Goal: Task Accomplishment & Management: Use online tool/utility

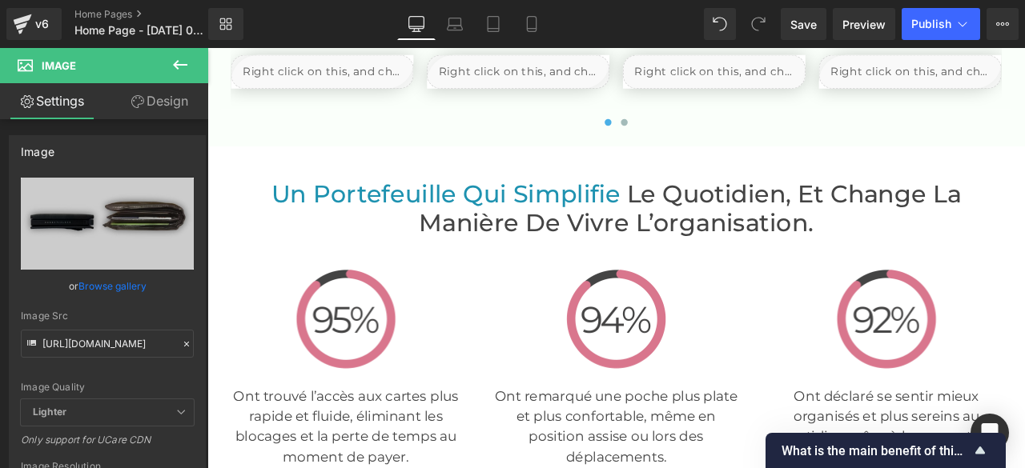
scroll to position [3043, 0]
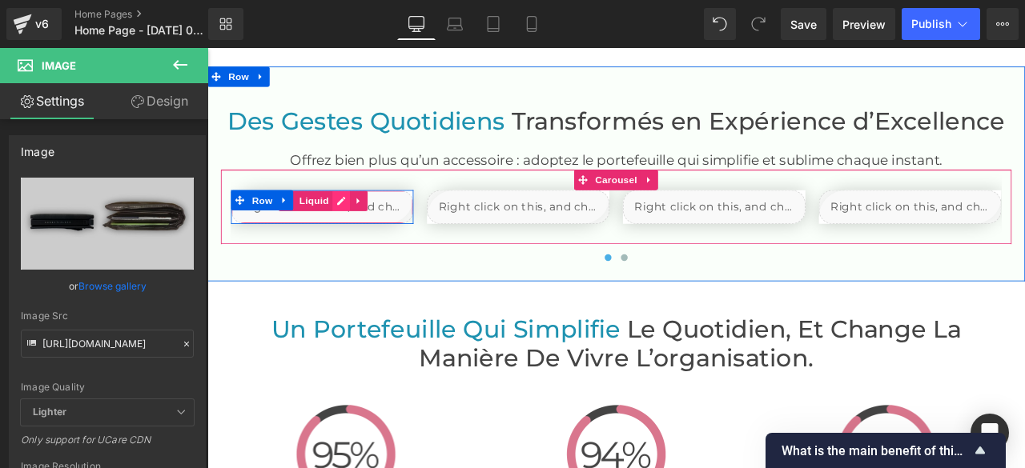
click at [359, 229] on div "Des Gestes Quotidiens Transformés en Expérience d’Excellence Heading Offrez bie…" at bounding box center [691, 213] width 961 height 191
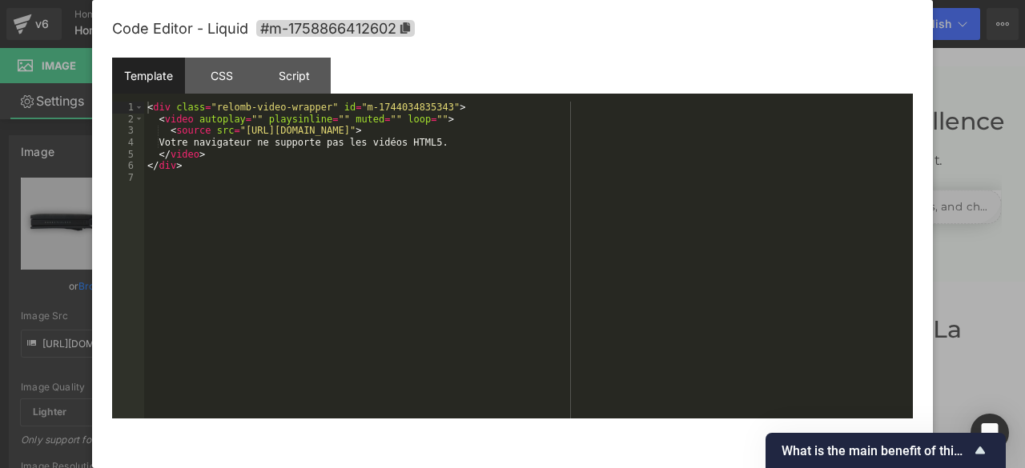
scroll to position [2963, 0]
click at [621, 135] on div "< div class = "relomb-video-wrapper" id = "m-1744034835343" > < video autoplay …" at bounding box center [528, 272] width 769 height 340
click at [140, 46] on div "Code Editor - Liquid #m-1758866412602" at bounding box center [512, 29] width 801 height 58
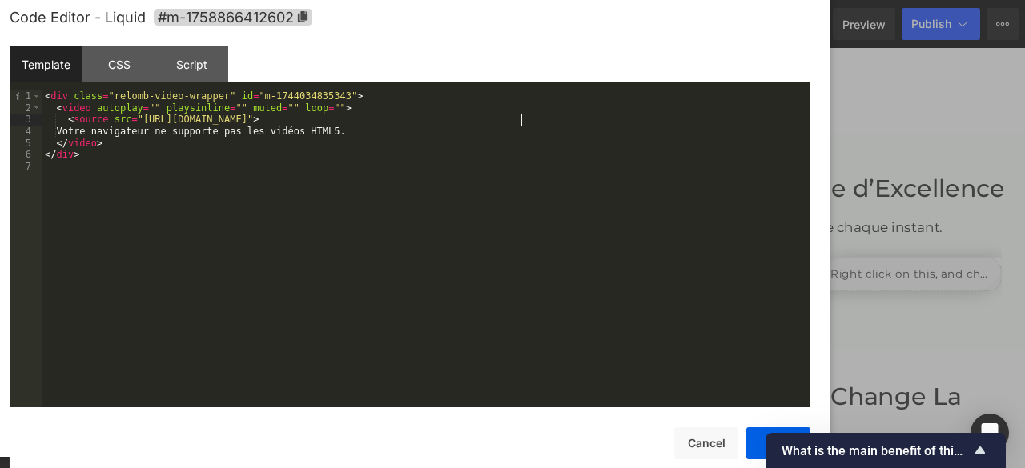
drag, startPoint x: 140, startPoint y: 46, endPoint x: 38, endPoint y: 34, distance: 102.3
click at [38, 34] on div "Code Editor - Liquid #m-1758866412602" at bounding box center [410, 18] width 801 height 58
click at [756, 437] on button "Save" at bounding box center [778, 444] width 64 height 32
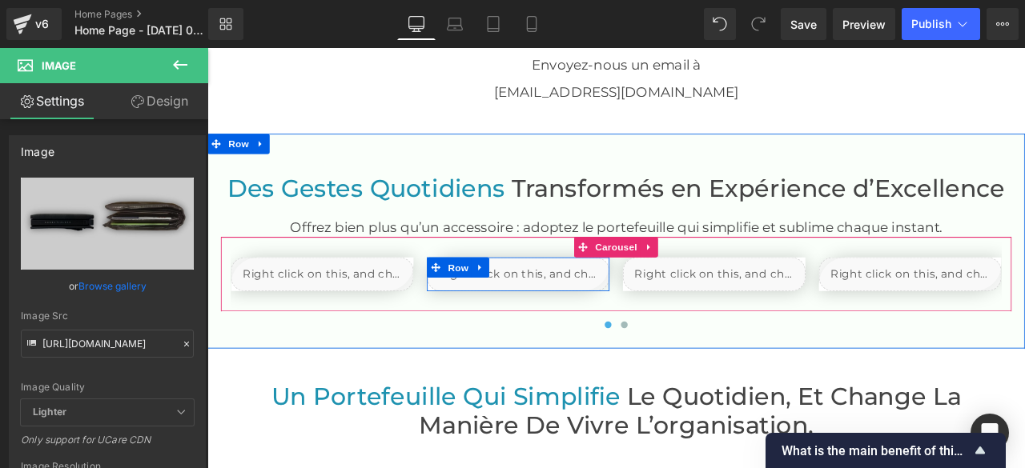
click at [594, 305] on div "Liquid" at bounding box center [576, 316] width 216 height 40
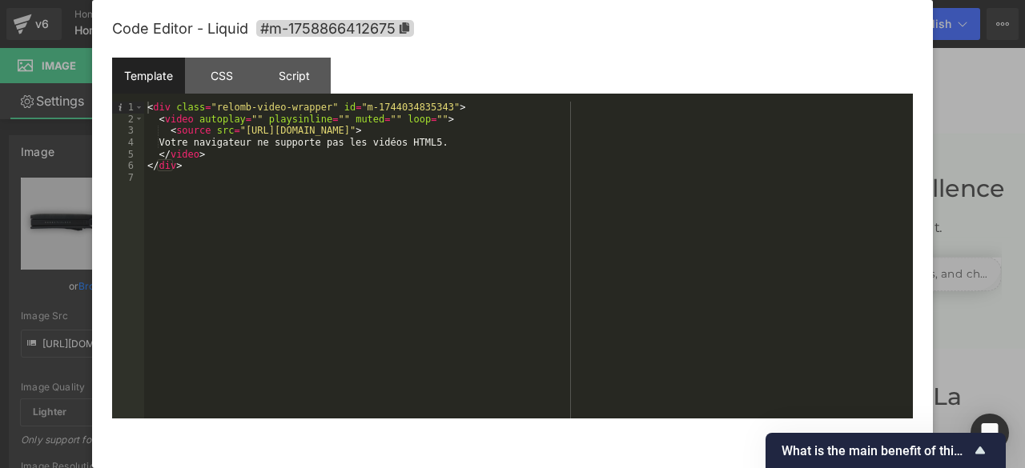
click at [624, 133] on div "< div class = "relomb-video-wrapper" id = "m-1744034835343" > < video autoplay …" at bounding box center [528, 272] width 769 height 340
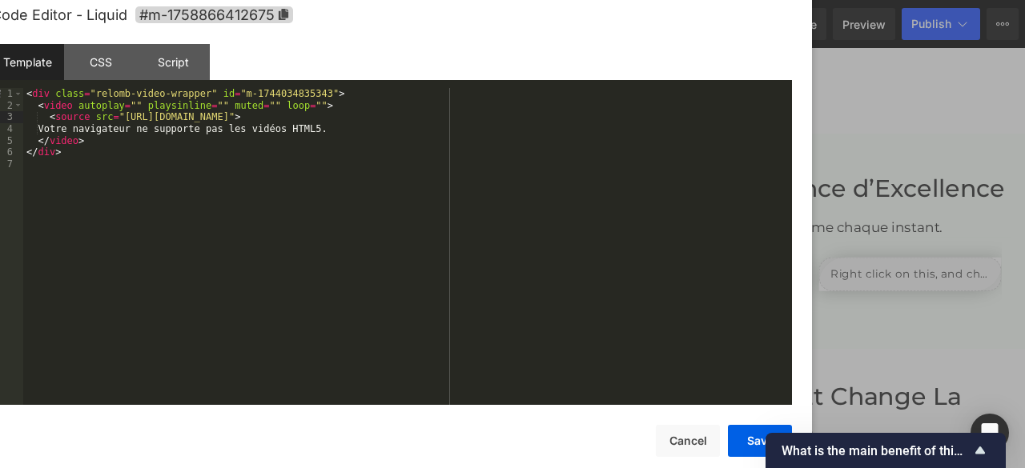
drag, startPoint x: 131, startPoint y: 41, endPoint x: 10, endPoint y: 27, distance: 121.7
click at [10, 27] on div "Code Editor - Liquid #m-1758866412675" at bounding box center [391, 15] width 801 height 58
click at [737, 437] on button "Save" at bounding box center [760, 441] width 64 height 32
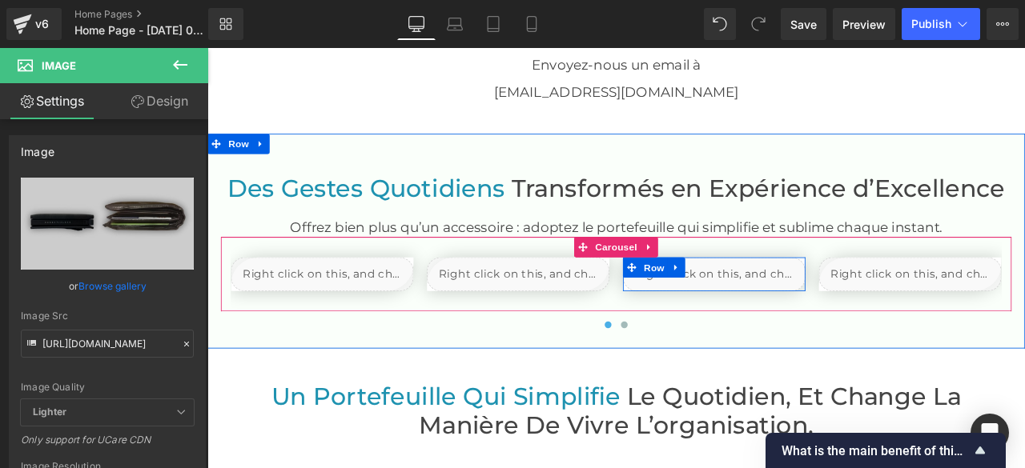
click at [826, 306] on div "Liquid" at bounding box center [808, 316] width 216 height 40
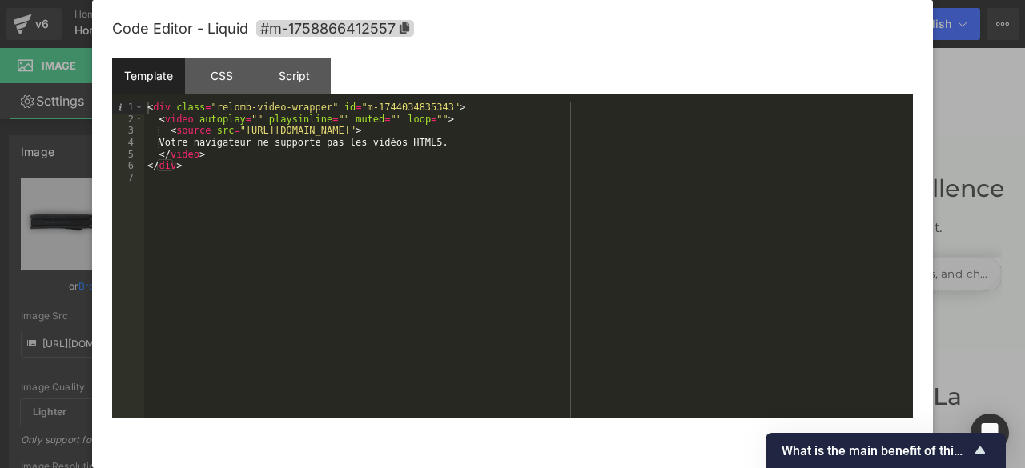
click at [621, 132] on div "< div class = "relomb-video-wrapper" id = "m-1744034835343" > < video autoplay …" at bounding box center [528, 272] width 769 height 340
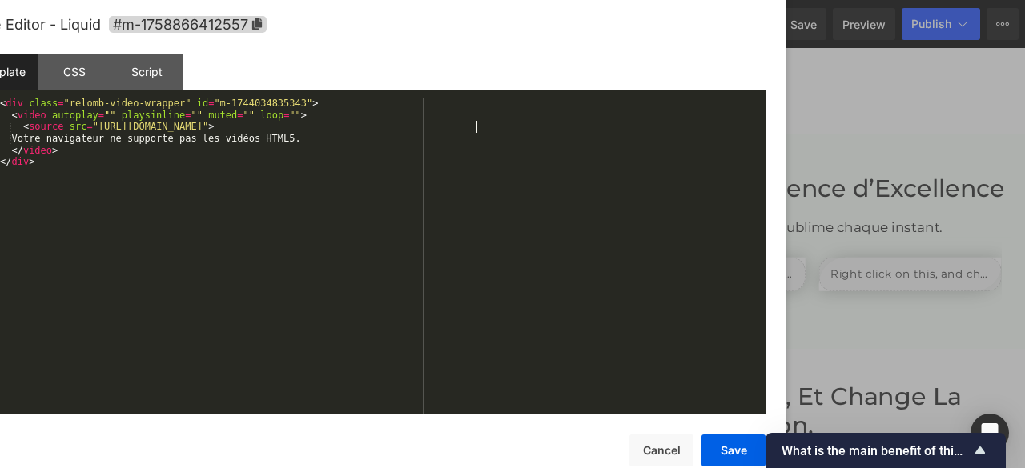
drag, startPoint x: 441, startPoint y: 38, endPoint x: 299, endPoint y: 34, distance: 142.6
click at [291, 34] on div "Code Editor - Liquid #m-1758866412557" at bounding box center [365, 25] width 801 height 58
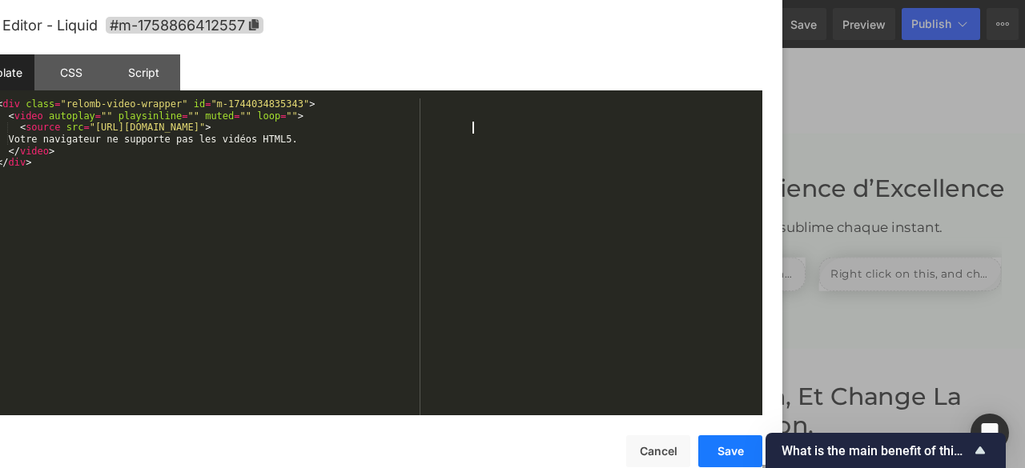
click at [732, 447] on button "Save" at bounding box center [730, 452] width 64 height 32
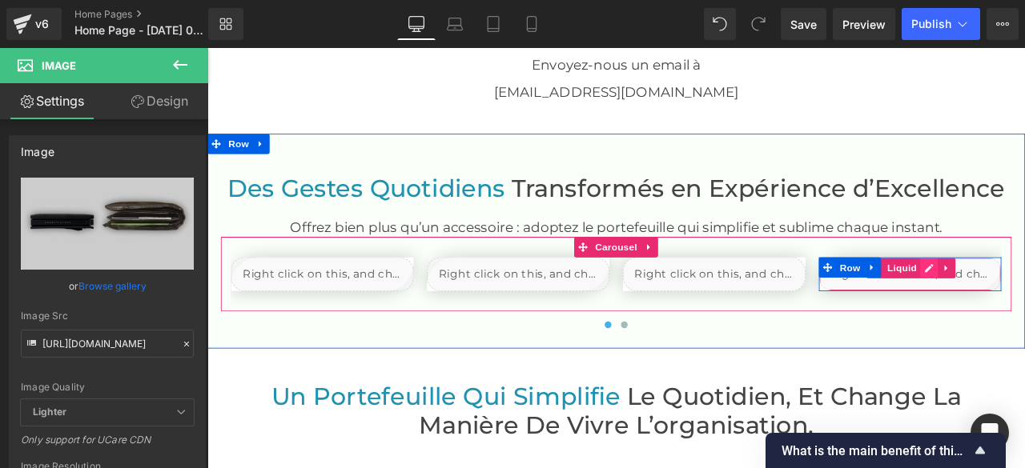
click at [1024, 306] on div "Liquid" at bounding box center [1040, 316] width 216 height 40
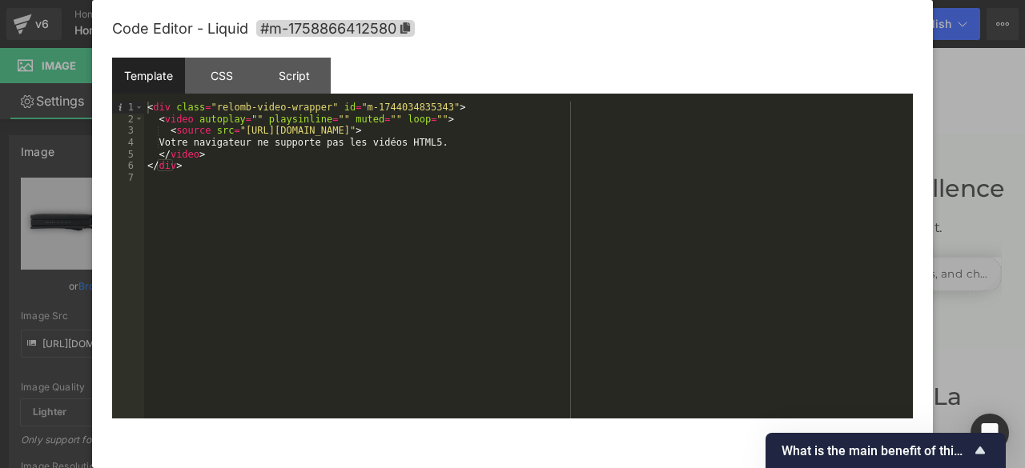
click at [621, 130] on div "< div class = "relomb-video-wrapper" id = "m-1744034835343" > < video autoplay …" at bounding box center [528, 272] width 769 height 340
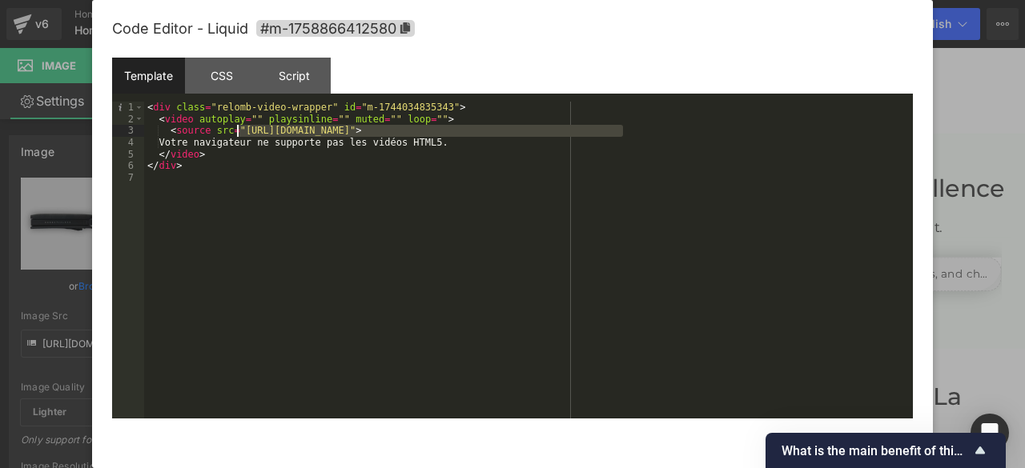
drag, startPoint x: 623, startPoint y: 133, endPoint x: 239, endPoint y: 132, distance: 384.4
click at [239, 132] on div "< div class = "relomb-video-wrapper" id = "m-1744034835343" > < video autoplay …" at bounding box center [528, 272] width 769 height 340
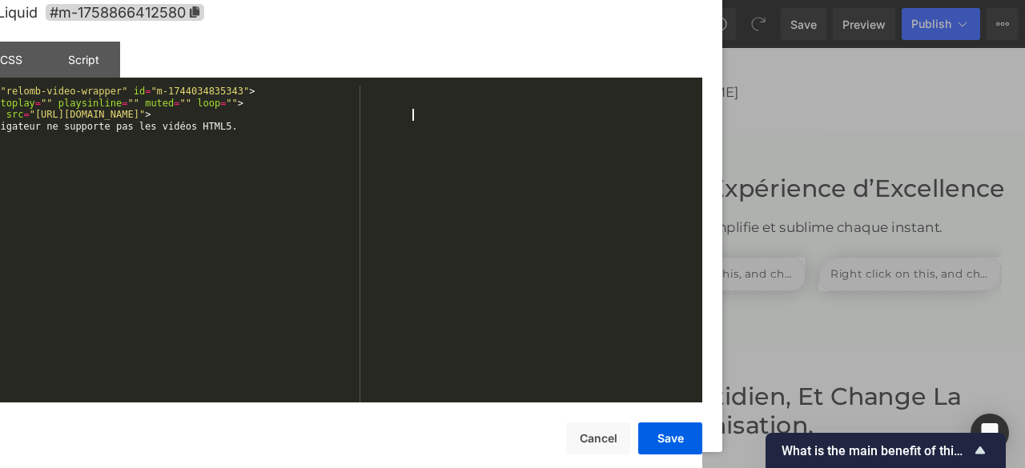
drag, startPoint x: 436, startPoint y: 30, endPoint x: 223, endPoint y: 14, distance: 213.6
click at [223, 14] on div "Code Editor - Liquid #m-1758866412580" at bounding box center [301, 13] width 801 height 58
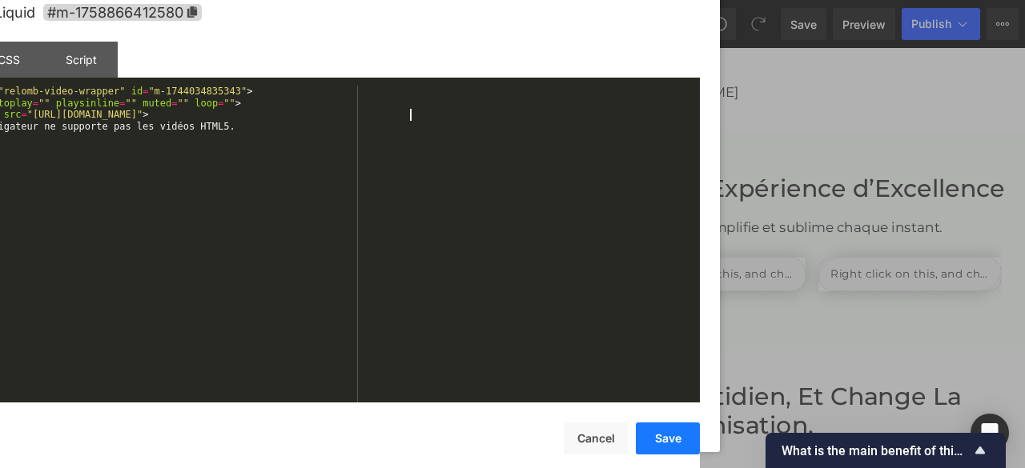
click at [661, 435] on button "Save" at bounding box center [668, 439] width 64 height 32
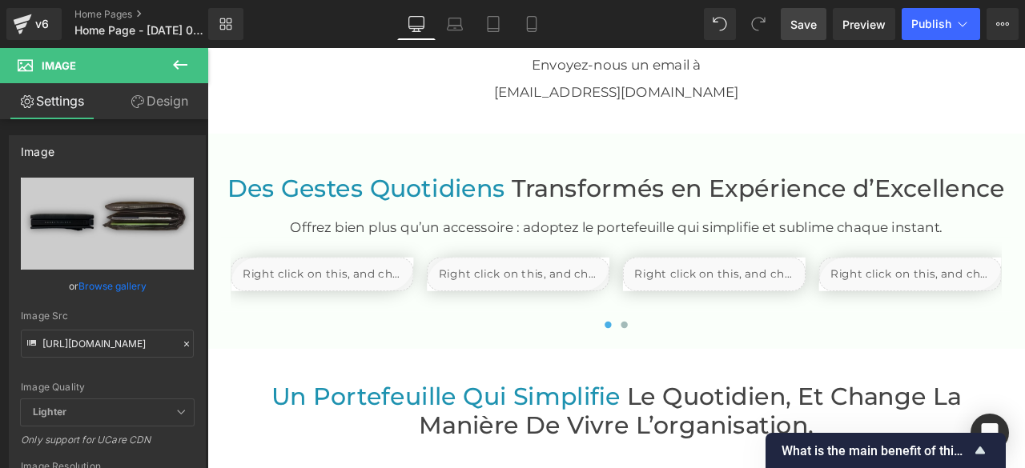
click at [810, 21] on span "Save" at bounding box center [803, 24] width 26 height 17
click at [864, 28] on span "Preview" at bounding box center [863, 24] width 43 height 17
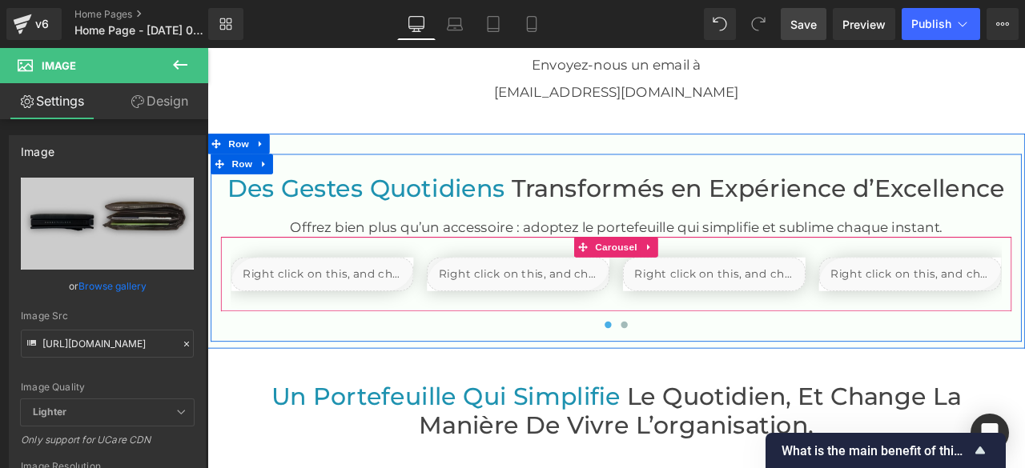
click at [698, 376] on span at bounding box center [702, 376] width 8 height 8
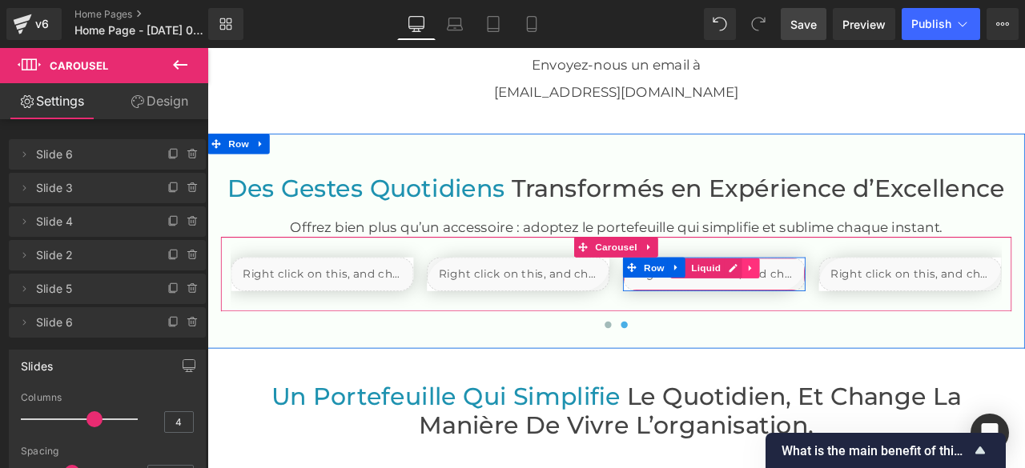
click at [848, 305] on icon at bounding box center [851, 309] width 11 height 12
click at [856, 304] on icon at bounding box center [861, 309] width 11 height 11
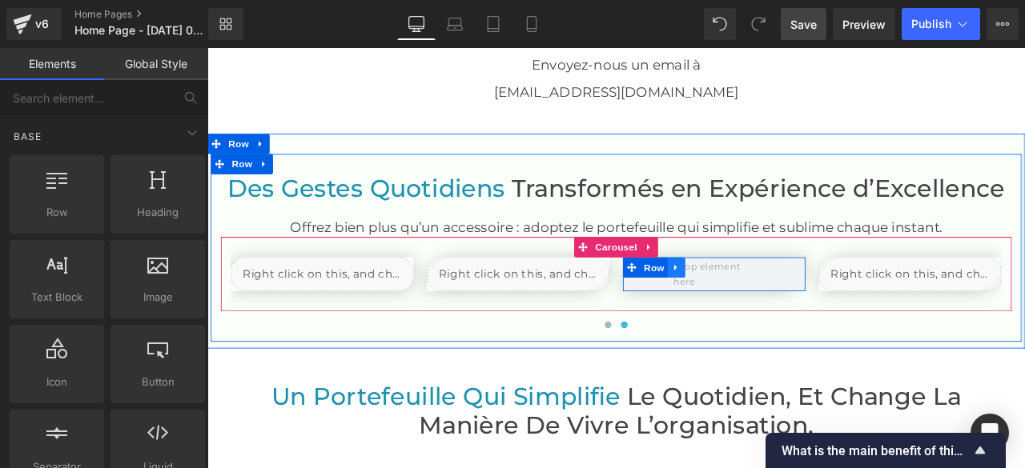
click at [759, 304] on icon at bounding box center [763, 308] width 11 height 12
click at [799, 305] on icon at bounding box center [804, 308] width 11 height 11
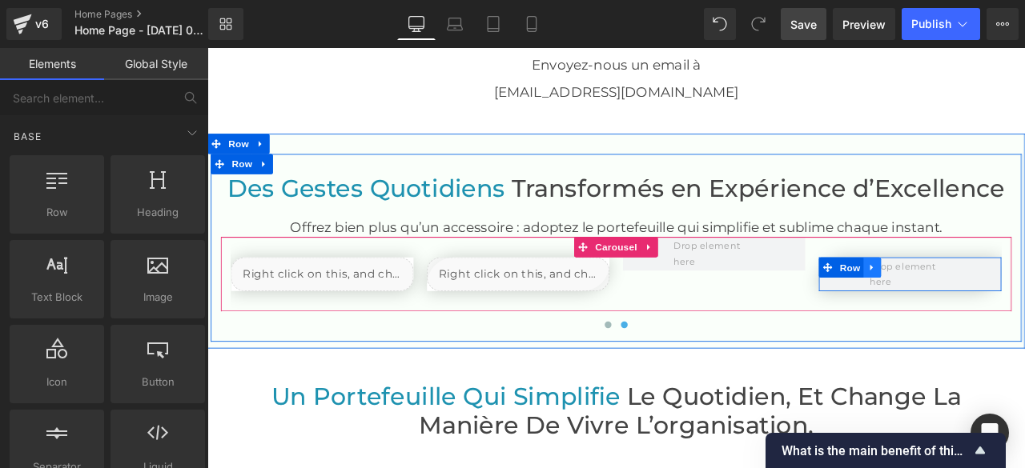
click at [990, 302] on icon at bounding box center [995, 308] width 11 height 12
click at [1024, 302] on link at bounding box center [1037, 308] width 21 height 24
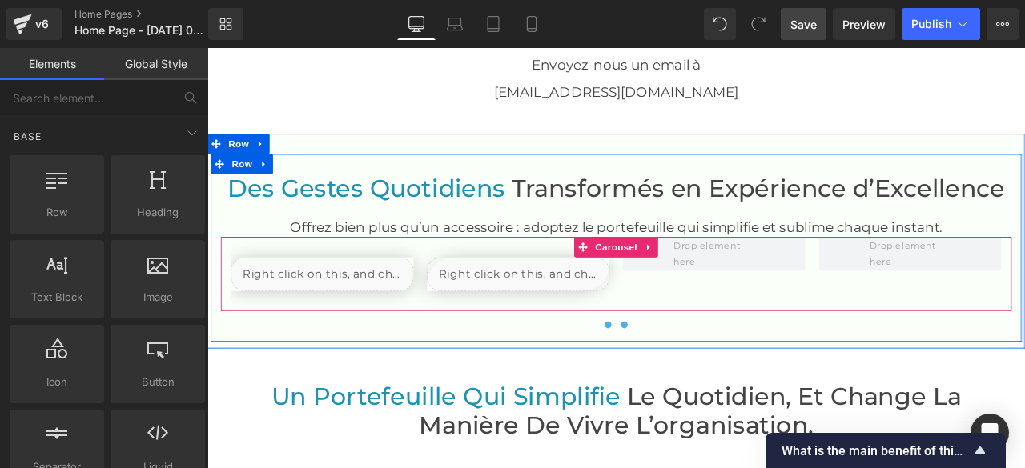
click at [678, 374] on span at bounding box center [682, 376] width 8 height 8
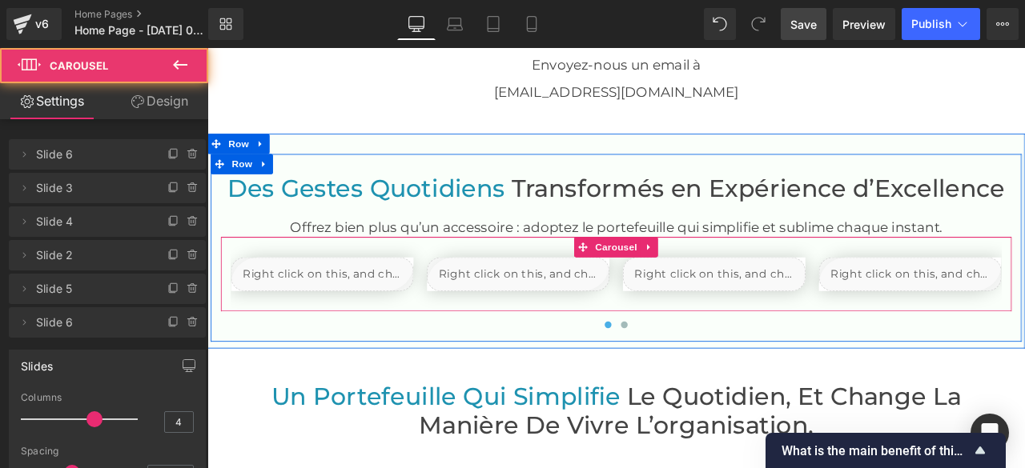
click at [678, 374] on span at bounding box center [682, 376] width 8 height 8
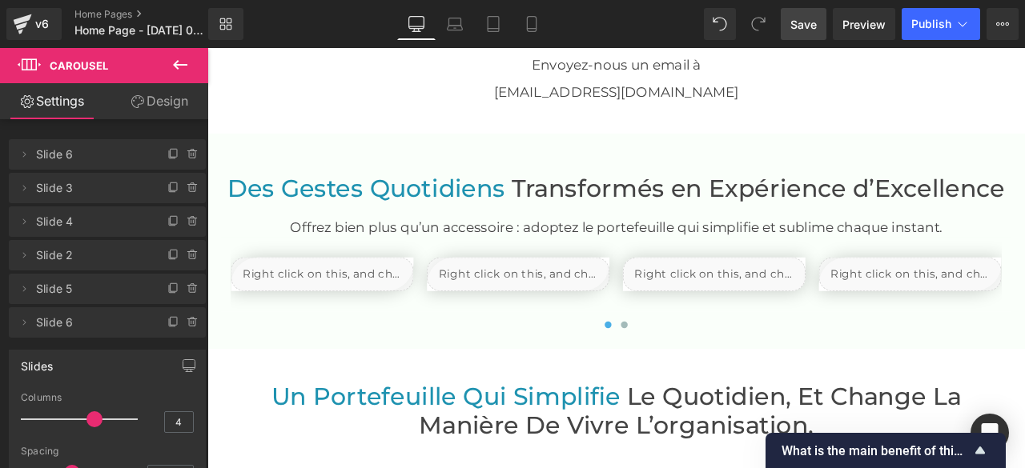
click at [798, 20] on span "Save" at bounding box center [803, 24] width 26 height 17
click at [867, 23] on span "Preview" at bounding box center [863, 24] width 43 height 17
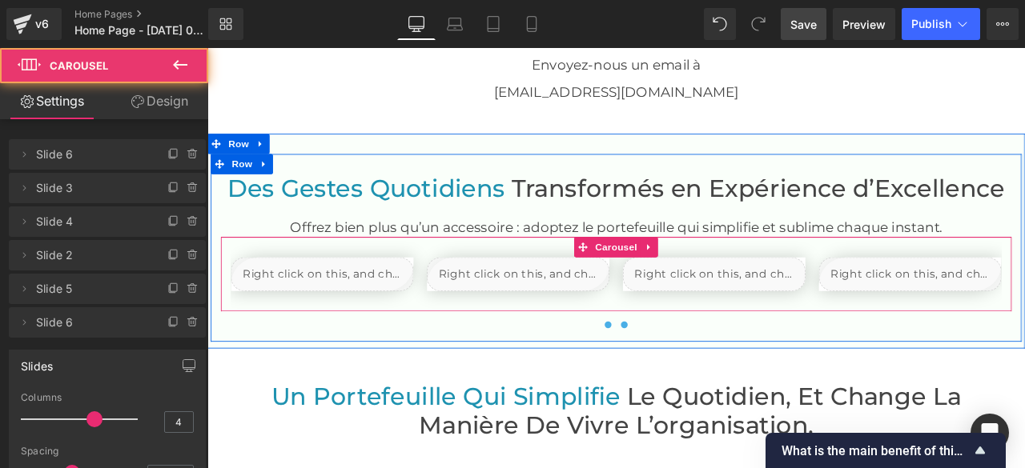
click at [698, 372] on span at bounding box center [702, 376] width 8 height 8
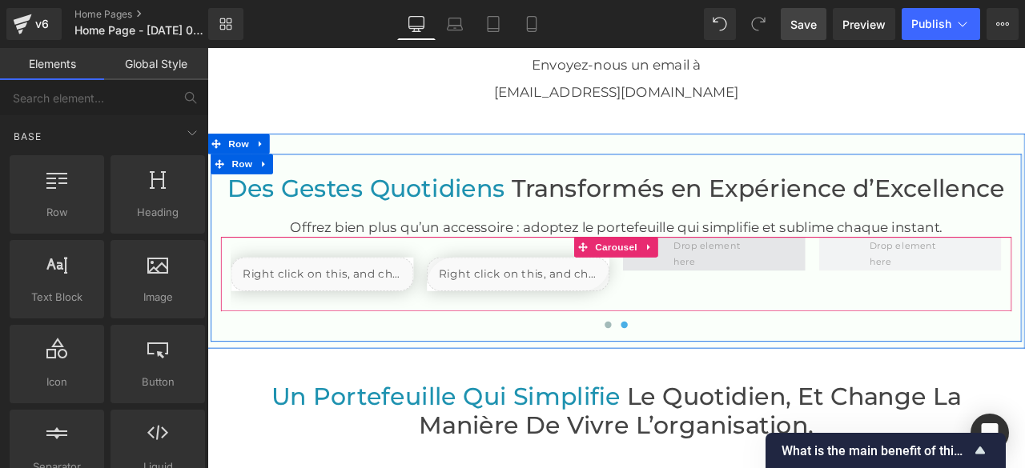
click at [825, 291] on span at bounding box center [808, 292] width 108 height 46
click at [726, 282] on icon at bounding box center [731, 284] width 11 height 12
click at [651, 280] on link "Carousel" at bounding box center [681, 284] width 78 height 24
click at [697, 285] on span "Carousel" at bounding box center [692, 285] width 58 height 24
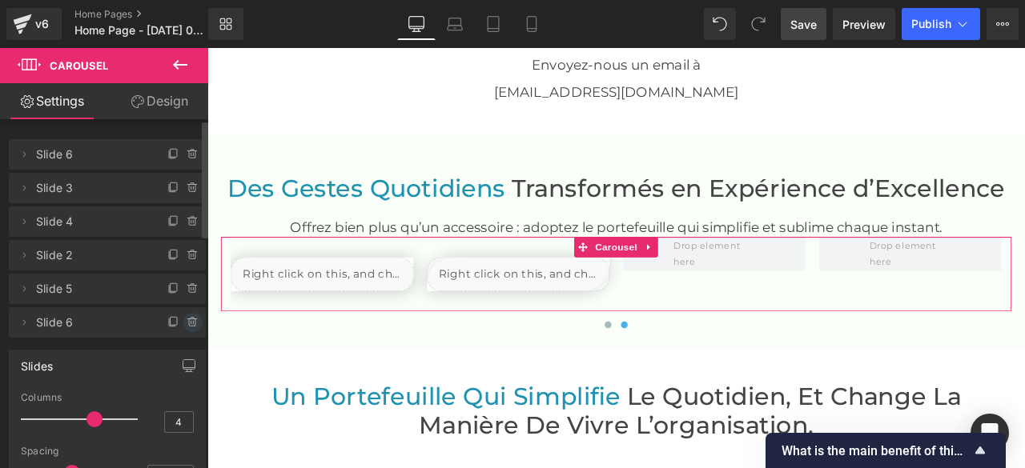
click at [187, 321] on icon at bounding box center [193, 322] width 13 height 13
drag, startPoint x: 175, startPoint y: 325, endPoint x: 32, endPoint y: 348, distance: 144.4
click at [175, 325] on button "Delete" at bounding box center [176, 323] width 50 height 21
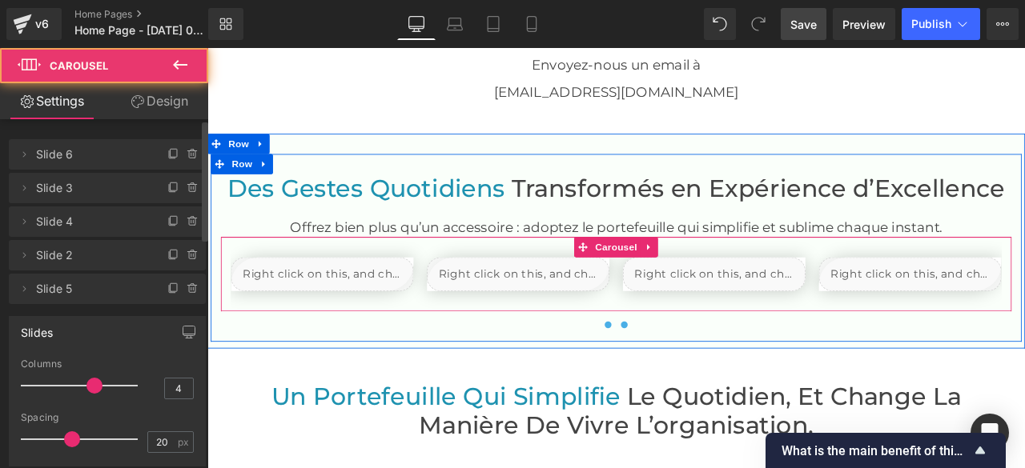
click at [698, 373] on span at bounding box center [702, 376] width 8 height 8
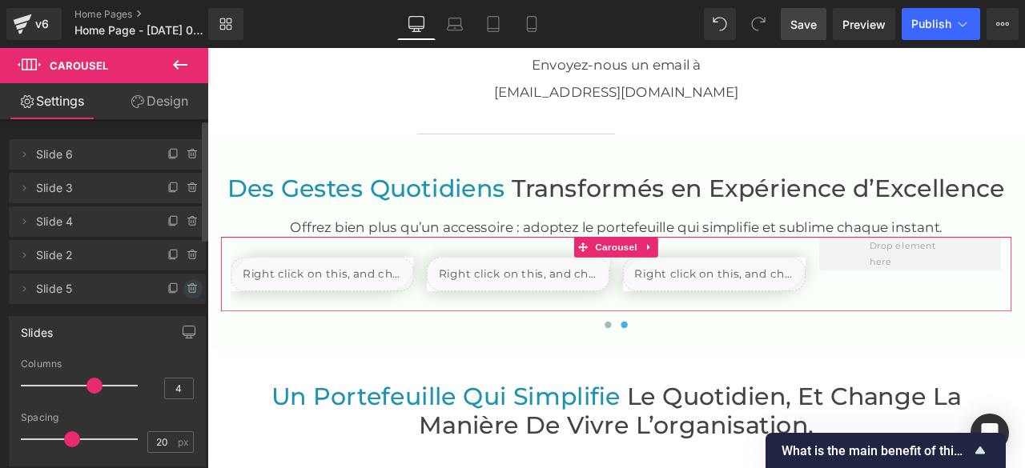
click at [187, 287] on icon at bounding box center [193, 289] width 13 height 13
click at [178, 287] on button "Delete" at bounding box center [176, 289] width 50 height 21
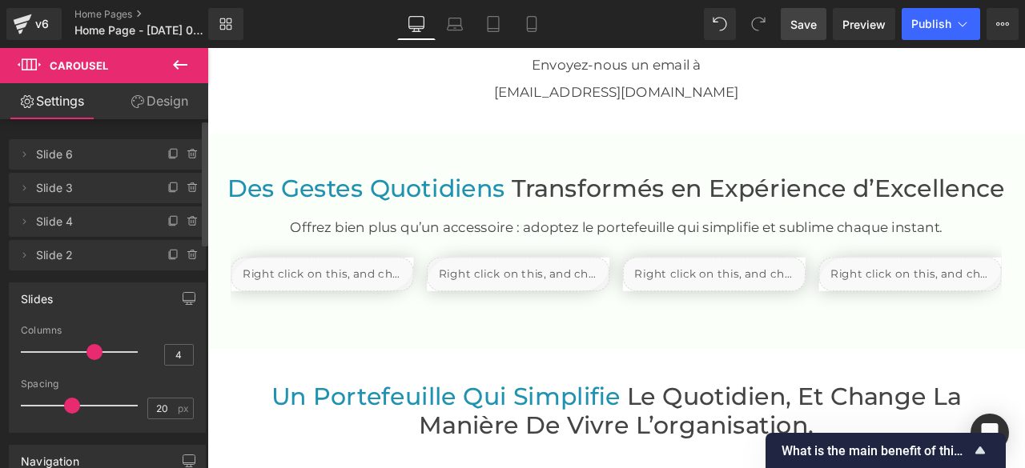
click at [801, 25] on span "Save" at bounding box center [803, 24] width 26 height 17
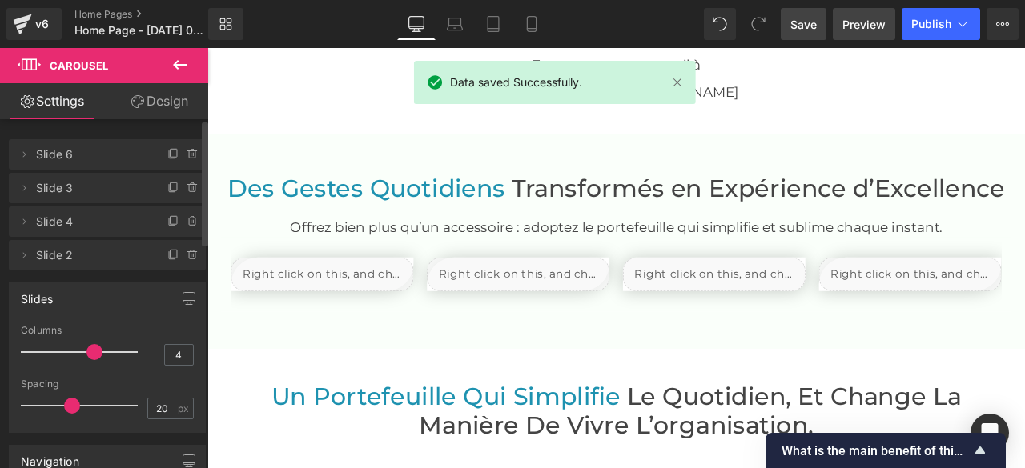
click at [871, 22] on span "Preview" at bounding box center [863, 24] width 43 height 17
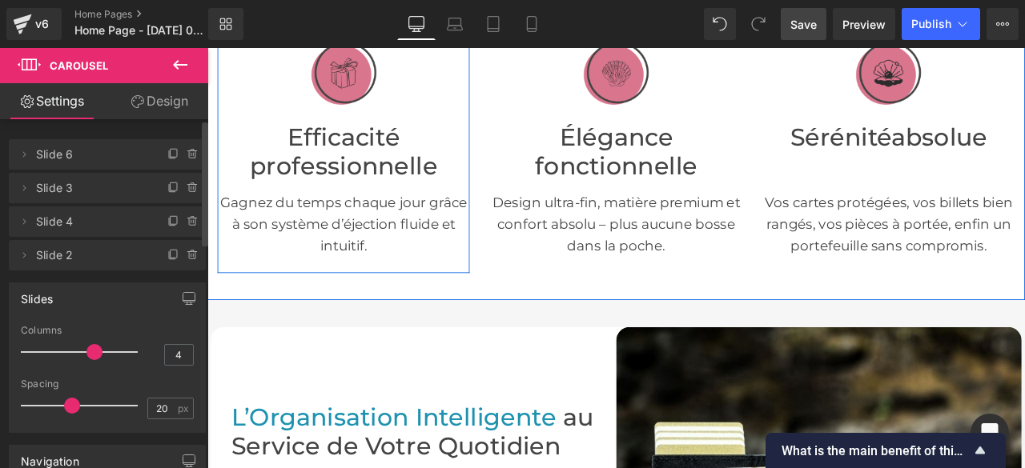
scroll to position [400, 0]
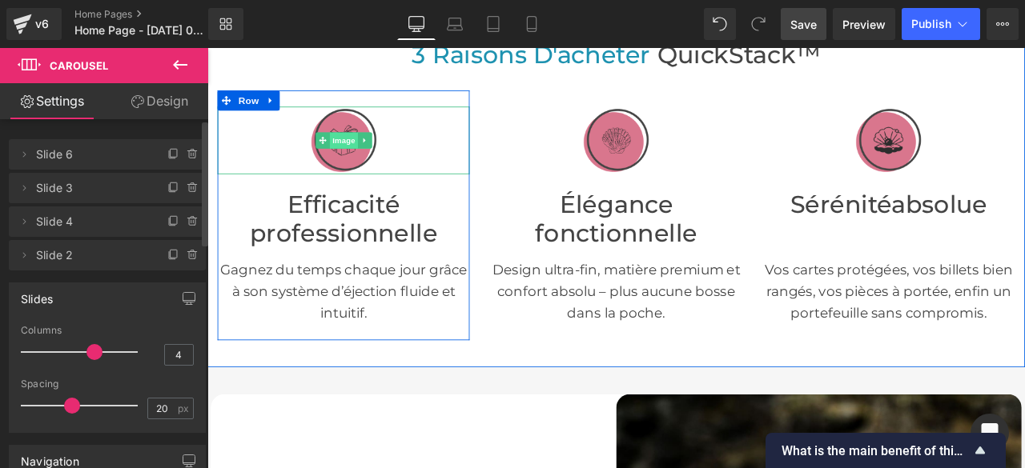
click at [360, 155] on span "Image" at bounding box center [369, 157] width 34 height 19
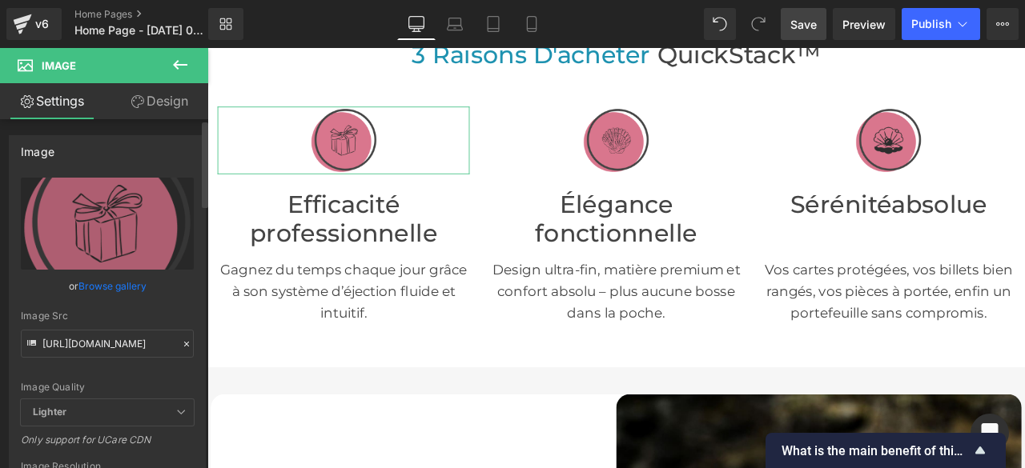
click at [184, 342] on icon at bounding box center [186, 344] width 5 height 5
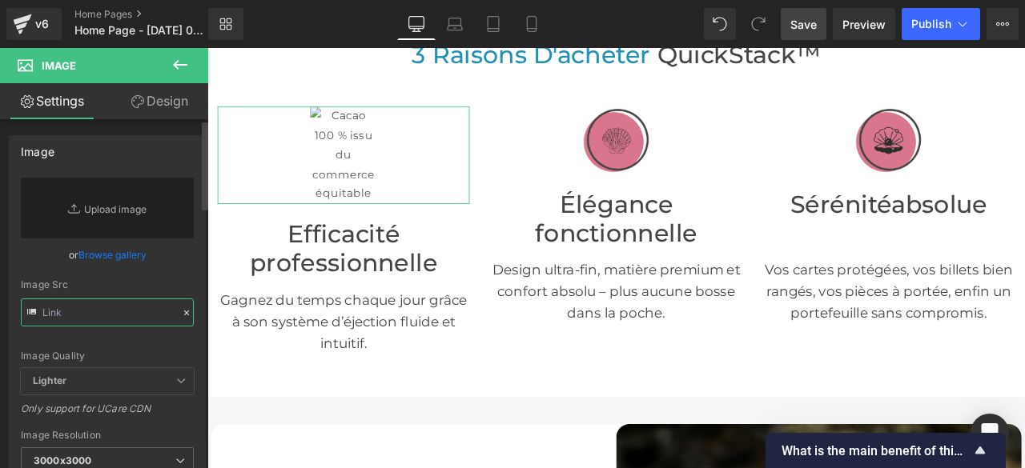
click at [137, 316] on input "text" at bounding box center [107, 313] width 173 height 28
paste input "[URL][DOMAIN_NAME]"
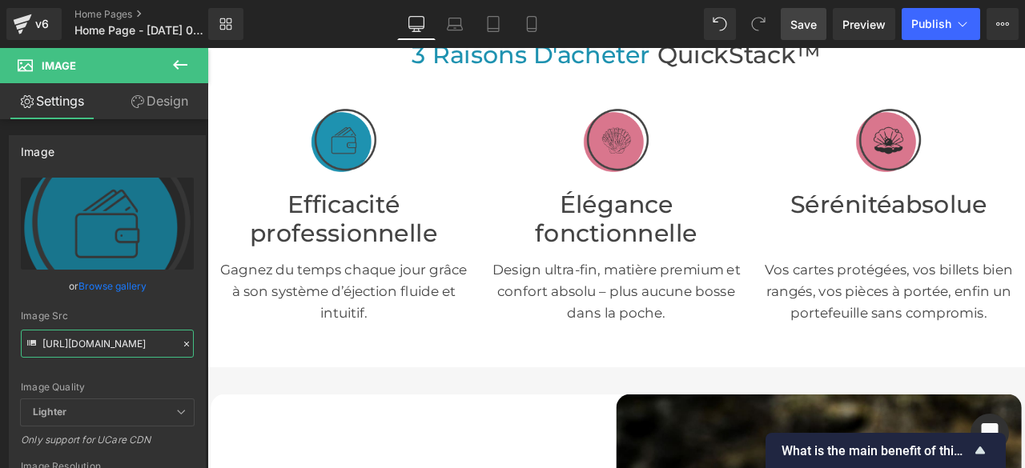
type input "[URL][DOMAIN_NAME]"
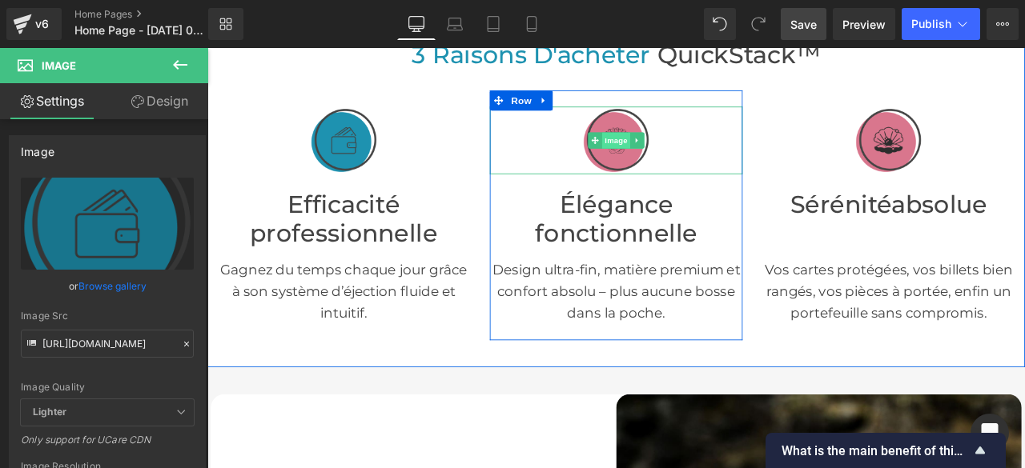
click at [691, 156] on span "Image" at bounding box center [692, 157] width 34 height 19
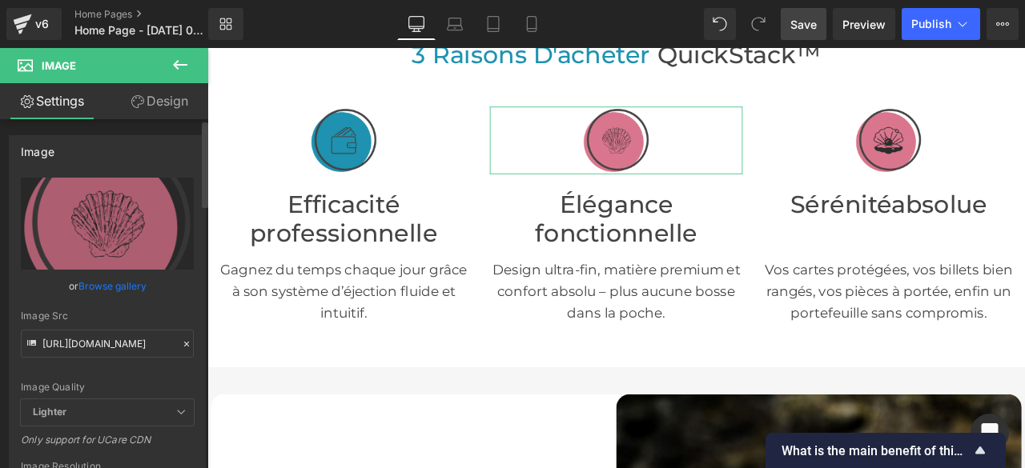
click at [181, 344] on icon at bounding box center [186, 344] width 11 height 11
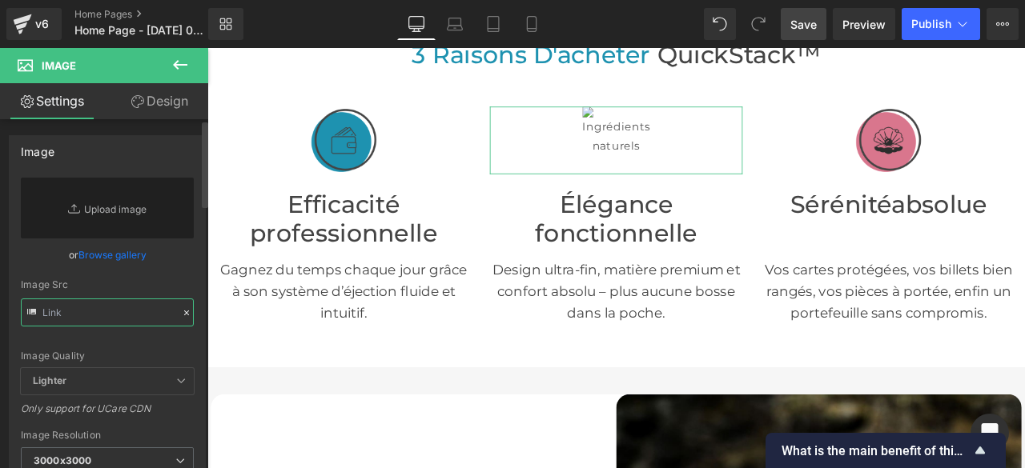
click at [153, 315] on input "text" at bounding box center [107, 313] width 173 height 28
paste input "[URL][DOMAIN_NAME]"
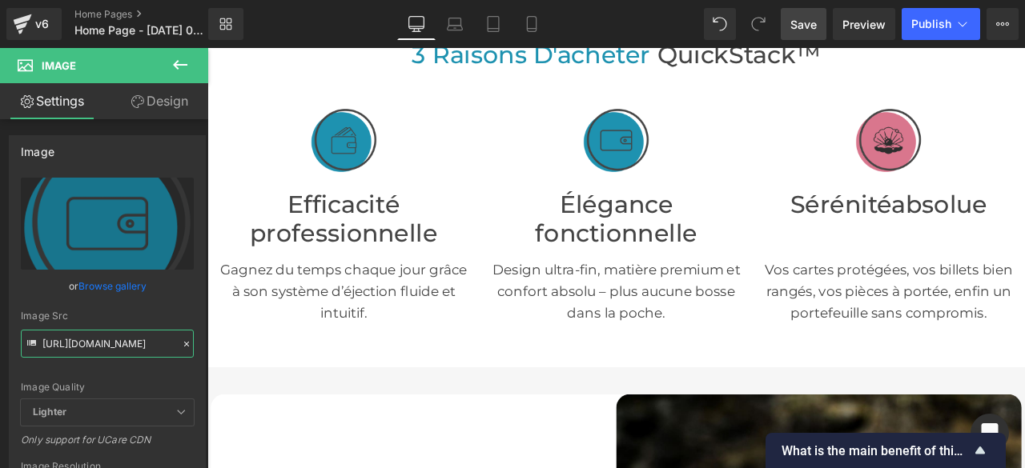
type input "[URL][DOMAIN_NAME]"
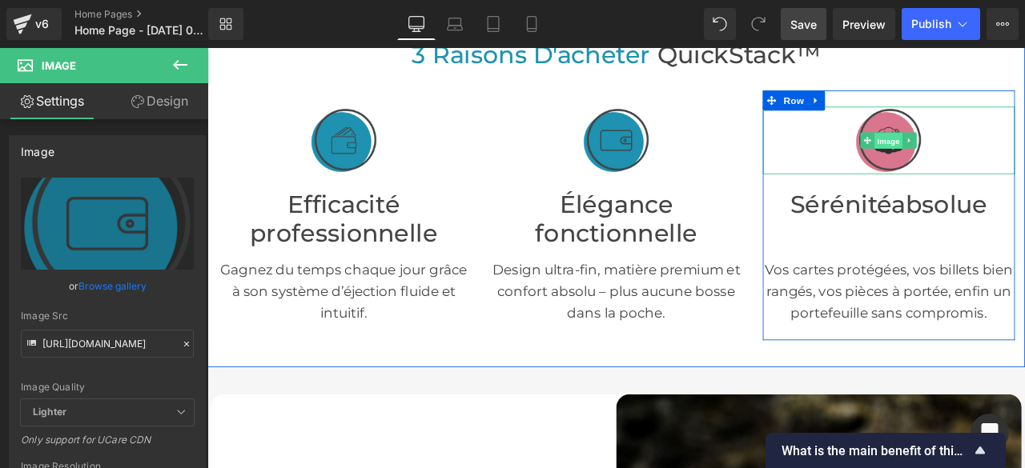
click at [1009, 155] on span "Image" at bounding box center [1016, 158] width 34 height 19
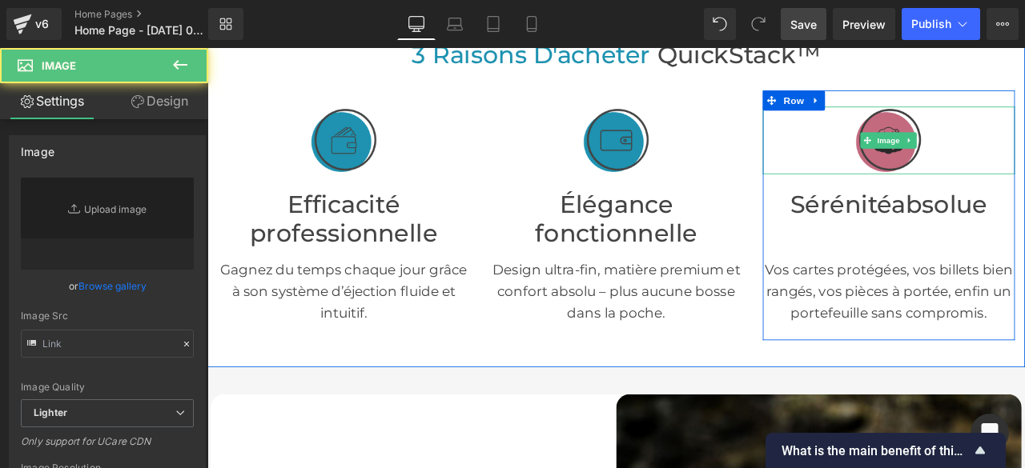
type input "[URL][DOMAIN_NAME]"
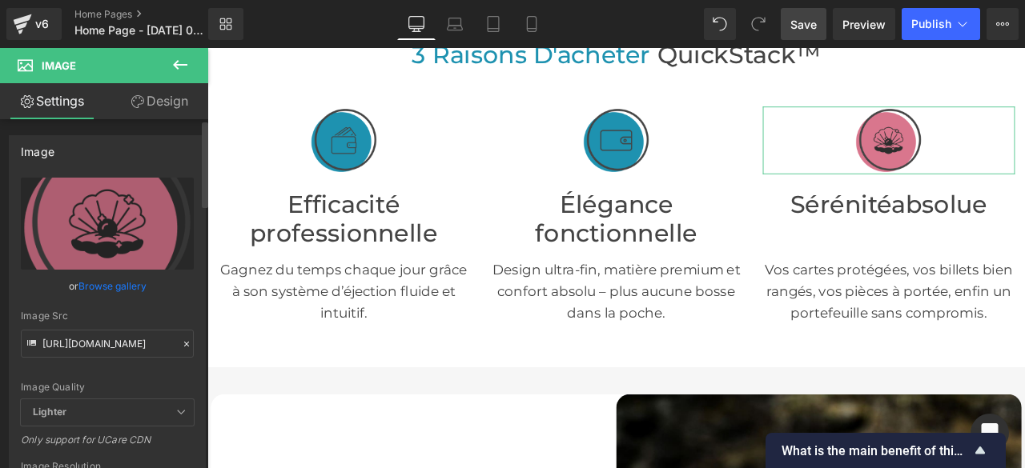
click at [184, 344] on icon at bounding box center [186, 344] width 5 height 5
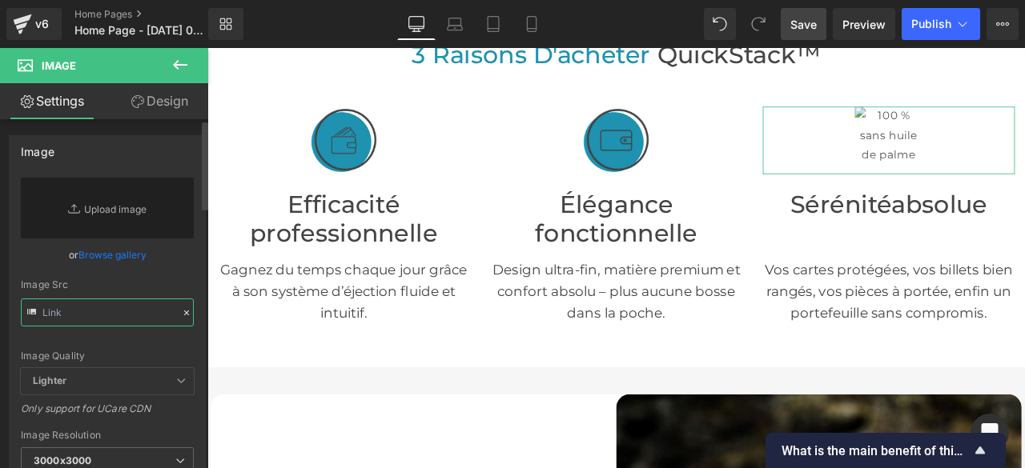
click at [125, 310] on input "text" at bounding box center [107, 313] width 173 height 28
paste input "[URL][DOMAIN_NAME]"
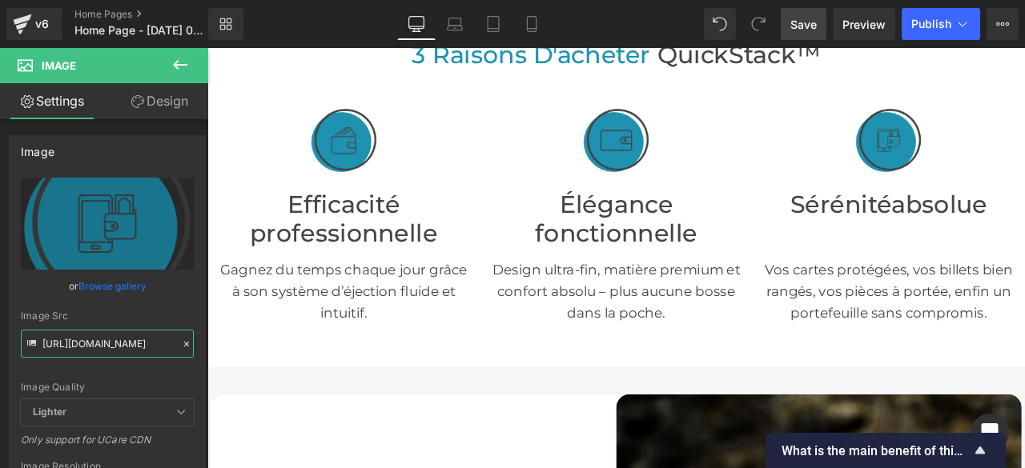
type input "[URL][DOMAIN_NAME]"
click at [807, 18] on span "Save" at bounding box center [803, 24] width 26 height 17
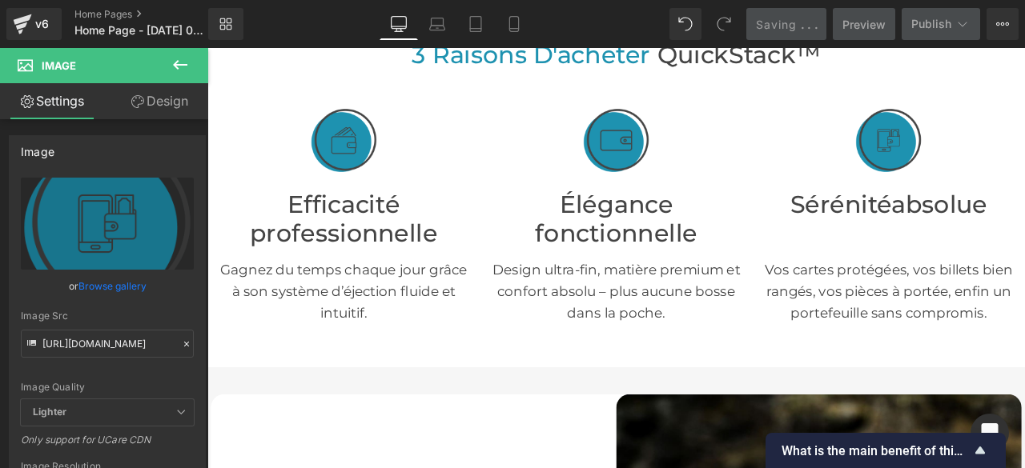
scroll to position [2723, 0]
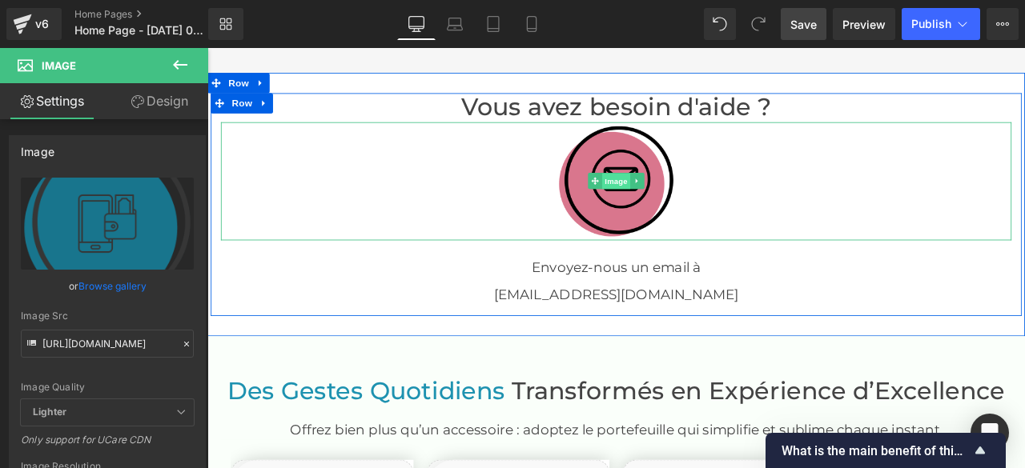
click at [688, 200] on span "Image" at bounding box center [692, 206] width 34 height 19
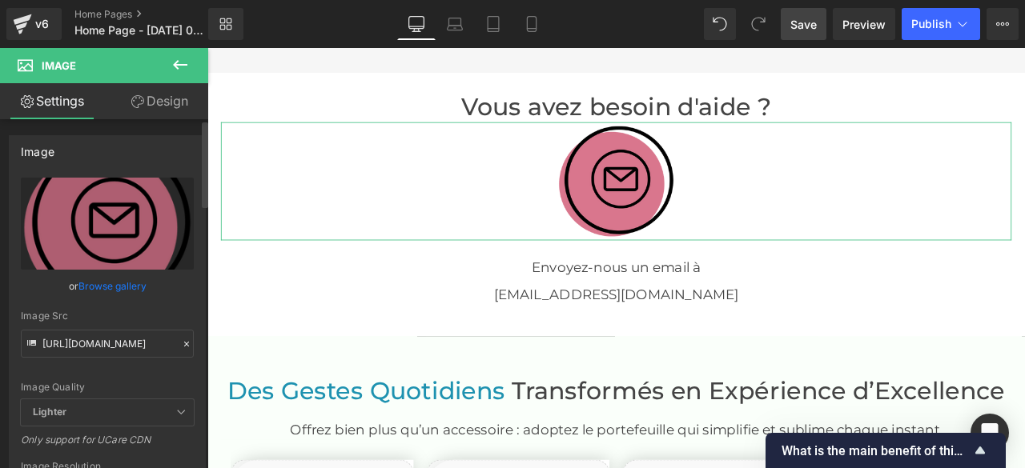
click at [183, 344] on icon at bounding box center [186, 344] width 11 height 11
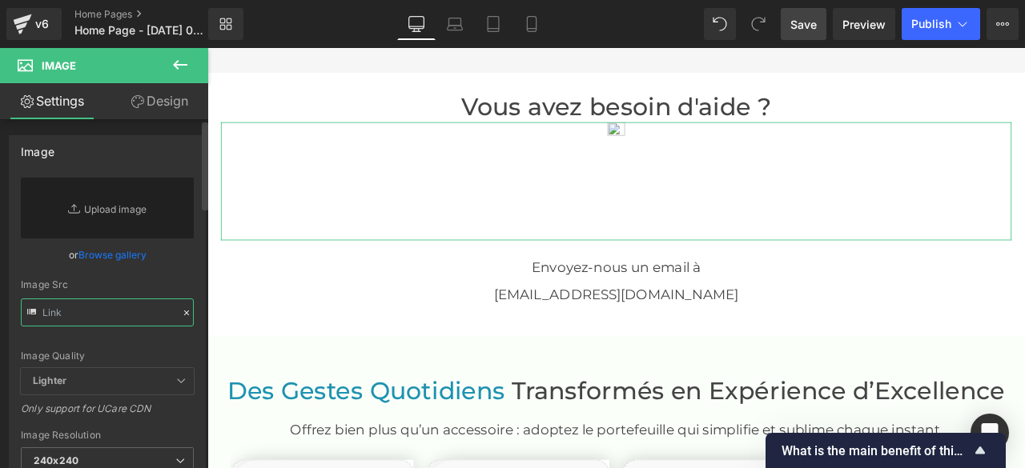
click at [145, 312] on input "text" at bounding box center [107, 313] width 173 height 28
paste input "[URL][DOMAIN_NAME]"
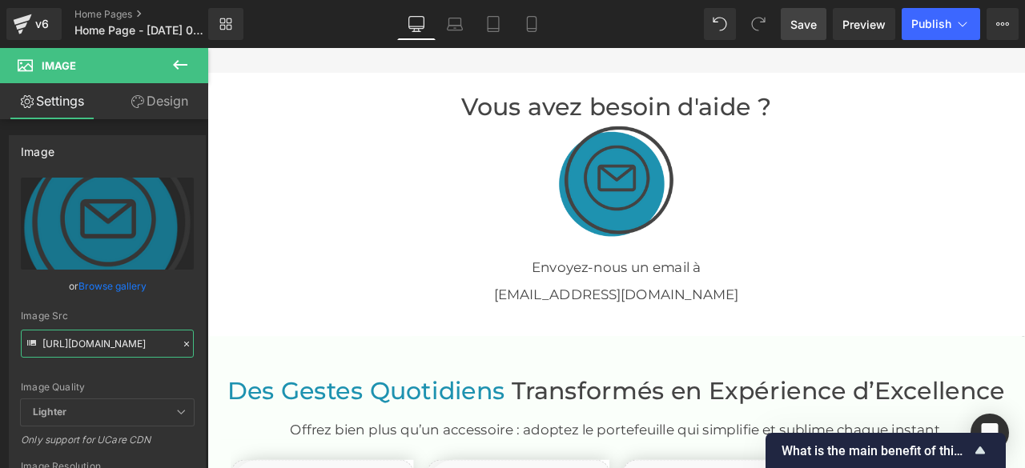
type input "[URL][DOMAIN_NAME]"
click at [789, 26] on link "Save" at bounding box center [804, 24] width 46 height 32
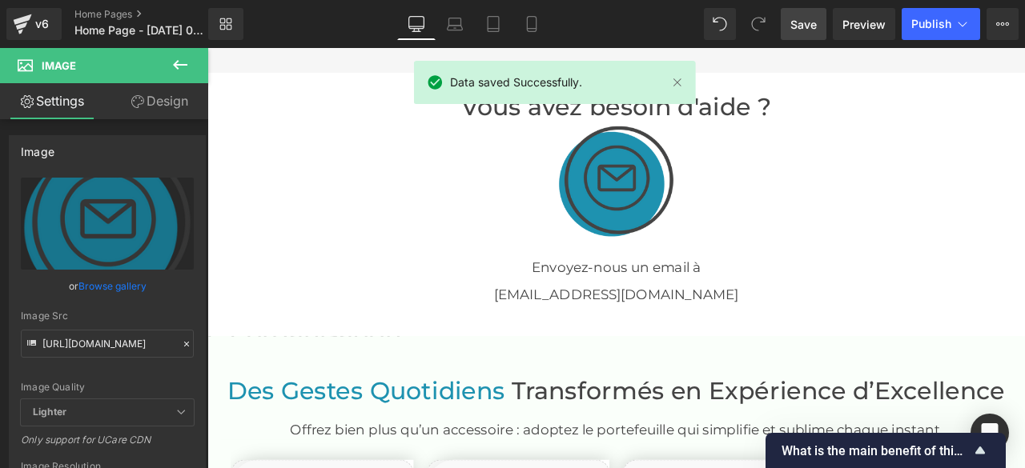
click at [809, 25] on span "Save" at bounding box center [803, 24] width 26 height 17
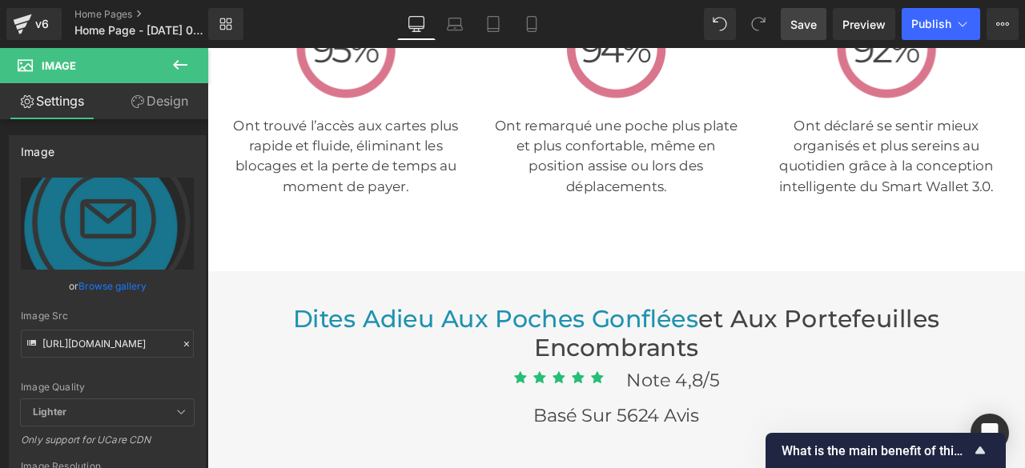
scroll to position [3283, 0]
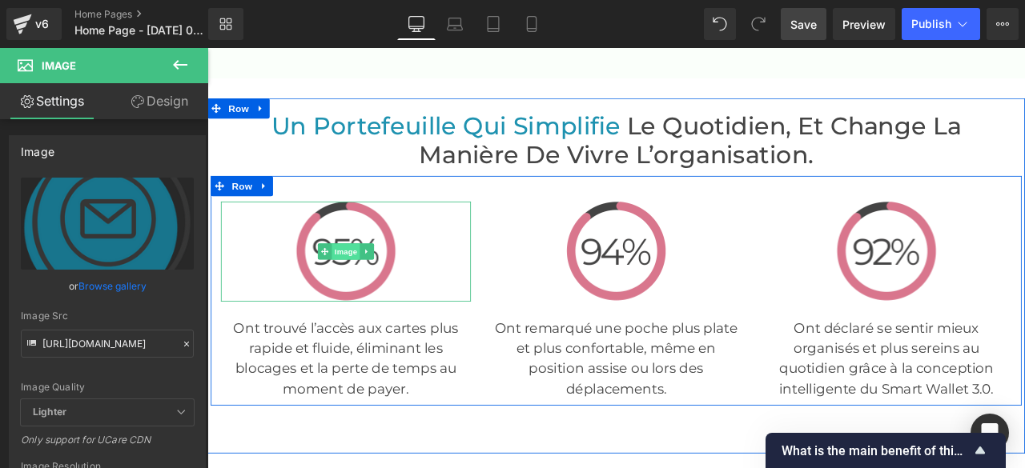
click at [360, 288] on span "Image" at bounding box center [372, 289] width 34 height 19
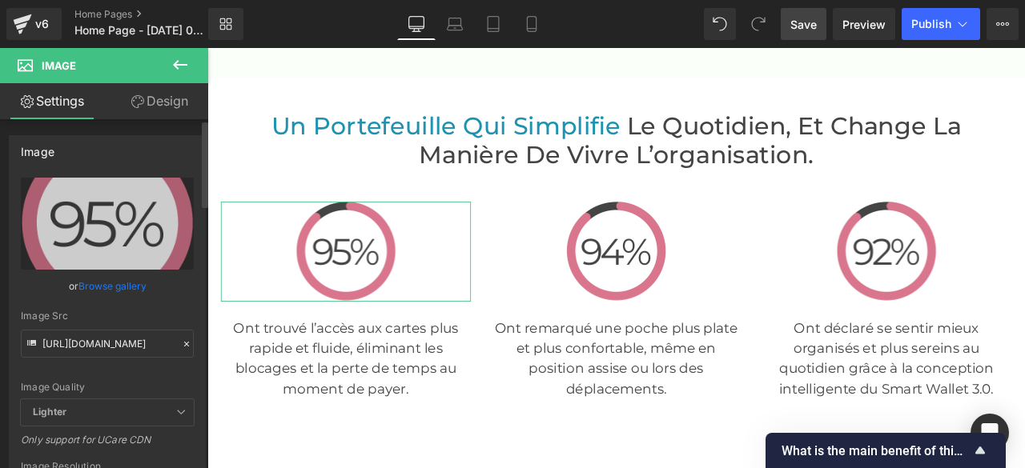
click at [181, 344] on icon at bounding box center [186, 344] width 11 height 11
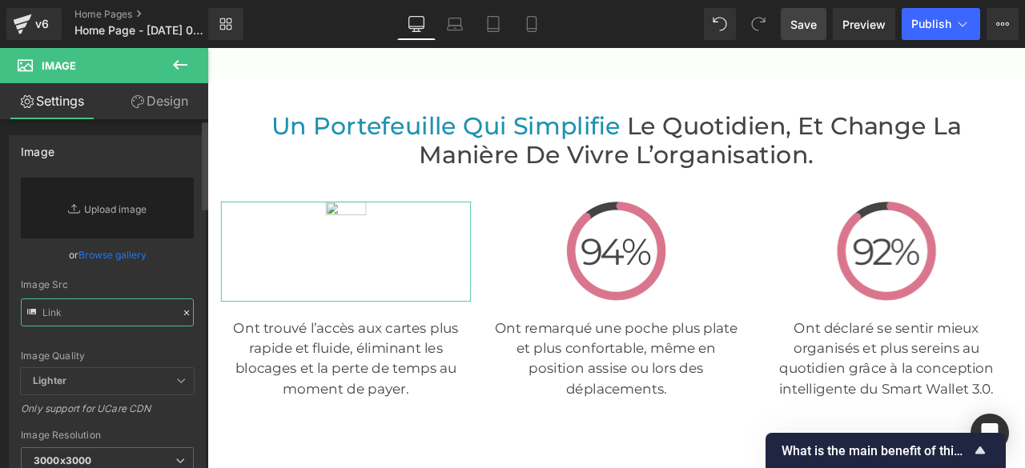
click at [152, 316] on input "text" at bounding box center [107, 313] width 173 height 28
paste input "[URL][DOMAIN_NAME]"
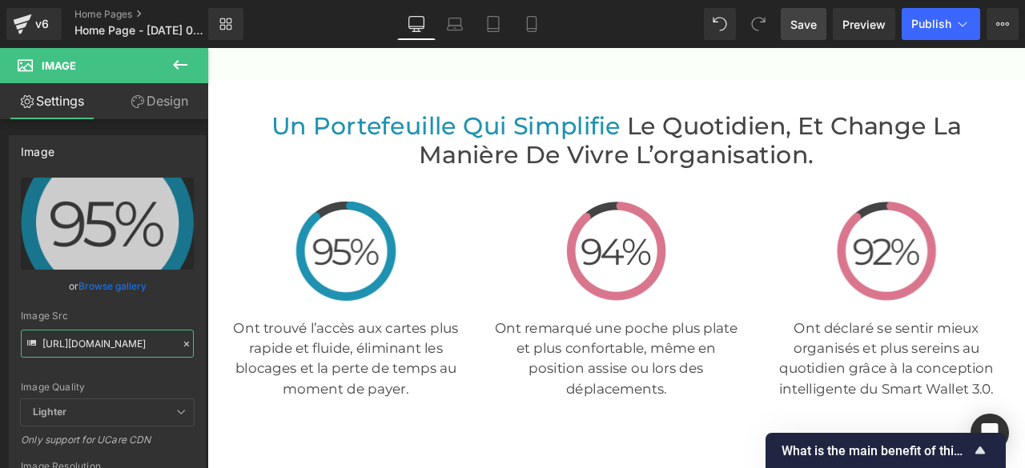
type input "[URL][DOMAIN_NAME]"
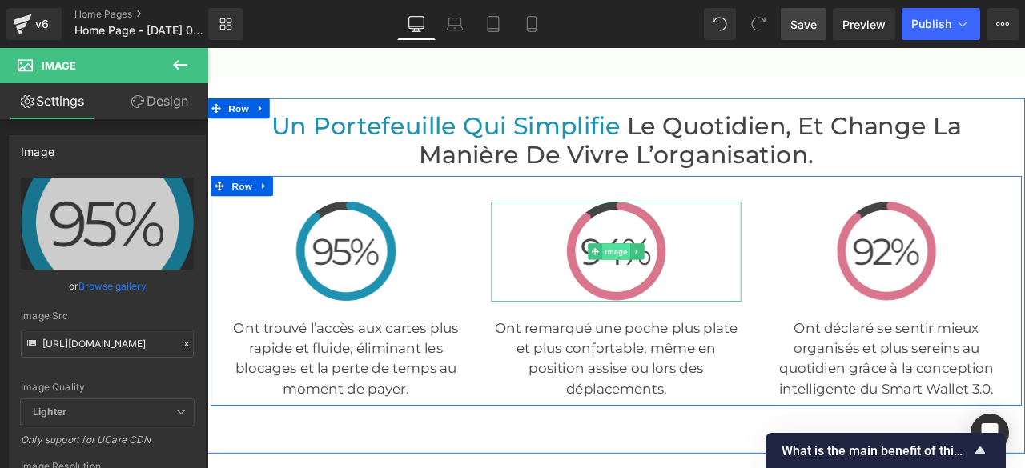
click at [688, 290] on span "Image" at bounding box center [692, 289] width 34 height 19
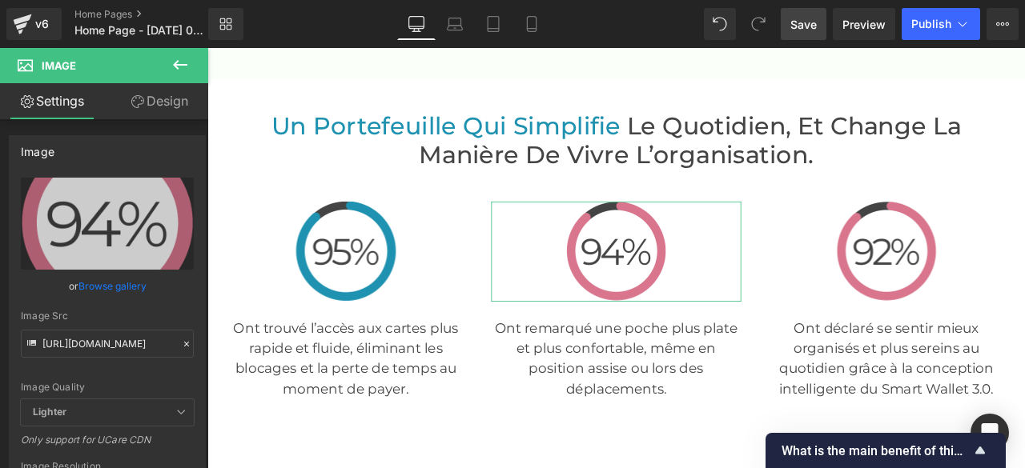
click at [184, 344] on icon at bounding box center [186, 344] width 5 height 5
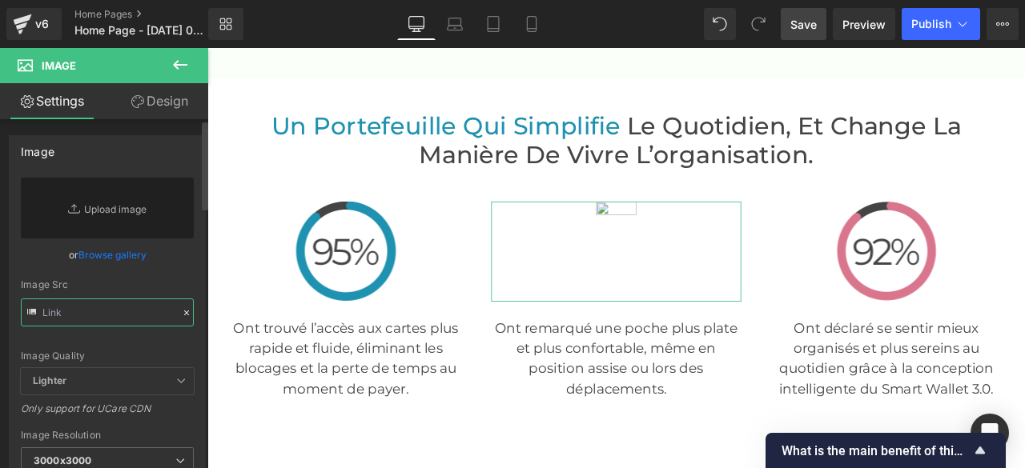
click at [130, 314] on input "text" at bounding box center [107, 313] width 173 height 28
paste input "[URL][DOMAIN_NAME]"
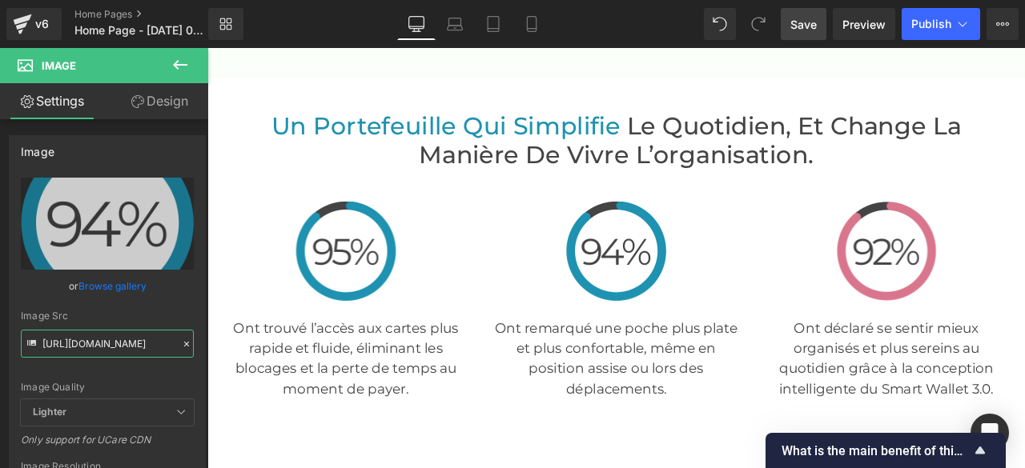
type input "[URL][DOMAIN_NAME]"
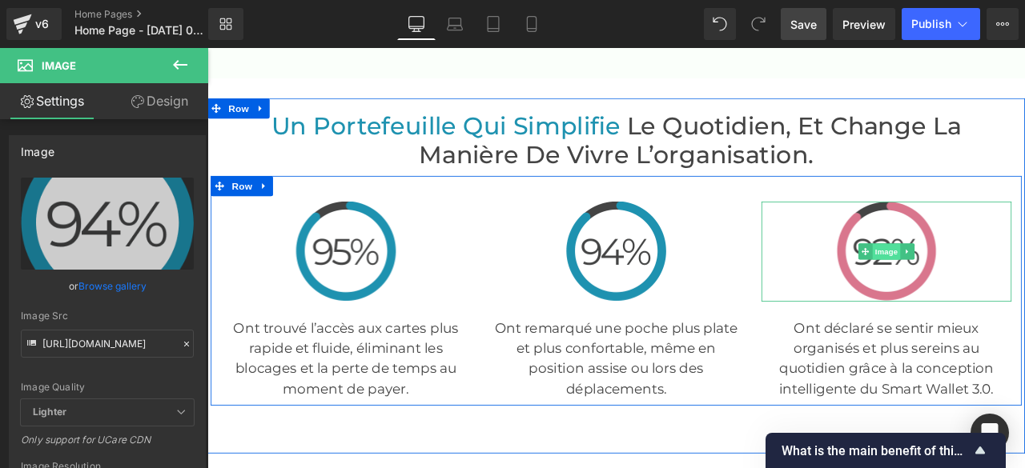
click at [1007, 283] on span "Image" at bounding box center [1012, 290] width 34 height 19
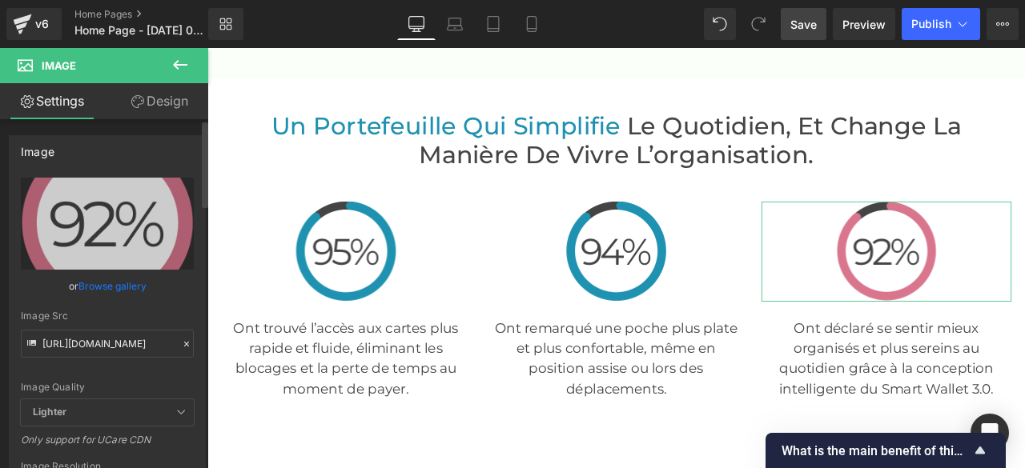
click at [184, 342] on icon at bounding box center [186, 344] width 5 height 5
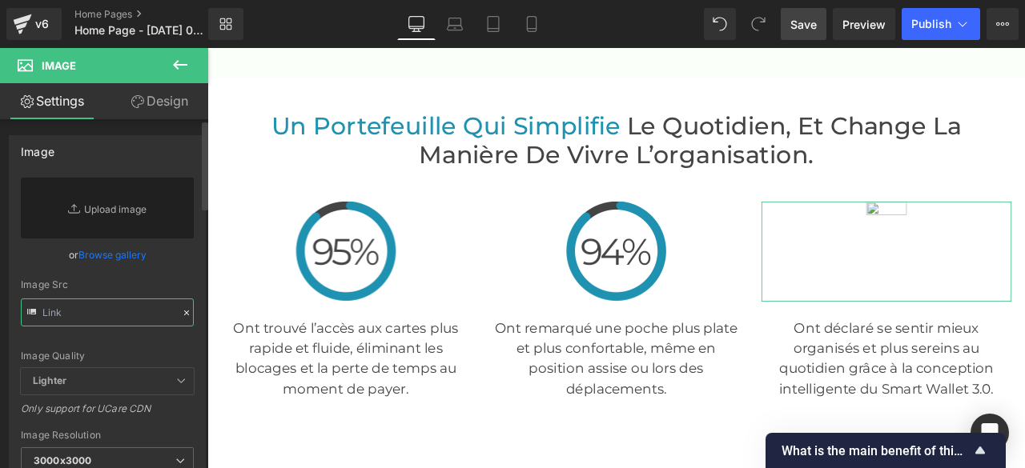
click at [123, 322] on input "text" at bounding box center [107, 313] width 173 height 28
paste input "[URL][DOMAIN_NAME]"
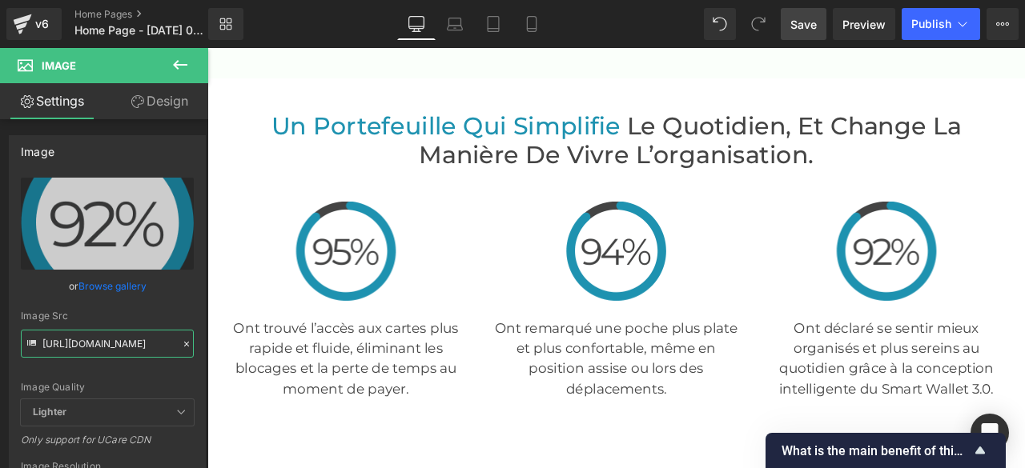
type input "[URL][DOMAIN_NAME]"
click at [796, 20] on span "Save" at bounding box center [803, 24] width 26 height 17
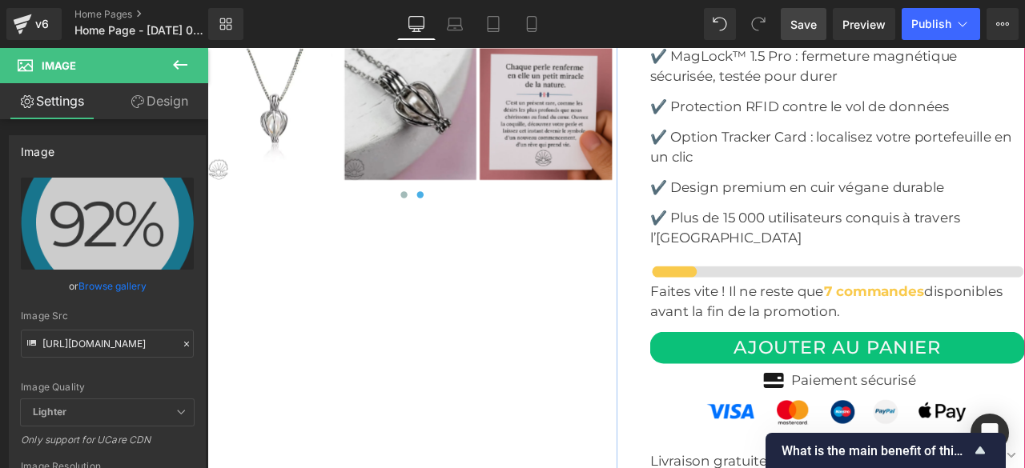
scroll to position [5205, 0]
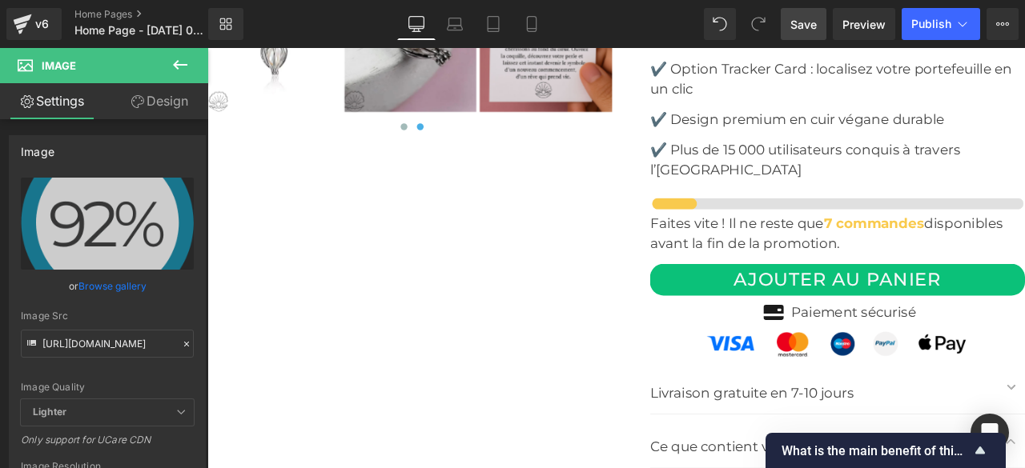
click at [803, 22] on span "Save" at bounding box center [803, 24] width 26 height 17
click at [855, 25] on span "Preview" at bounding box center [863, 24] width 43 height 17
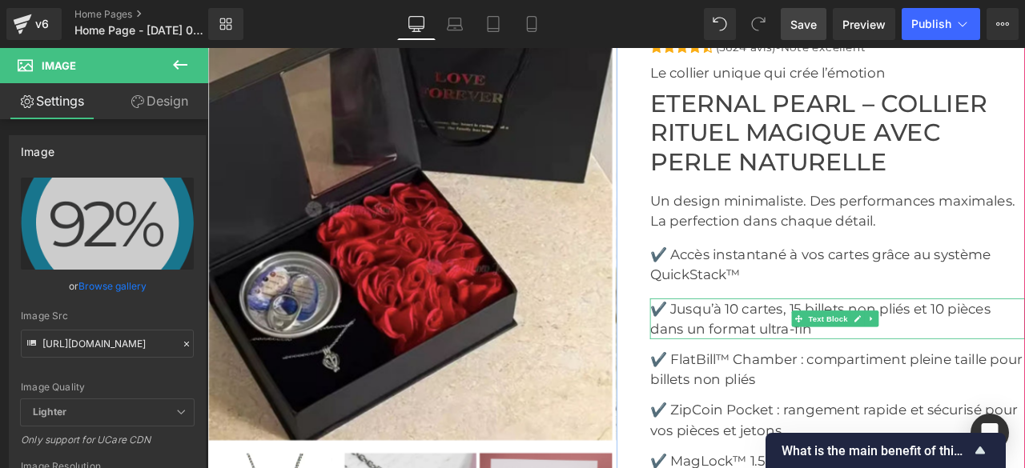
scroll to position [4725, 0]
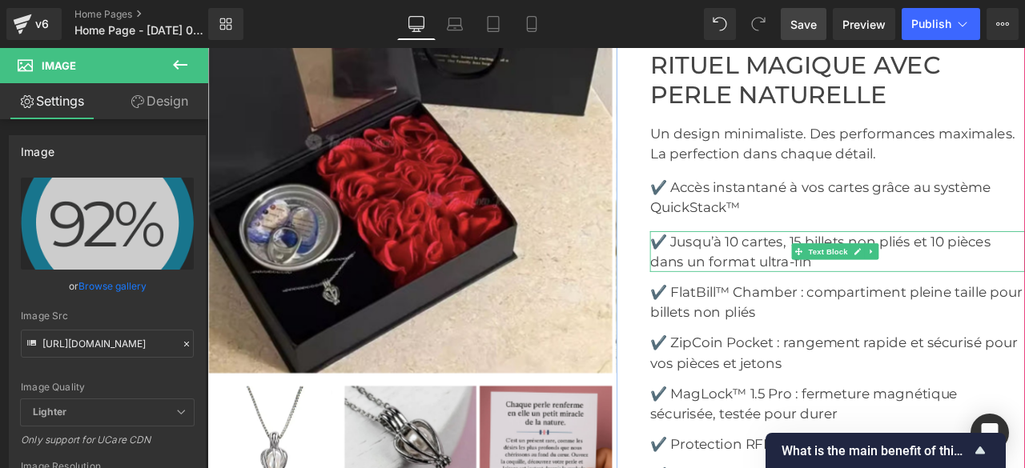
click at [854, 297] on font "✔️ Jusqu’à 10 cartes, 15 billets non pliés et 10 pièces dans un format ultra-fin" at bounding box center [934, 288] width 404 height 43
click at [784, 270] on font "✔️ Jusqu’à 10 cartes, 15 billets non pliés et 10 pièces dans un format ultra-fin" at bounding box center [934, 288] width 404 height 43
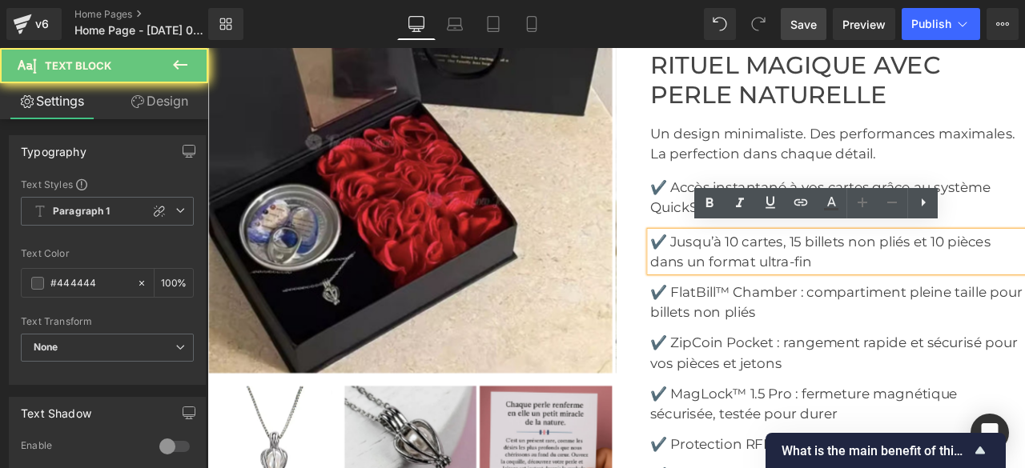
click at [754, 271] on font "✔️ Jusqu’à 10 cartes, 15 billets non pliés et 10 pièces dans un format ultra-fin" at bounding box center [934, 288] width 404 height 43
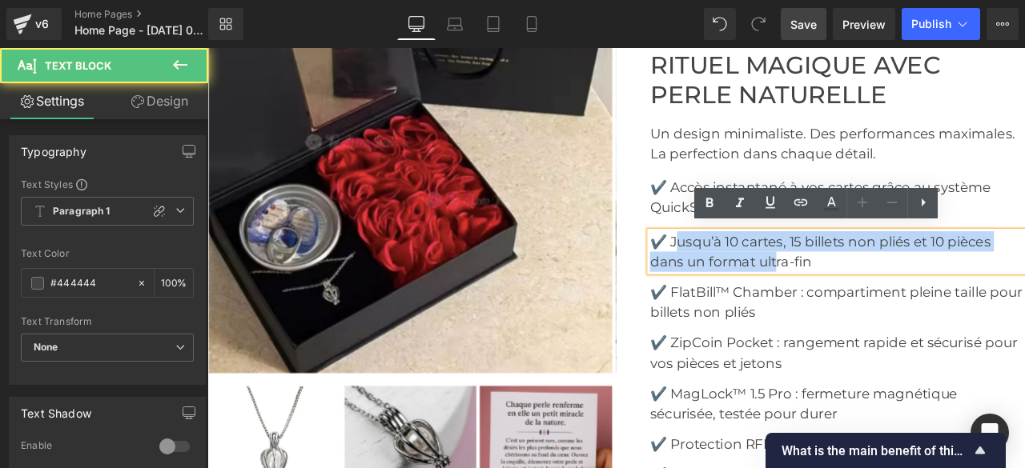
drag, startPoint x: 758, startPoint y: 271, endPoint x: 877, endPoint y: 284, distance: 119.3
click at [877, 284] on p "✔️ Jusqu’à 10 cartes, 15 billets non pliés et 10 pièces dans un format ultra-fin" at bounding box center [954, 289] width 444 height 48
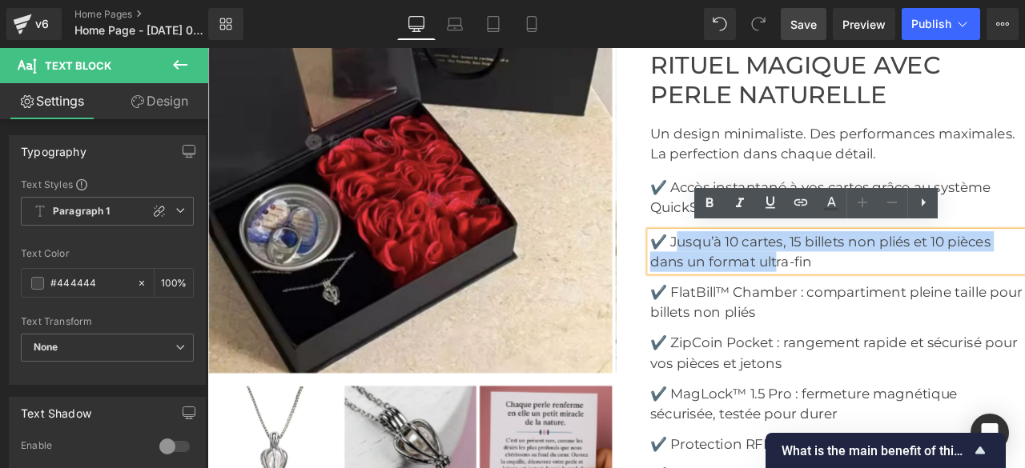
click at [762, 269] on font "✔️ Jusqu’à 10 cartes, 15 billets non pliés et 10 pièces dans un format ultra-fin" at bounding box center [934, 288] width 404 height 43
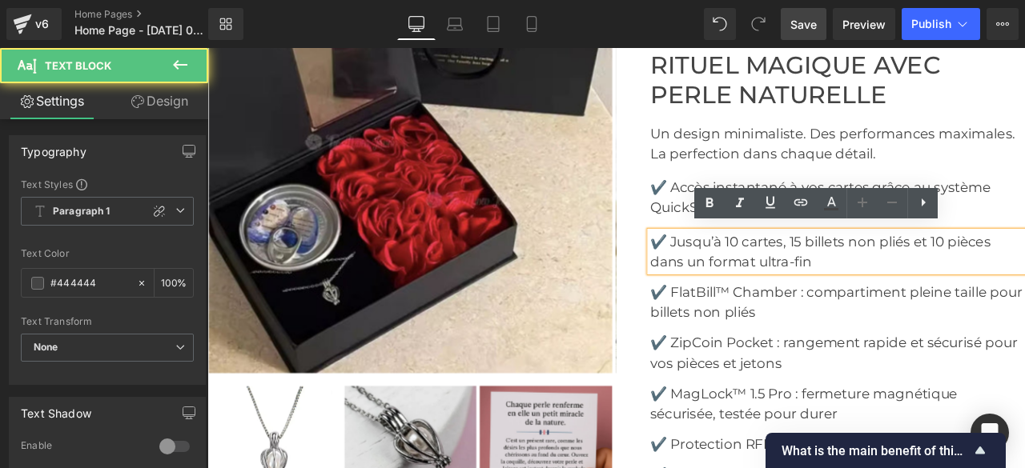
click at [754, 271] on font "✔️ Jusqu’à 10 cartes, 15 billets non pliés et 10 pièces dans un format ultra-fin" at bounding box center [934, 288] width 404 height 43
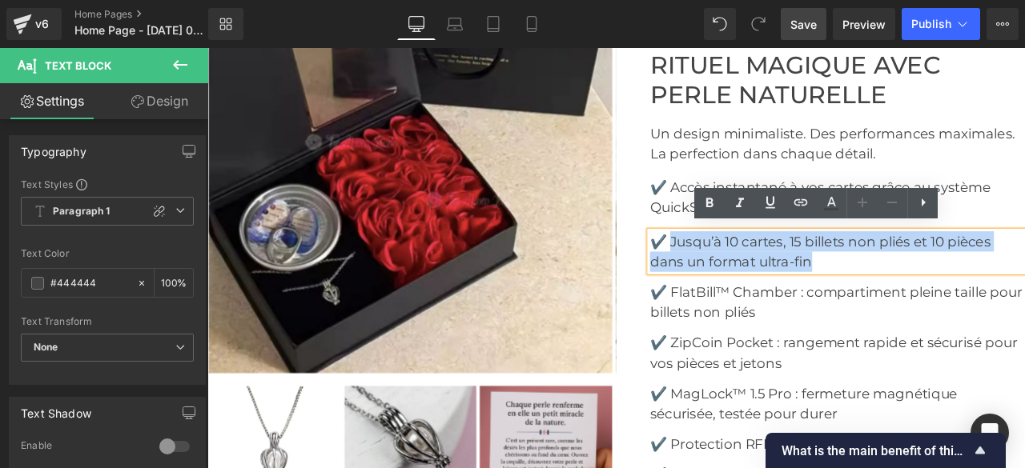
drag, startPoint x: 755, startPoint y: 271, endPoint x: 938, endPoint y: 316, distance: 188.0
copy font "Jusqu’à 10 cartes, 15 billets non pliés et 10 pièces dans un format ultra-fin"
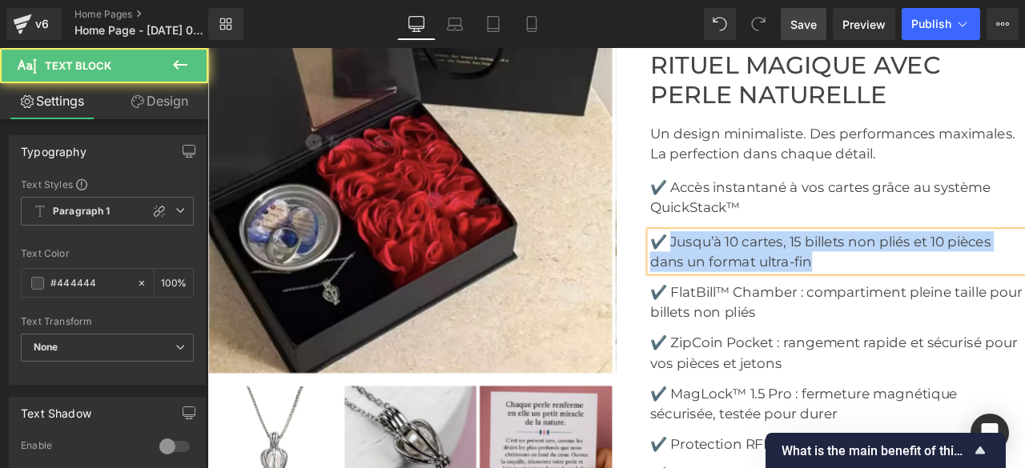
click at [825, 279] on font "✔️ Jusqu’à 10 cartes, 15 billets non pliés et 10 pièces dans un format ultra-fin" at bounding box center [934, 288] width 404 height 43
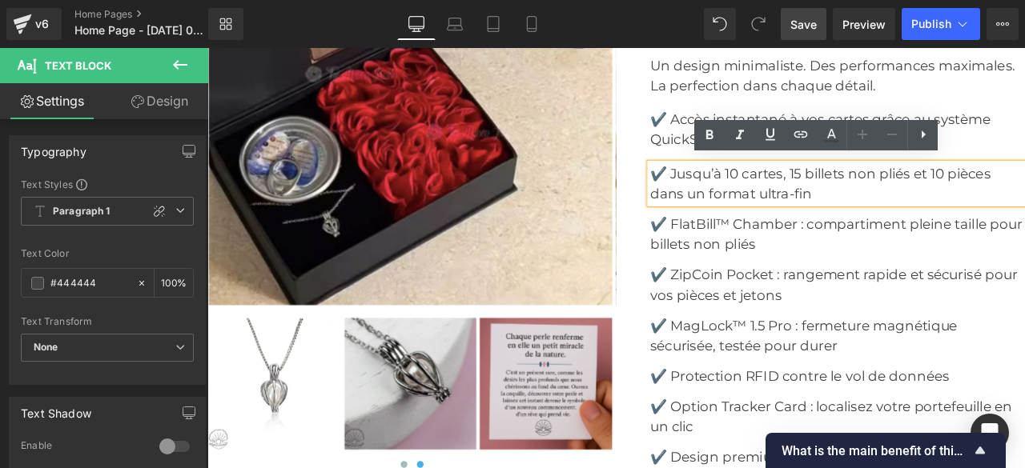
scroll to position [4885, 0]
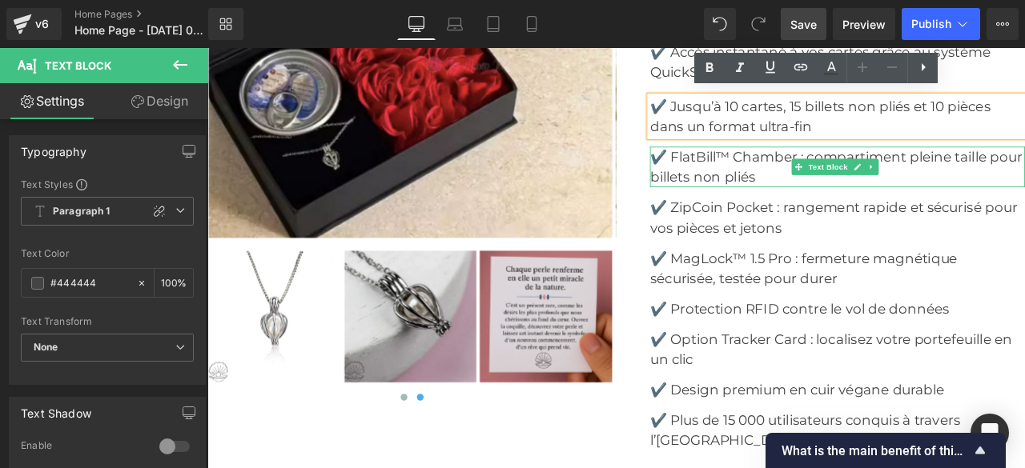
drag, startPoint x: 763, startPoint y: 175, endPoint x: 751, endPoint y: 170, distance: 12.9
click at [763, 174] on font "✔️ FlatBill™ Chamber : compartiment pleine taille pour billets non pliés" at bounding box center [952, 188] width 441 height 43
click at [758, 170] on font "✔️ FlatBill™ Chamber : compartiment pleine taille pour billets non pliés" at bounding box center [952, 188] width 441 height 43
click at [751, 170] on font "✔️ FlatBill™ Chamber : compartiment pleine taille pour billets non pliés" at bounding box center [952, 188] width 441 height 43
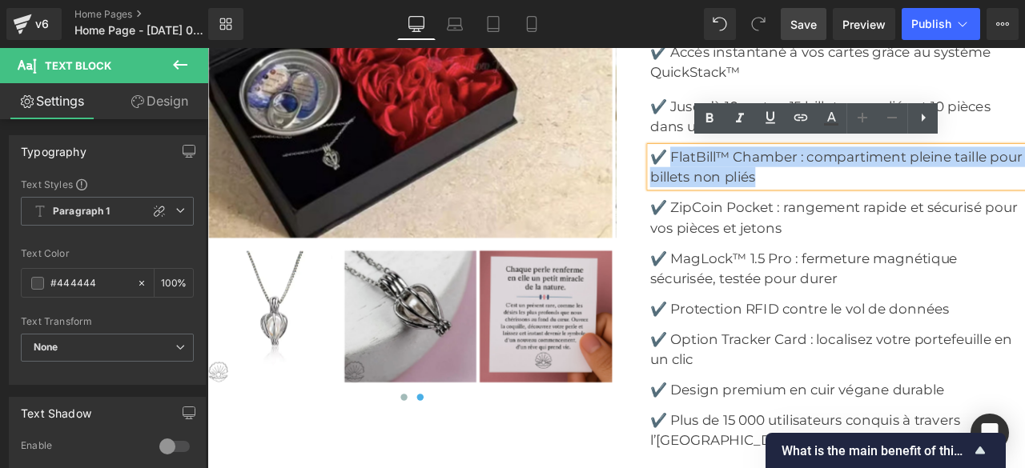
drag, startPoint x: 751, startPoint y: 170, endPoint x: 905, endPoint y: 208, distance: 158.5
click at [905, 208] on div "✔️ FlatBill™ Chamber : compartiment pleine taille pour billets non pliés" at bounding box center [954, 189] width 444 height 48
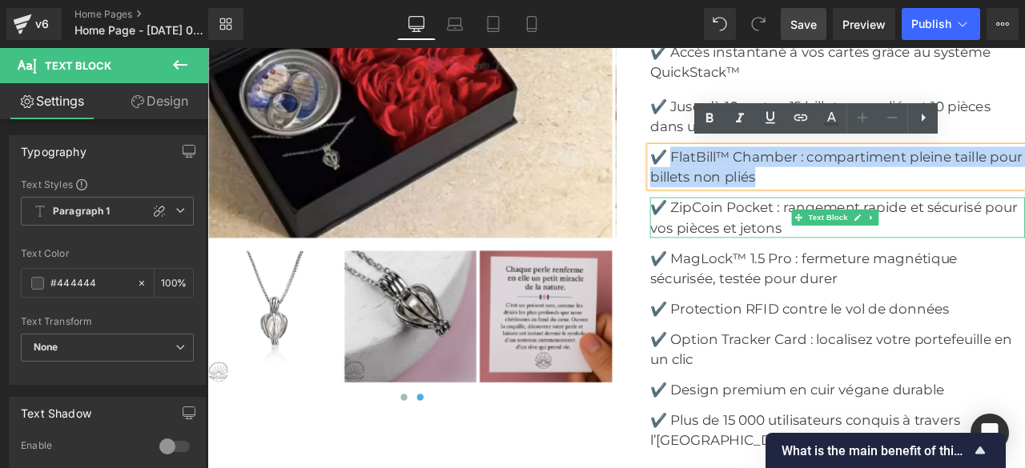
click at [762, 231] on font "✔️ ZipCoin Pocket : rangement rapide et sécurisé pour vos pièces et jetons" at bounding box center [950, 248] width 436 height 43
click at [752, 231] on font "✔️ ZipCoin Pocket : rangement rapide et sécurisé pour vos pièces et jetons" at bounding box center [950, 248] width 436 height 43
click at [874, 259] on font "✔️ ZipCoin Pocket : rangement rapide et sécurisé pour vos pièces et jetons" at bounding box center [950, 248] width 436 height 43
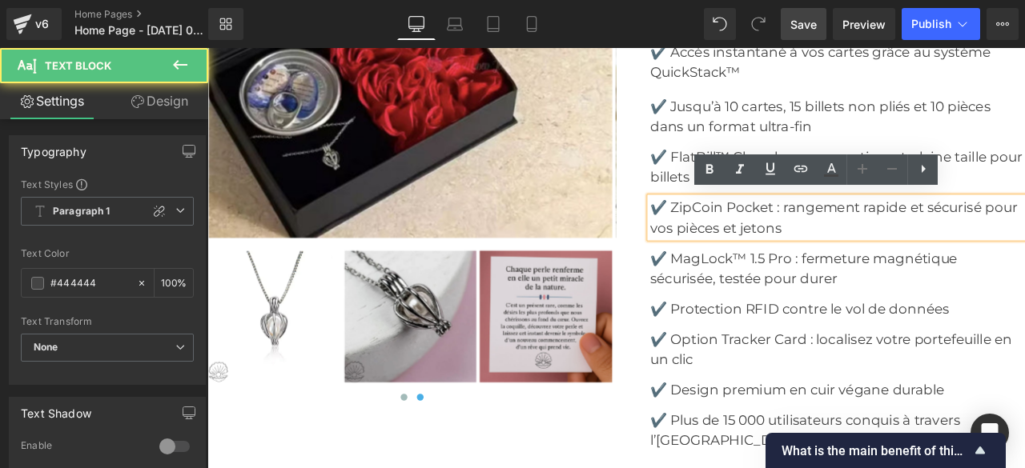
click at [751, 228] on font "✔️ ZipCoin Pocket : rangement rapide et sécurisé pour vos pièces et jetons" at bounding box center [950, 248] width 436 height 43
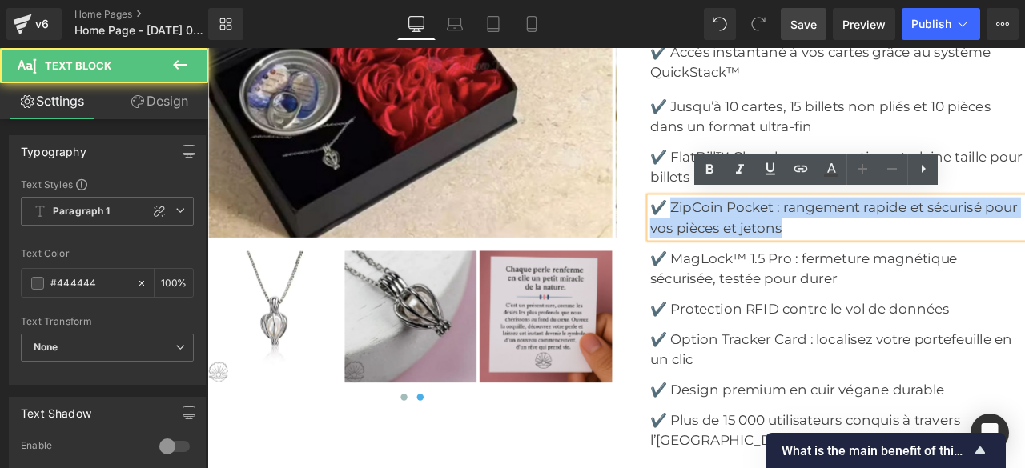
drag, startPoint x: 756, startPoint y: 228, endPoint x: 885, endPoint y: 254, distance: 131.5
click at [885, 254] on p "✔️ ZipCoin Pocket : rangement rapide et sécurisé pour vos pièces et jetons" at bounding box center [954, 249] width 444 height 48
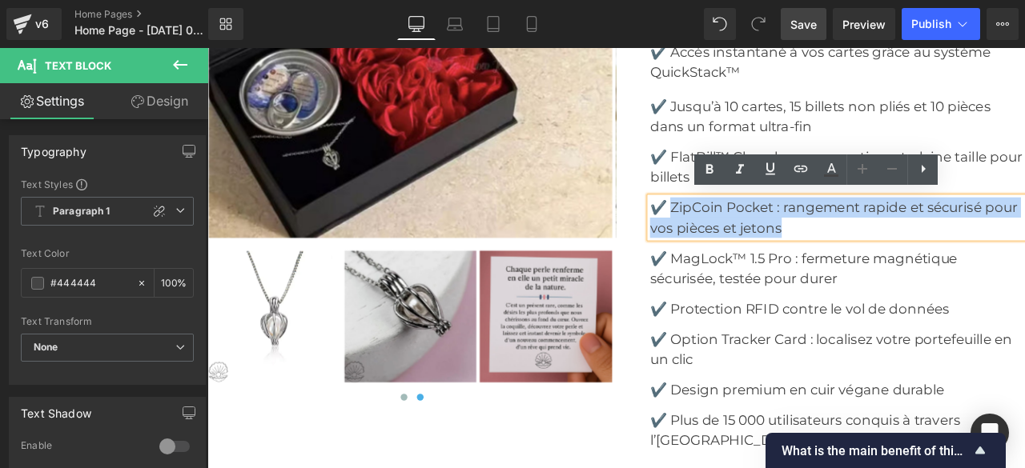
copy font "ZipCoin Pocket : rangement rapide et sécurisé pour vos pièces et jetons"
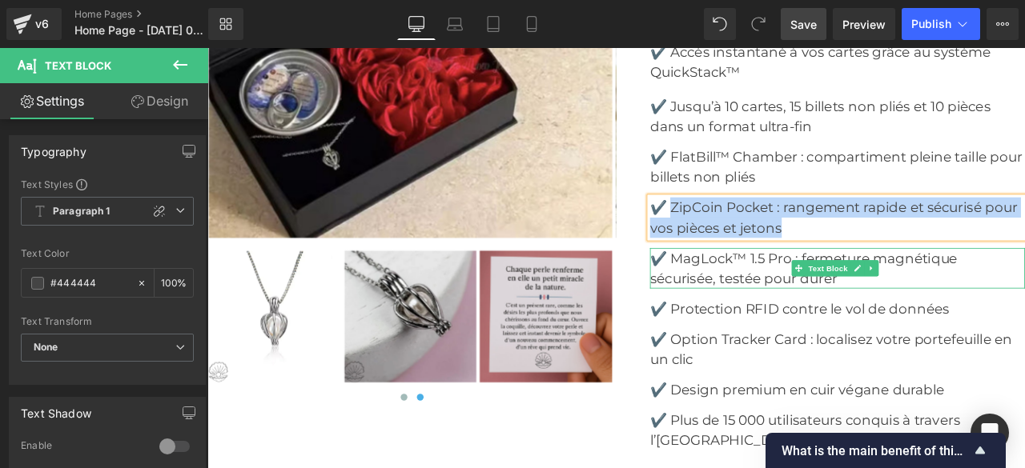
click at [800, 299] on font "✔️ MagLock™ 1.5 Pro : fermeture magnétique sécurisée, testée pour durer" at bounding box center [914, 308] width 364 height 43
click at [754, 293] on font "✔️ MagLock™ 1.5 Pro : fermeture magnétique sécurisée, testée pour durer" at bounding box center [914, 308] width 364 height 43
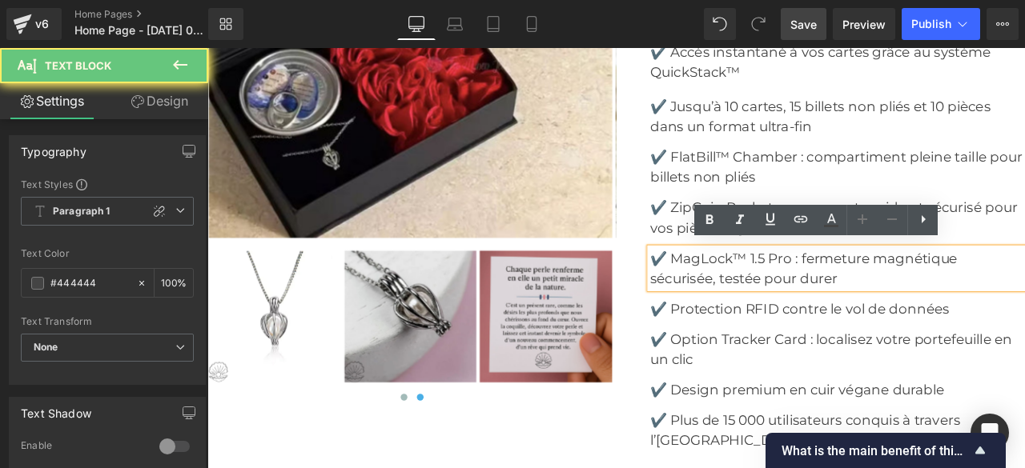
click at [754, 289] on font "✔️ MagLock™ 1.5 Pro : fermeture magnétique sécurisée, testée pour durer" at bounding box center [914, 308] width 364 height 43
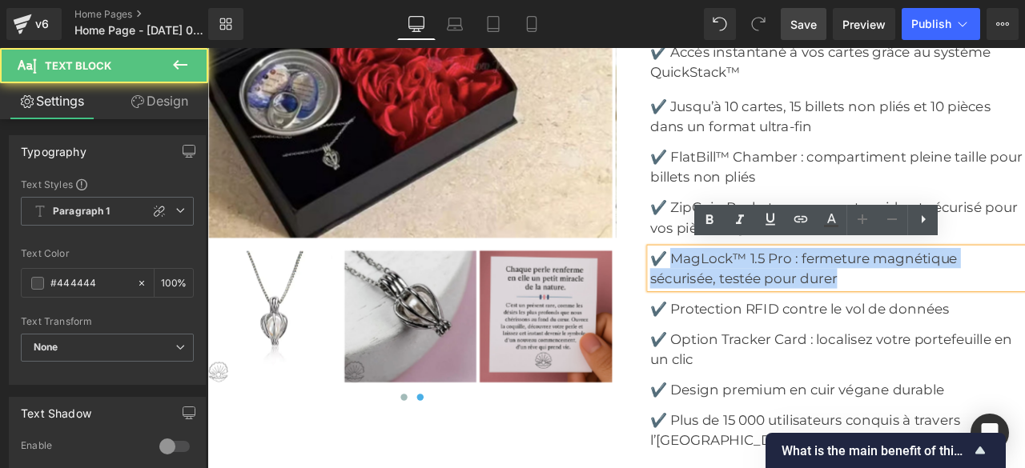
drag, startPoint x: 754, startPoint y: 289, endPoint x: 959, endPoint y: 318, distance: 206.2
click at [959, 318] on p "✔️ MagLock™ 1.5 Pro : fermeture magnétique sécurisée, testée pour durer" at bounding box center [954, 309] width 444 height 48
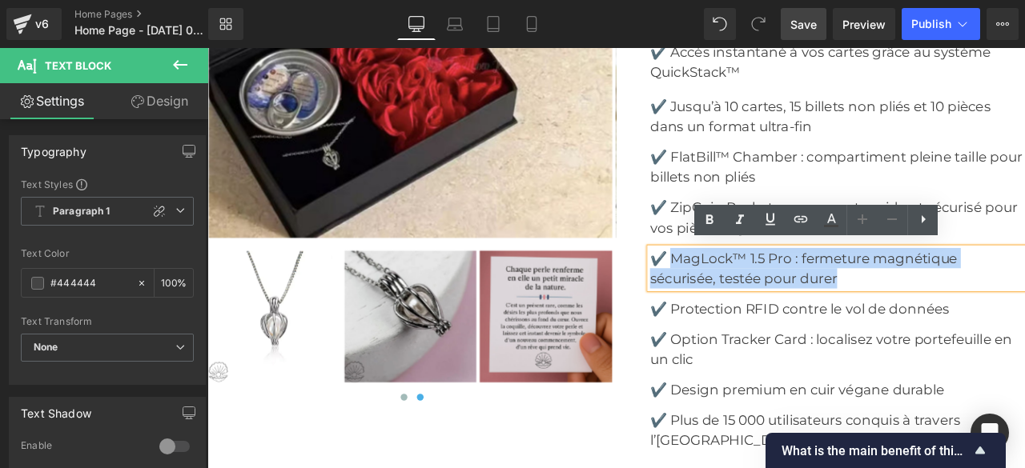
copy font "[PERSON_NAME]™ 1.5 Pro : fermeture magnétique sécurisée, testée pour durer"
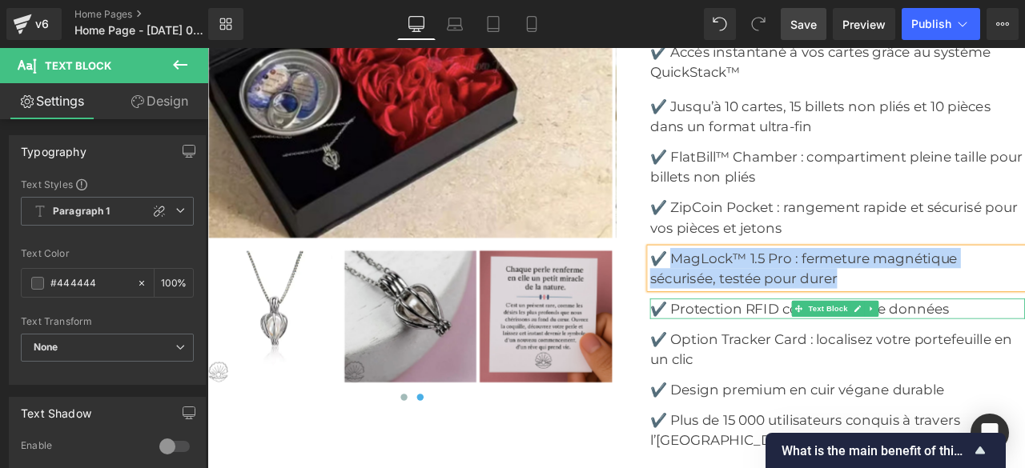
click at [827, 351] on font "✔️ Protection RFID contre le vol de données" at bounding box center [909, 357] width 355 height 19
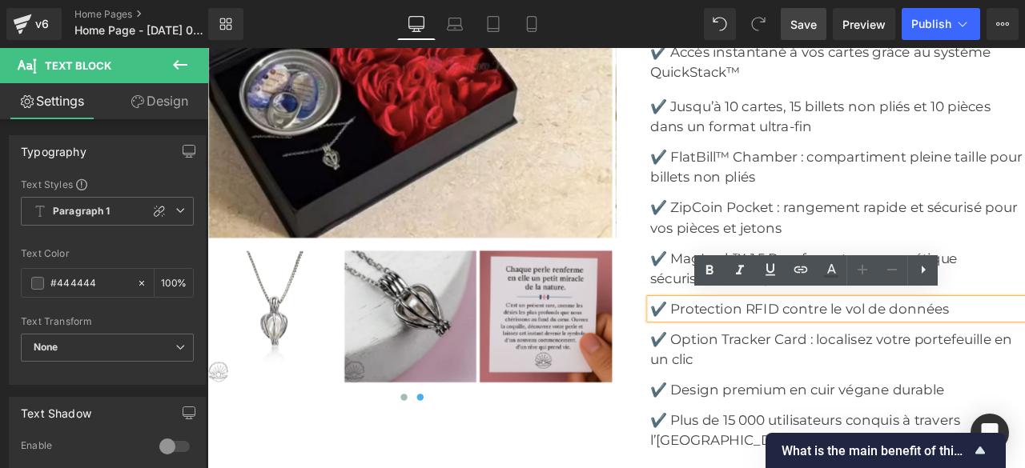
scroll to position [4965, 0]
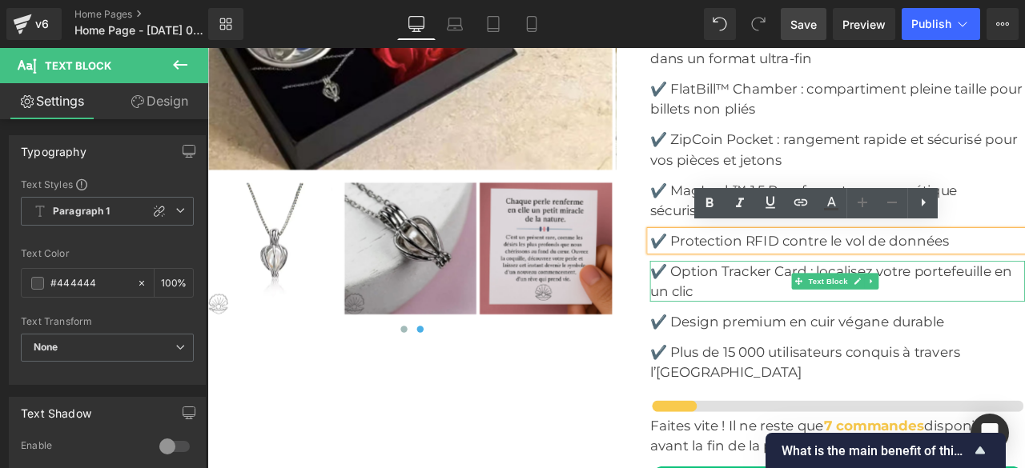
click at [757, 304] on font "✔️ Option Tracker Card : localisez votre portefeuille en un clic" at bounding box center [946, 325] width 429 height 43
click at [762, 313] on font "✔️ Option Tracker Card : localisez votre portefeuille en un clic" at bounding box center [946, 325] width 429 height 43
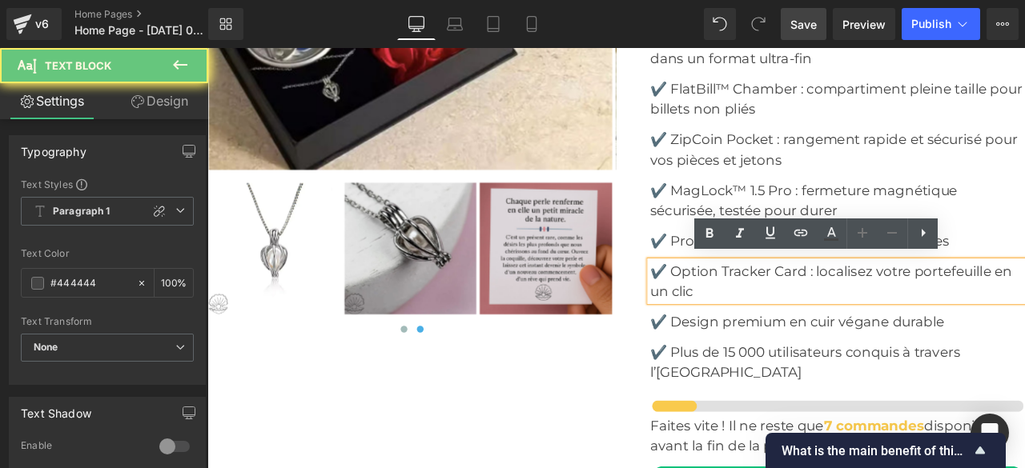
click at [750, 310] on font "✔️ Option Tracker Card : localisez votre portefeuille en un clic" at bounding box center [946, 325] width 429 height 43
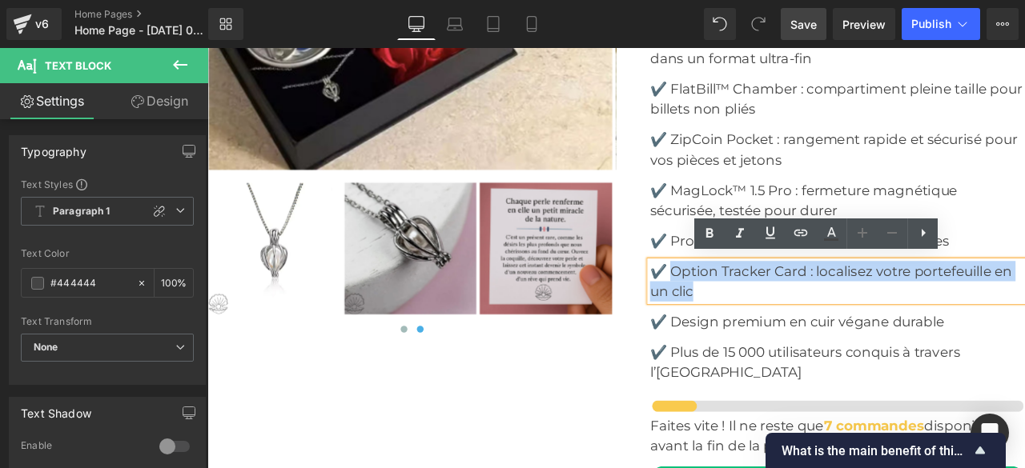
drag, startPoint x: 753, startPoint y: 305, endPoint x: 785, endPoint y: 335, distance: 43.6
click at [785, 335] on p "✔️ Option Tracker Card : localisez votre portefeuille en un clic" at bounding box center [954, 325] width 444 height 48
copy font "Option Tracker Card : localisez votre portefeuille en un clic"
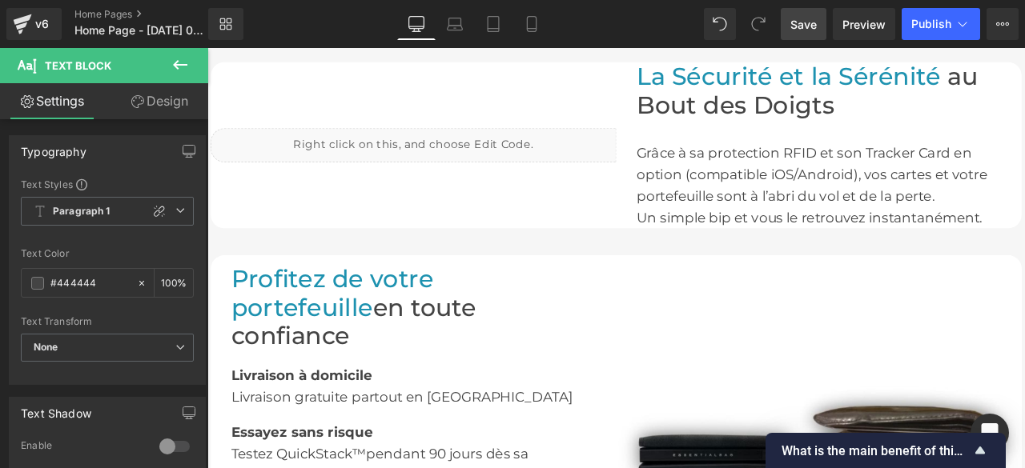
scroll to position [0, 0]
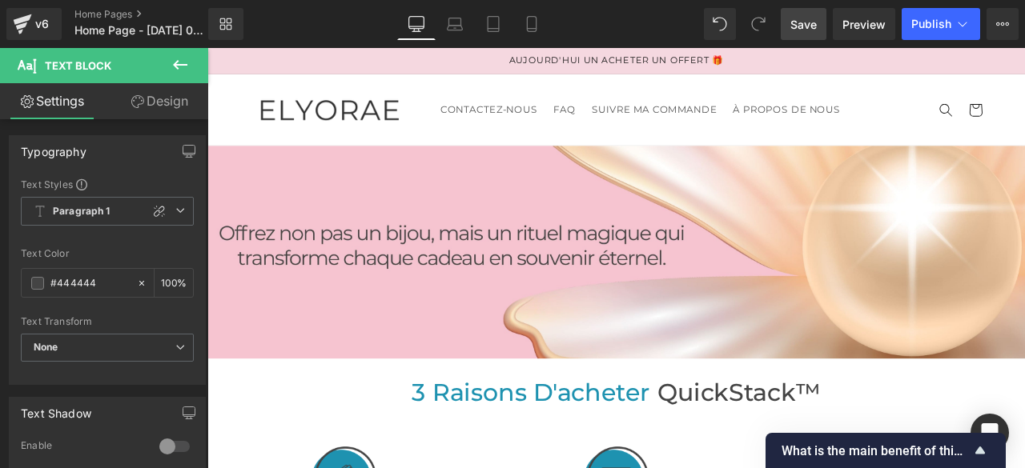
drag, startPoint x: 1168, startPoint y: 371, endPoint x: 1210, endPoint y: 94, distance: 280.3
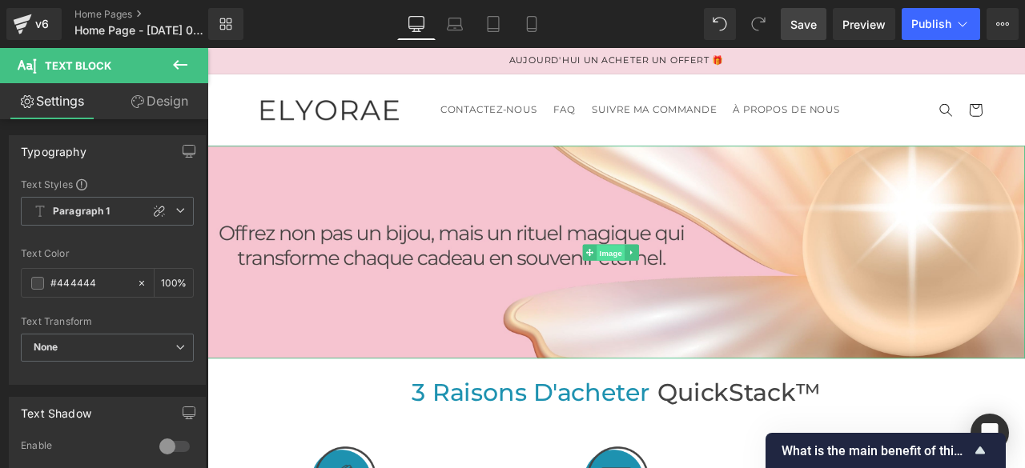
click at [684, 287] on span "Image" at bounding box center [686, 291] width 34 height 19
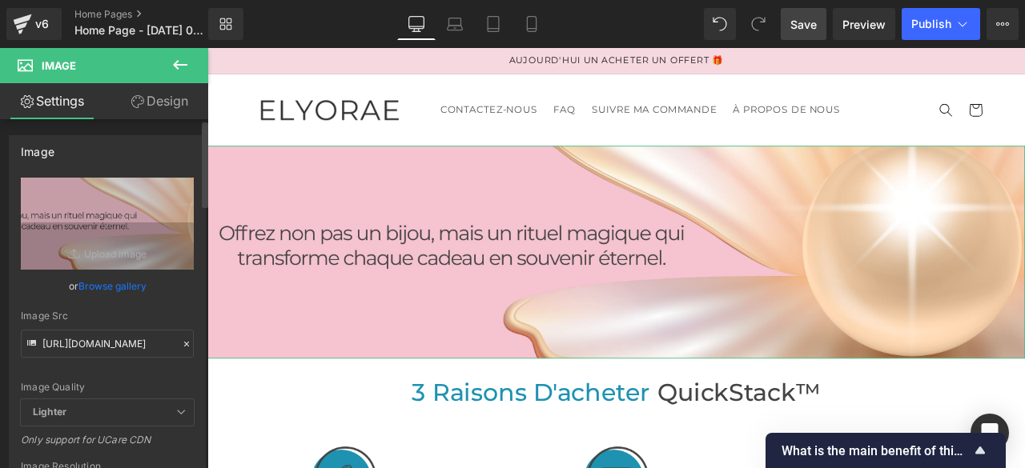
click at [183, 344] on icon at bounding box center [186, 344] width 11 height 11
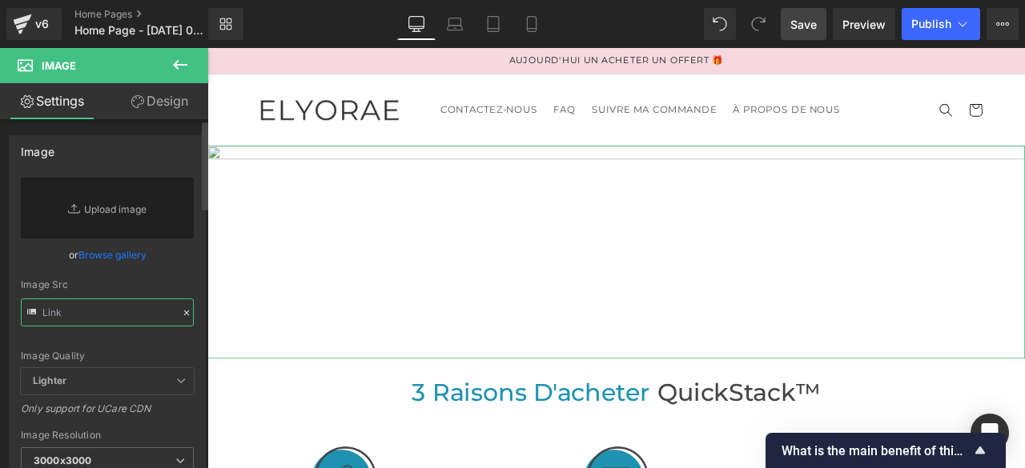
click at [161, 320] on input "text" at bounding box center [107, 313] width 173 height 28
paste input "[URL][DOMAIN_NAME]"
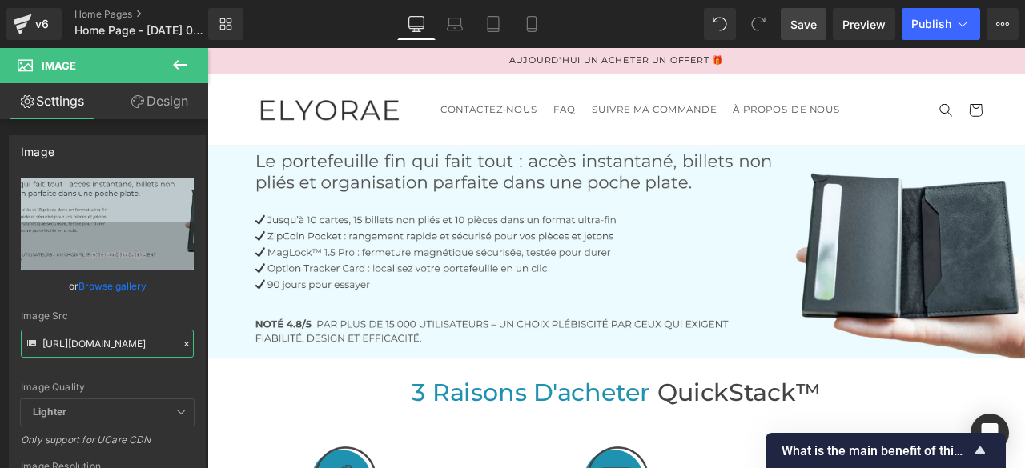
type input "[URL][DOMAIN_NAME]"
click at [810, 23] on span "Save" at bounding box center [803, 24] width 26 height 17
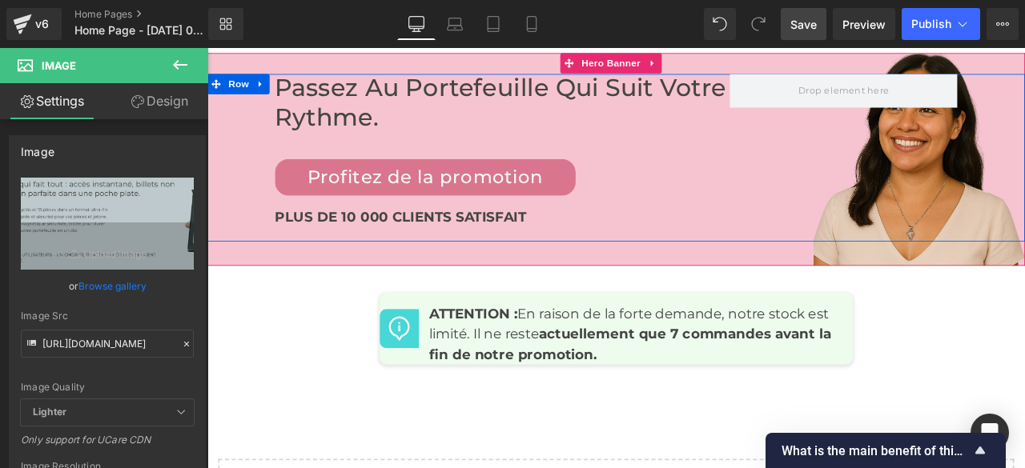
scroll to position [6433, 0]
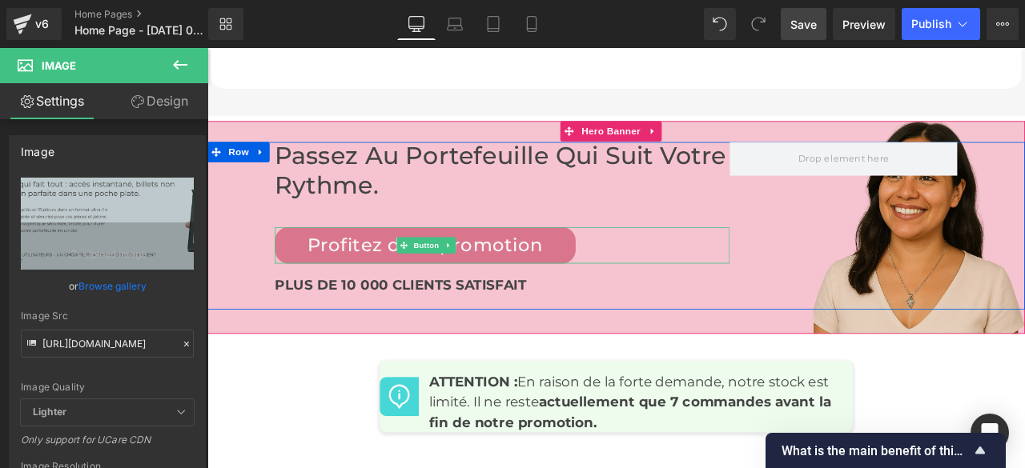
click at [765, 261] on div "Profitez de la promotion" at bounding box center [556, 281] width 539 height 43
click at [700, 136] on span "Hero Banner" at bounding box center [686, 147] width 78 height 24
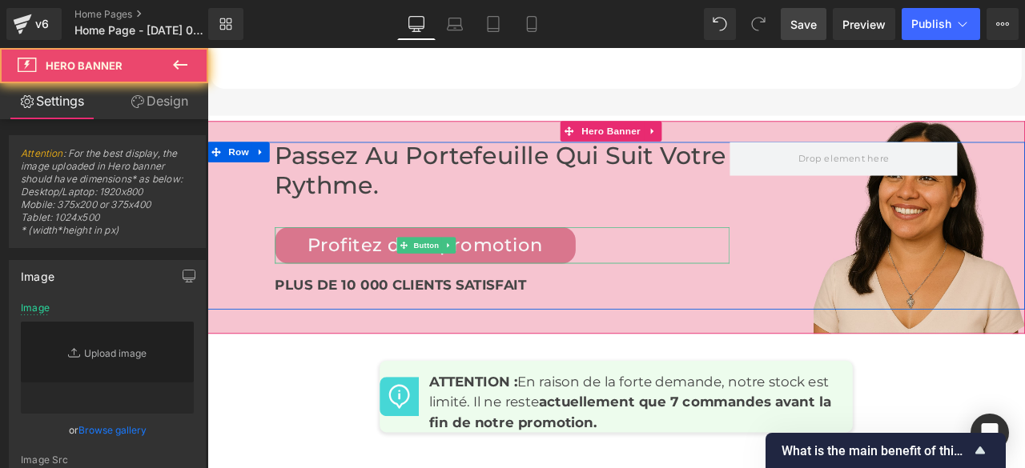
click at [999, 243] on div "Passez au portefeuille qui suit votre rythme. Heading Profitez de la promotion …" at bounding box center [691, 258] width 969 height 198
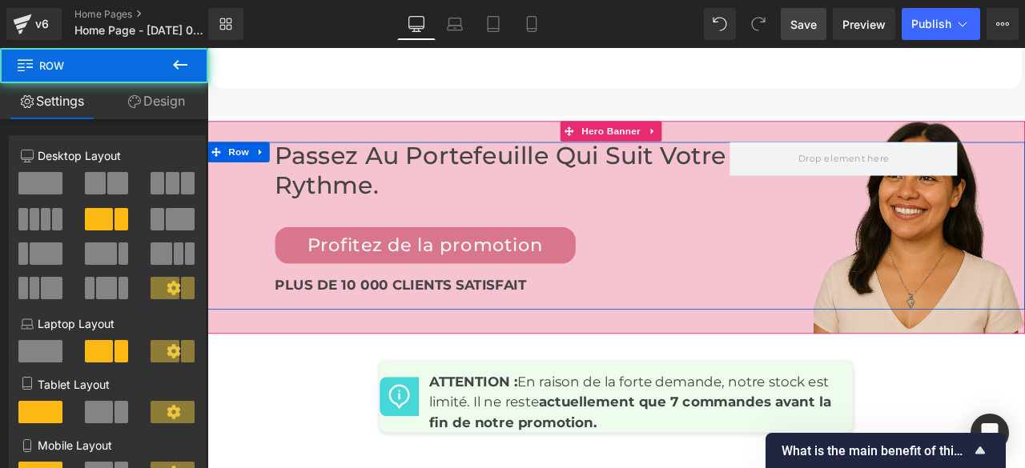
click at [1015, 287] on div "Passez au portefeuille qui suit votre rythme. Heading Profitez de la promotion …" at bounding box center [691, 258] width 969 height 198
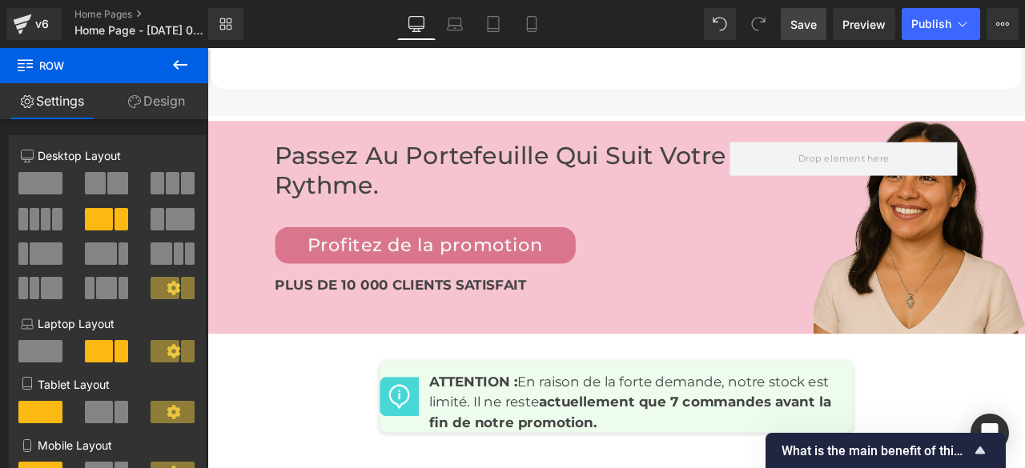
click at [177, 65] on icon at bounding box center [180, 65] width 14 height 10
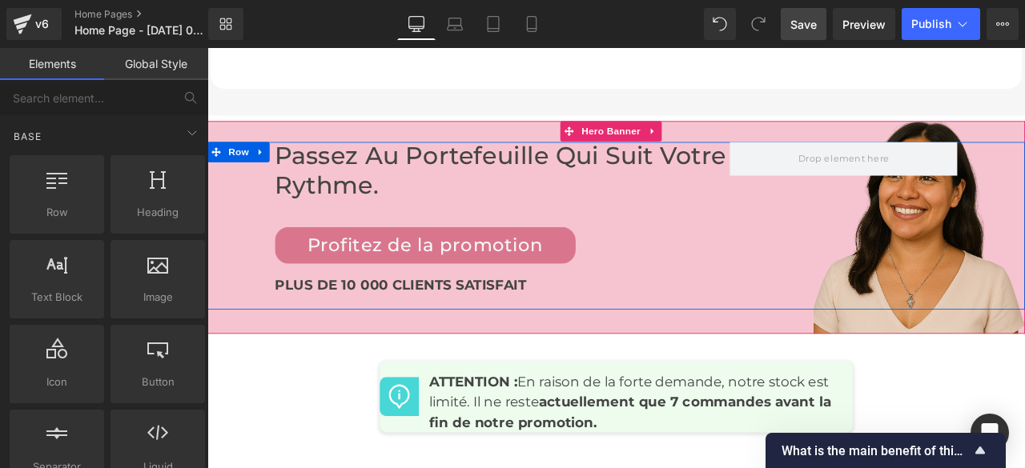
click at [956, 243] on div "Passez au portefeuille qui suit votre rythme. Heading Profitez de la promotion …" at bounding box center [691, 258] width 969 height 198
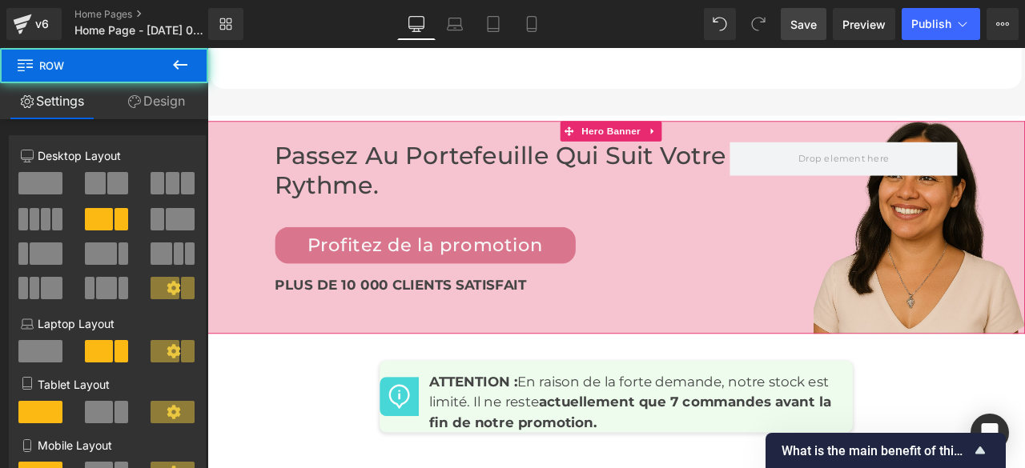
click at [801, 135] on div "Passez au portefeuille qui suit votre rythme. Heading Profitez de la promotion …" at bounding box center [691, 261] width 969 height 252
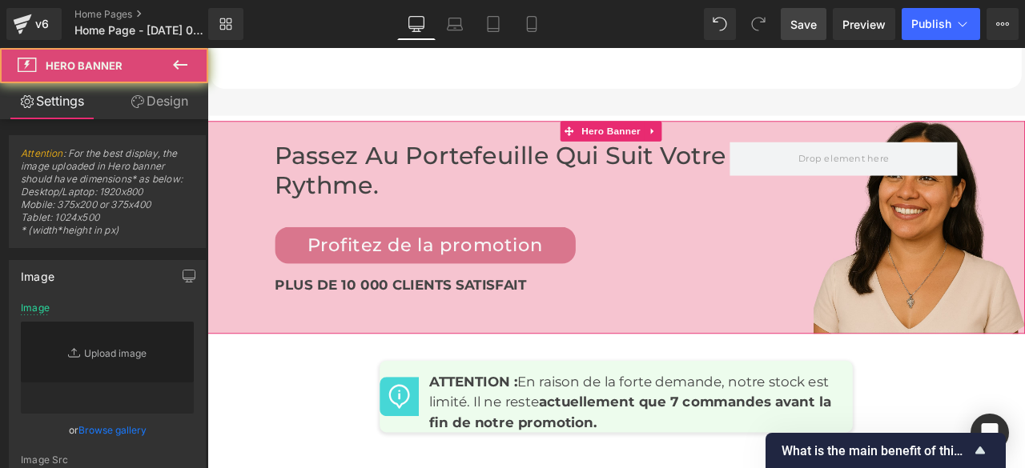
type input "[URL][DOMAIN_NAME]"
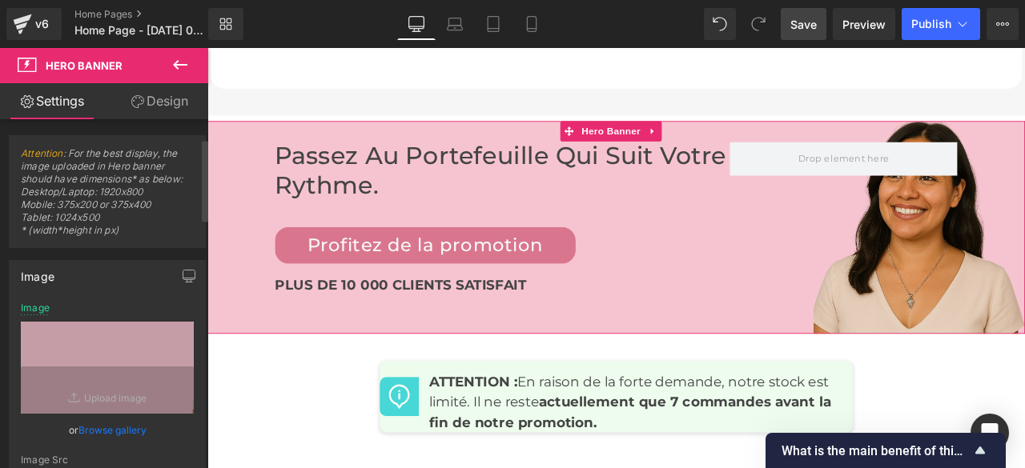
scroll to position [80, 0]
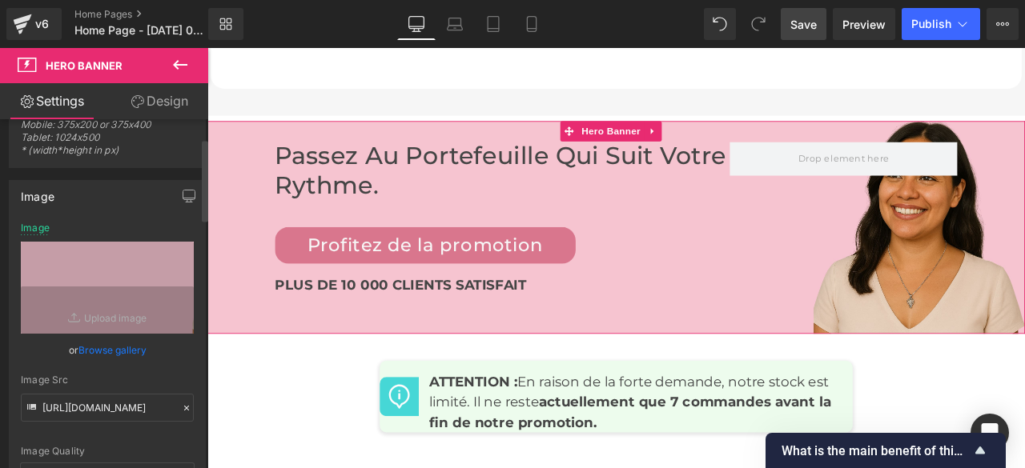
click at [181, 408] on icon at bounding box center [186, 408] width 11 height 11
click at [181, 404] on div "Image Quality Lighter Lightest Lighter Lighter Lightest Only support for UCare …" at bounding box center [107, 343] width 173 height 241
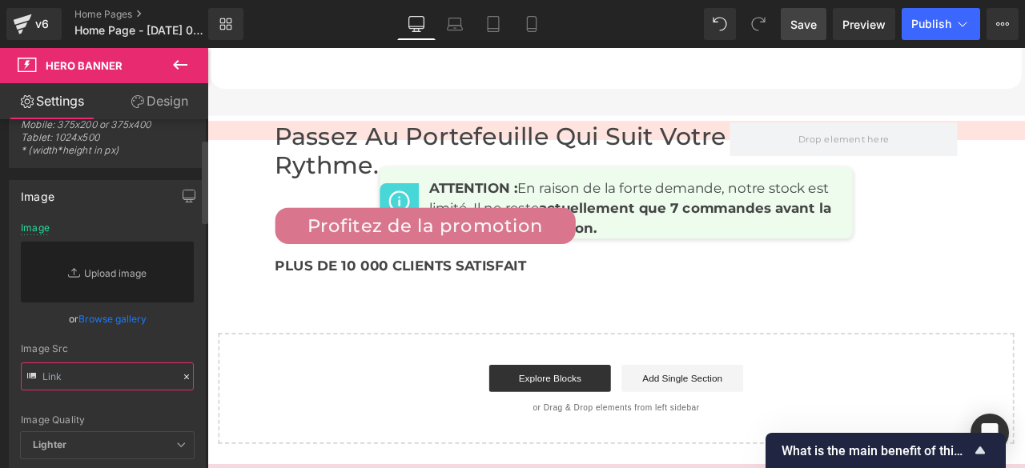
click at [151, 381] on input "text" at bounding box center [107, 377] width 173 height 28
paste input "[URL][DOMAIN_NAME]"
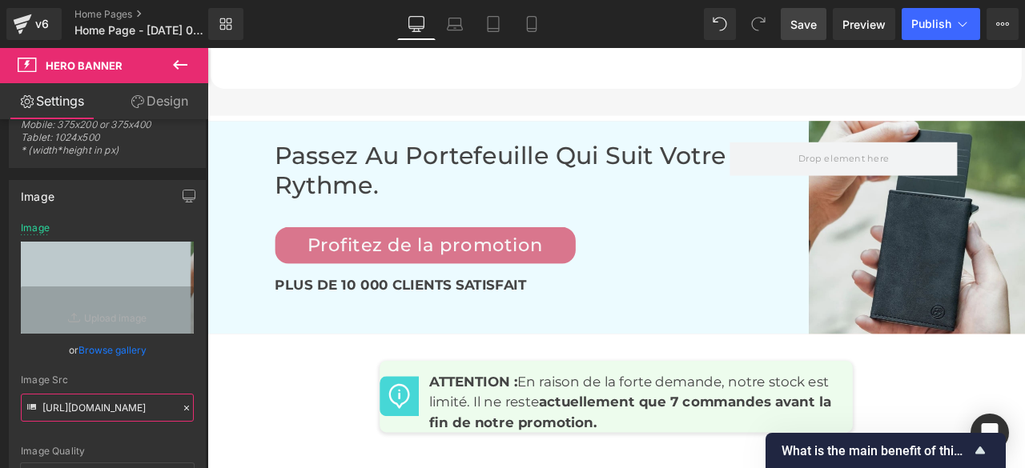
type input "[URL][DOMAIN_NAME]"
click at [799, 25] on span "Save" at bounding box center [803, 24] width 26 height 17
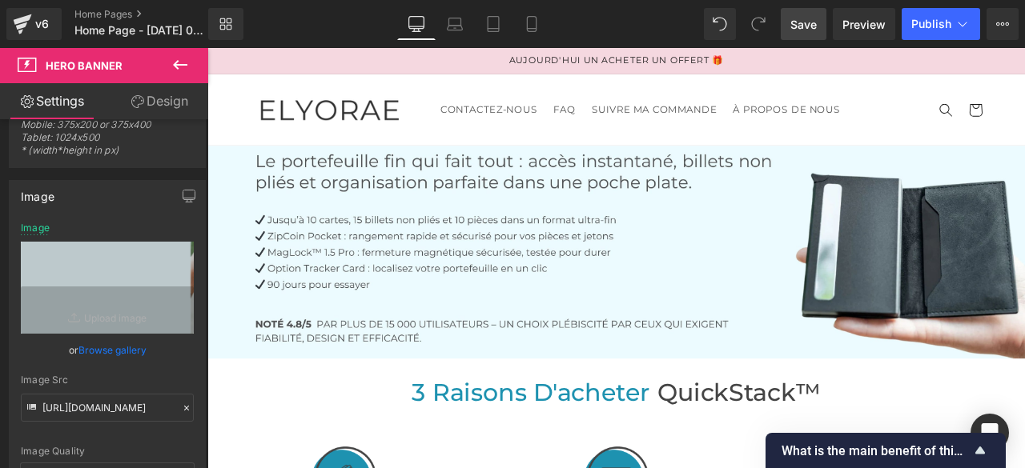
click at [795, 22] on span "Save" at bounding box center [803, 24] width 26 height 17
click at [858, 24] on span "Preview" at bounding box center [863, 24] width 43 height 17
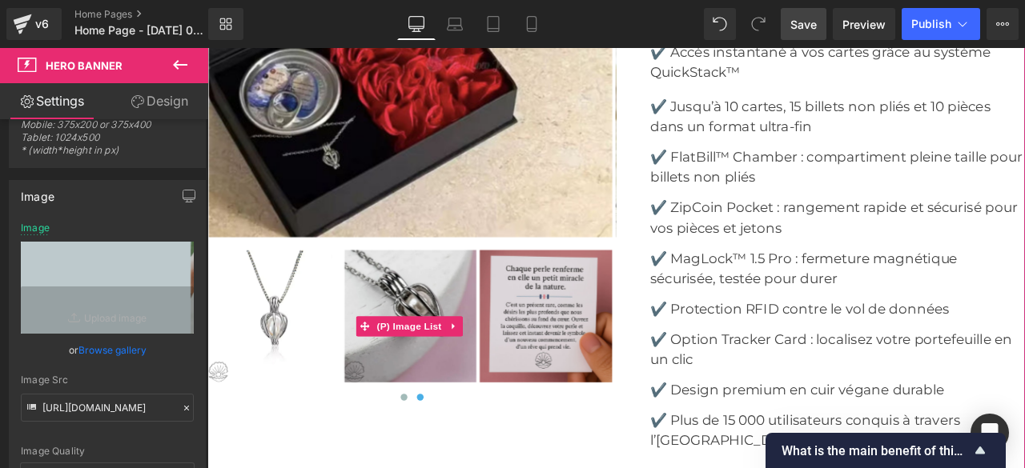
scroll to position [4805, 0]
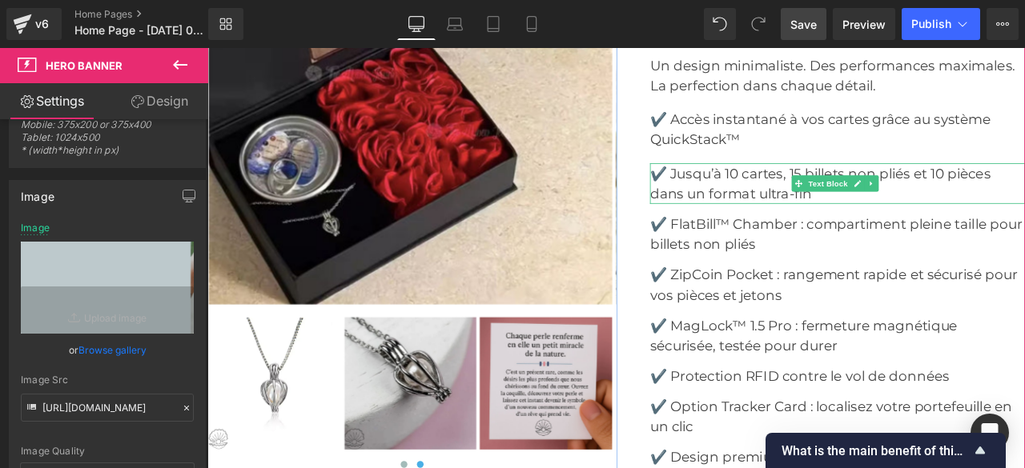
click at [754, 191] on font "✔️ Jusqu’à 10 cartes, 15 billets non pliés et 10 pièces dans un format ultra-fin" at bounding box center [934, 208] width 404 height 43
click at [754, 190] on font "✔️ Jusqu’à 10 cartes, 15 billets non pliés et 10 pièces dans un format ultra-fin" at bounding box center [934, 208] width 404 height 43
click at [770, 195] on font "✔️ Jusqu’à 10 cartes, 15 billets non pliés et 10 pièces dans un format ultra-fin" at bounding box center [934, 208] width 404 height 43
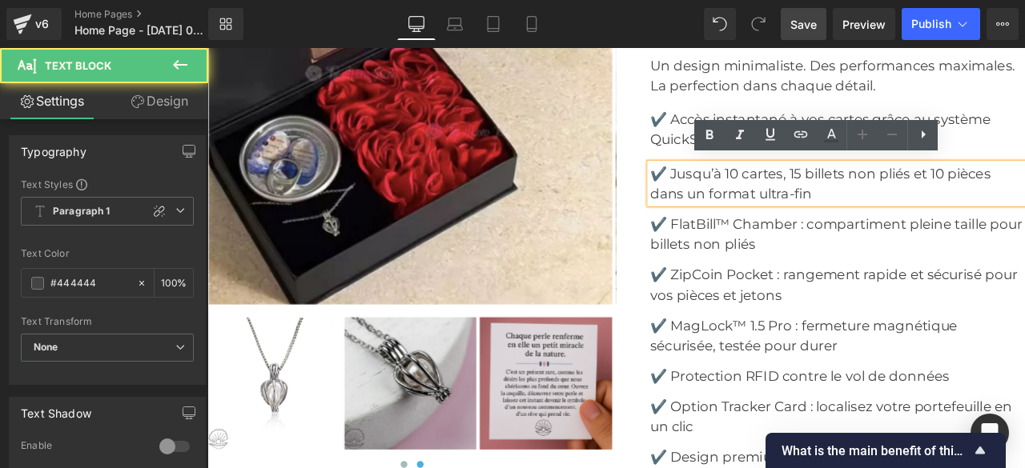
click at [930, 215] on p "✔️ Jusqu’à 10 cartes, 15 billets non pliés et 10 pièces dans un format ultra-fin" at bounding box center [954, 209] width 444 height 48
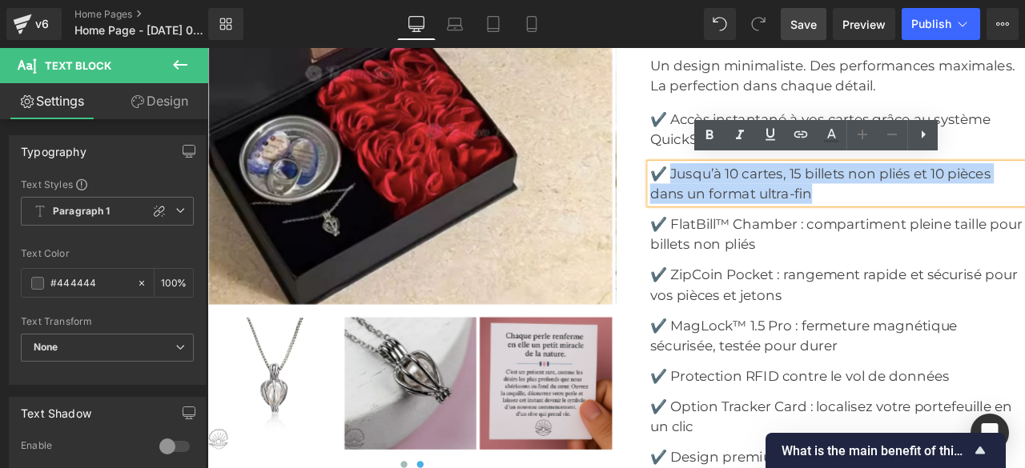
drag, startPoint x: 920, startPoint y: 215, endPoint x: 751, endPoint y: 196, distance: 170.1
click at [751, 196] on p "✔️ Jusqu’à 10 cartes, 15 billets non pliés et 10 pièces dans un format ultra-fin" at bounding box center [954, 209] width 444 height 48
copy font "Jusqu’à 10 cartes, 15 billets non pliés et 10 pièces dans un format ultra-fin"
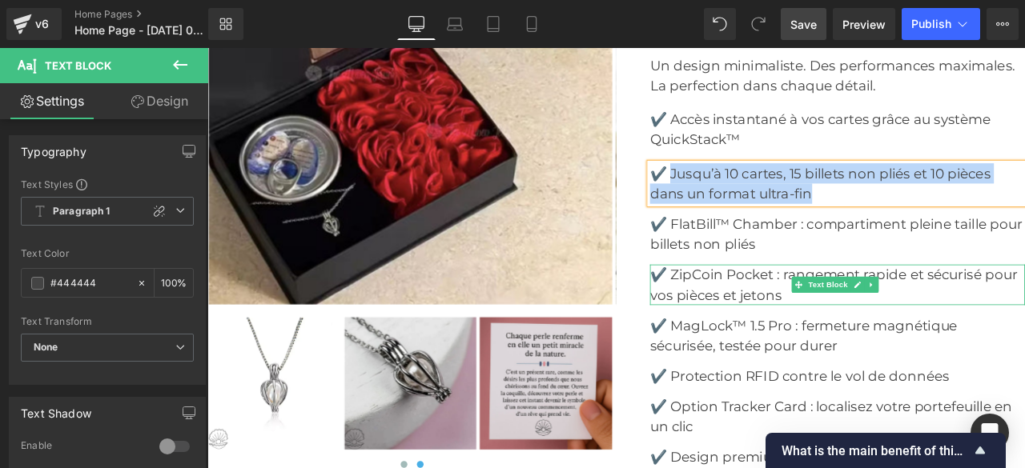
click at [762, 316] on font "✔️ ZipCoin Pocket : rangement rapide et sécurisé pour vos pièces et jetons" at bounding box center [950, 329] width 436 height 43
click at [757, 310] on font "✔️ ZipCoin Pocket : rangement rapide et sécurisé pour vos pièces et jetons" at bounding box center [950, 329] width 436 height 43
click at [790, 313] on font "✔️ ZipCoin Pocket : rangement rapide et sécurisé pour vos pièces et jetons" at bounding box center [950, 329] width 436 height 43
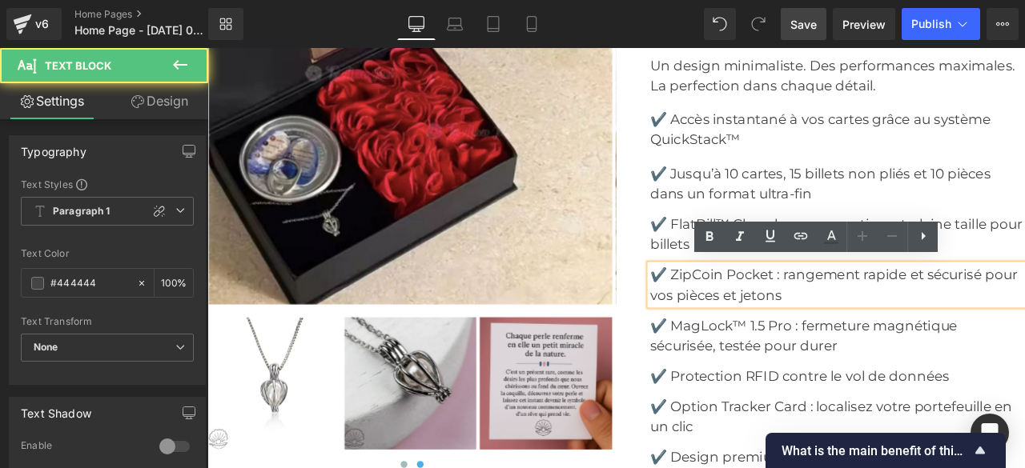
click at [757, 312] on font "✔️ ZipCoin Pocket : rangement rapide et sécurisé pour vos pièces et jetons" at bounding box center [950, 329] width 436 height 43
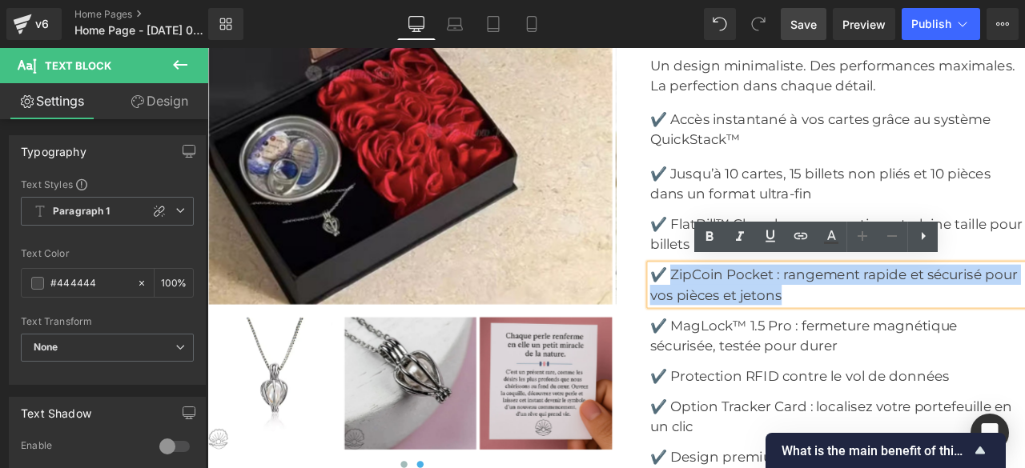
drag, startPoint x: 757, startPoint y: 312, endPoint x: 899, endPoint y: 341, distance: 144.8
click at [899, 341] on p "✔️ ZipCoin Pocket : rangement rapide et sécurisé pour vos pièces et jetons" at bounding box center [954, 329] width 444 height 48
copy font "ZipCoin Pocket : rangement rapide et sécurisé pour vos pièces et jetons"
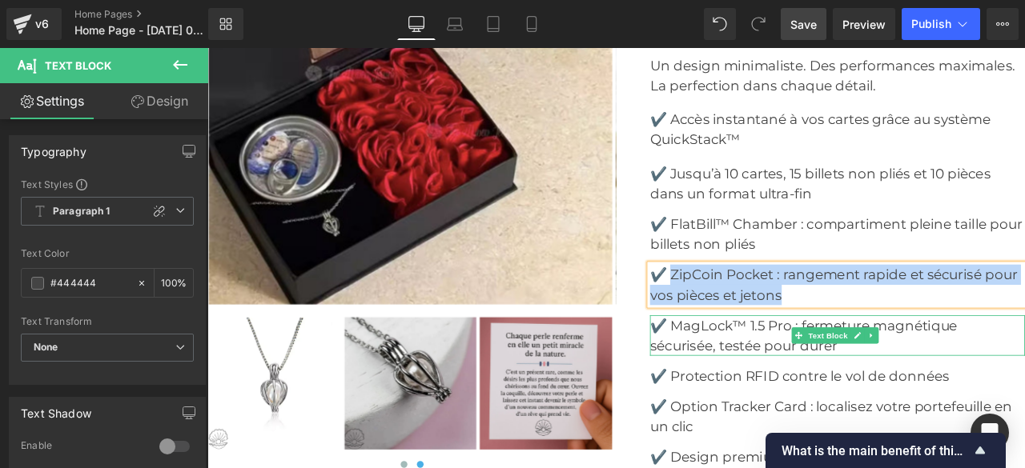
click at [775, 376] on font "✔️ MagLock™ 1.5 Pro : fermeture magnétique sécurisée, testée pour durer" at bounding box center [914, 389] width 364 height 43
click at [759, 369] on font "✔️ MagLock™ 1.5 Pro : fermeture magnétique sécurisée, testée pour durer" at bounding box center [914, 389] width 364 height 43
click at [755, 370] on font "✔️ MagLock™ 1.5 Pro : fermeture magnétique sécurisée, testée pour durer" at bounding box center [914, 389] width 364 height 43
click at [835, 372] on font "✔️ MagLock™ 1.5 Pro : fermeture magnétique sécurisée, testée pour durer" at bounding box center [914, 389] width 364 height 43
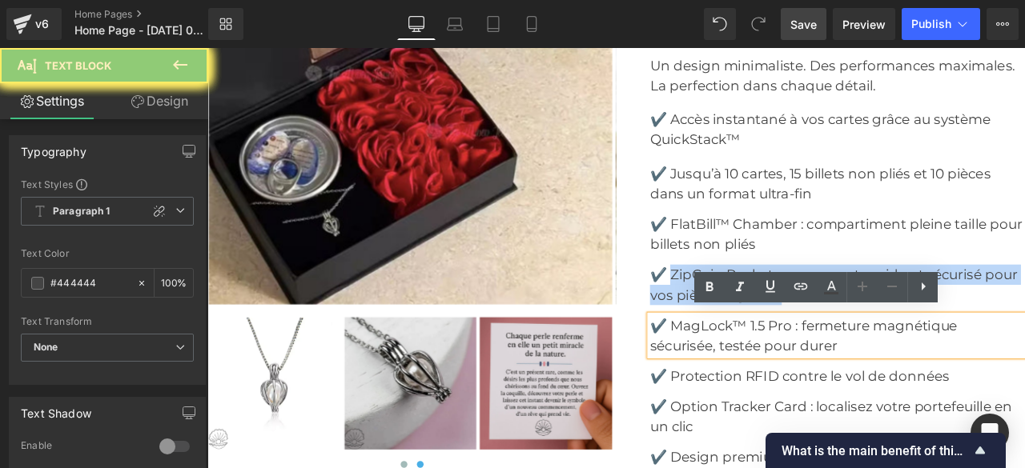
click at [870, 400] on font "✔️ MagLock™ 1.5 Pro : fermeture magnétique sécurisée, testée pour durer" at bounding box center [914, 389] width 364 height 43
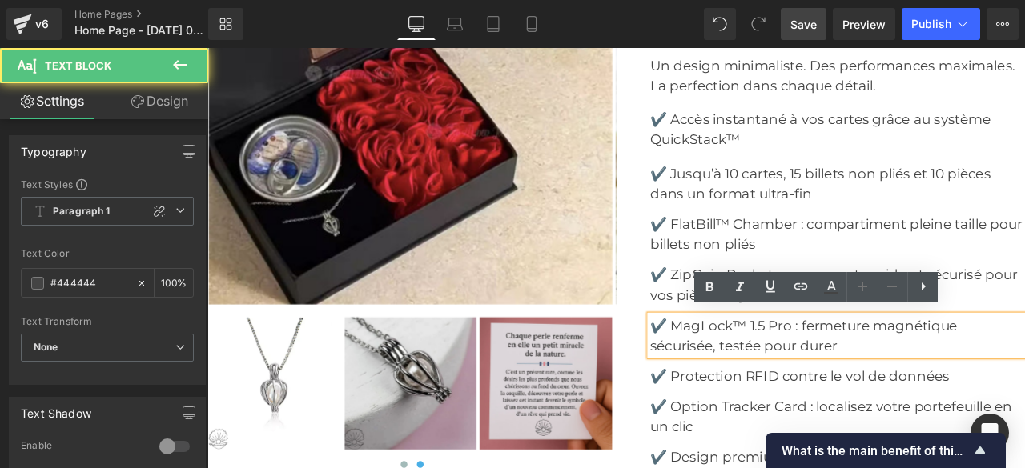
click at [758, 368] on font "✔️ MagLock™ 1.5 Pro : fermeture magnétique sécurisée, testée pour durer" at bounding box center [914, 389] width 364 height 43
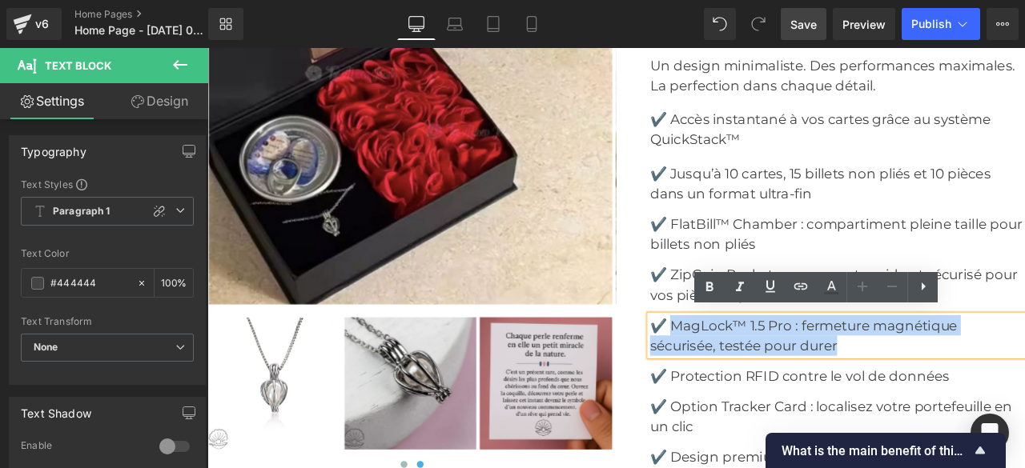
drag, startPoint x: 755, startPoint y: 368, endPoint x: 979, endPoint y: 396, distance: 225.9
click at [979, 396] on p "✔️ MagLock™ 1.5 Pro : fermeture magnétique sécurisée, testée pour durer" at bounding box center [954, 389] width 444 height 48
copy font "[PERSON_NAME]™ 1.5 Pro : fermeture magnétique sécurisée, testée pour durer"
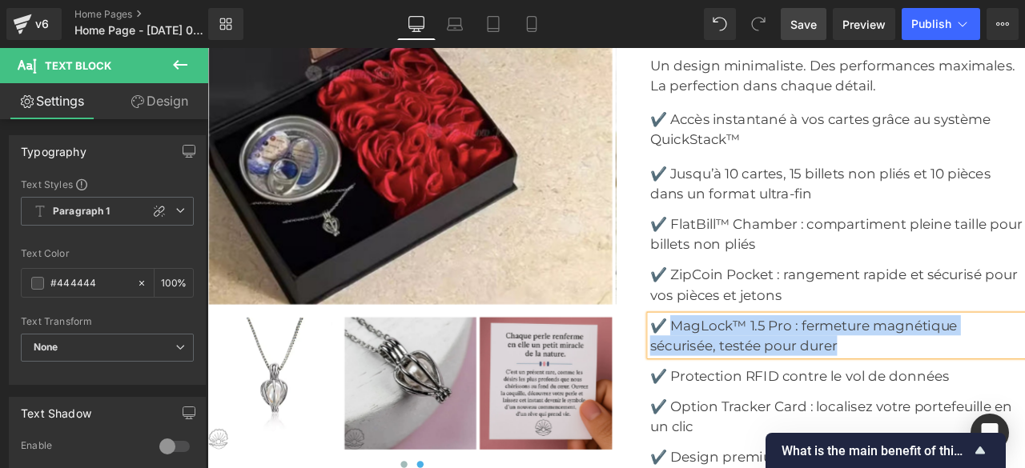
scroll to position [4885, 0]
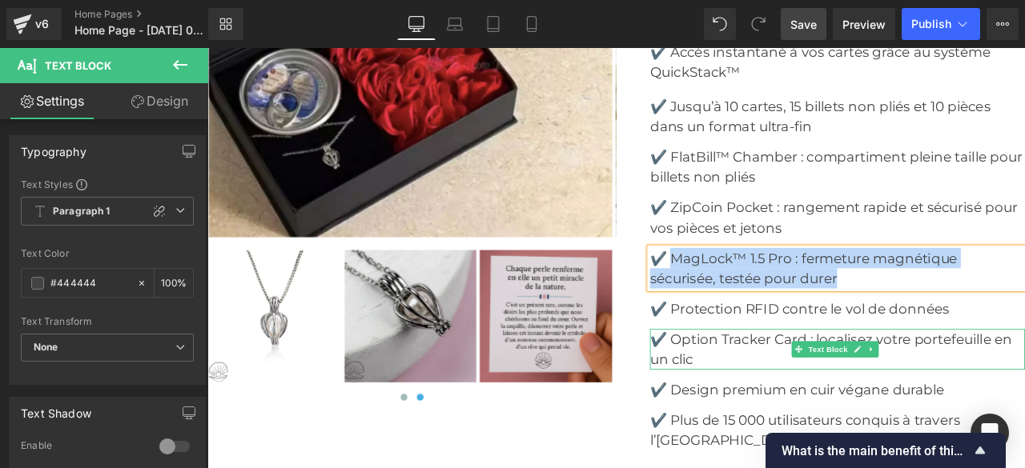
click at [776, 388] on font "✔️ Option Tracker Card : localisez votre portefeuille en un clic" at bounding box center [946, 405] width 429 height 43
click at [749, 388] on font "✔️ Option Tracker Card : localisez votre portefeuille en un clic" at bounding box center [946, 405] width 429 height 43
click at [771, 387] on font "✔️ Option Tracker Card : localisez votre portefeuille en un clic" at bounding box center [946, 405] width 429 height 43
click at [769, 388] on font "✔️ Option Tracker Card : localisez votre portefeuille en un clic" at bounding box center [946, 405] width 429 height 43
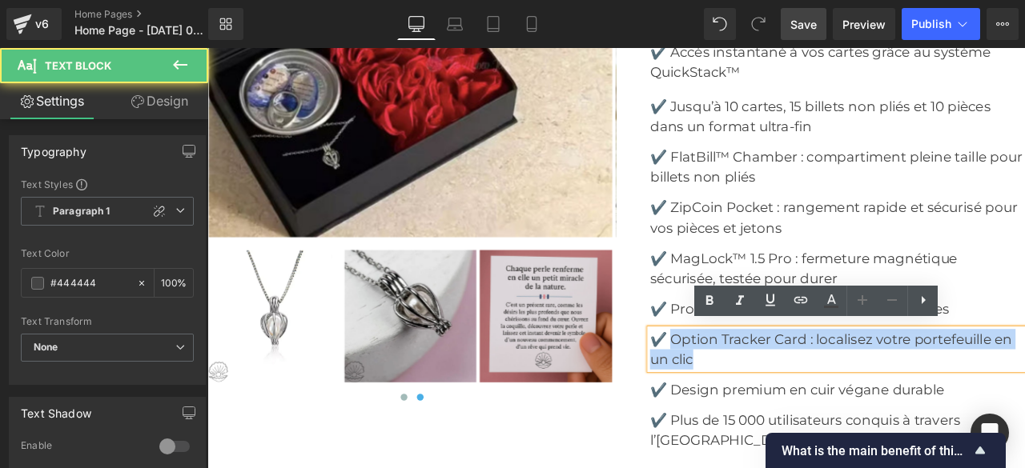
drag, startPoint x: 757, startPoint y: 385, endPoint x: 795, endPoint y: 412, distance: 46.6
click at [795, 412] on p "✔️ Option Tracker Card : localisez votre portefeuille en un clic" at bounding box center [954, 405] width 444 height 48
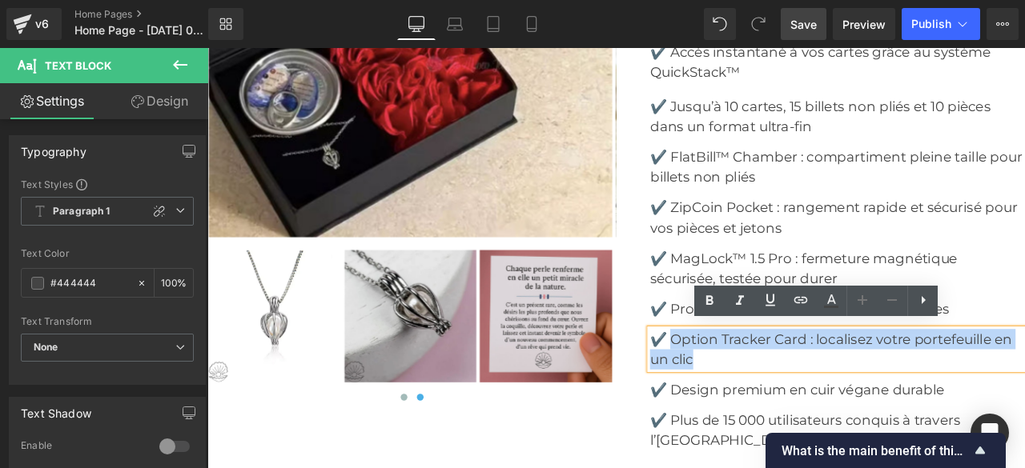
copy font "Option Tracker Card : localisez votre portefeuille en un clic"
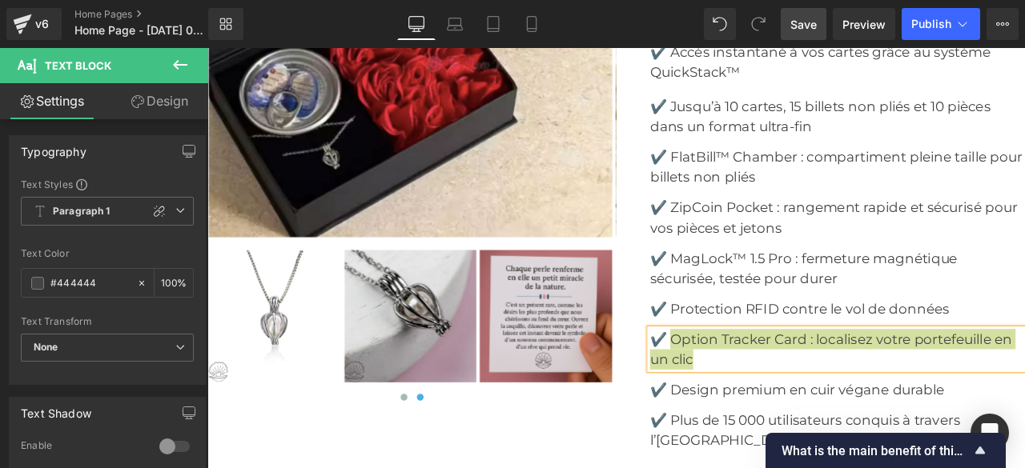
click at [796, 33] on link "Save" at bounding box center [804, 24] width 46 height 32
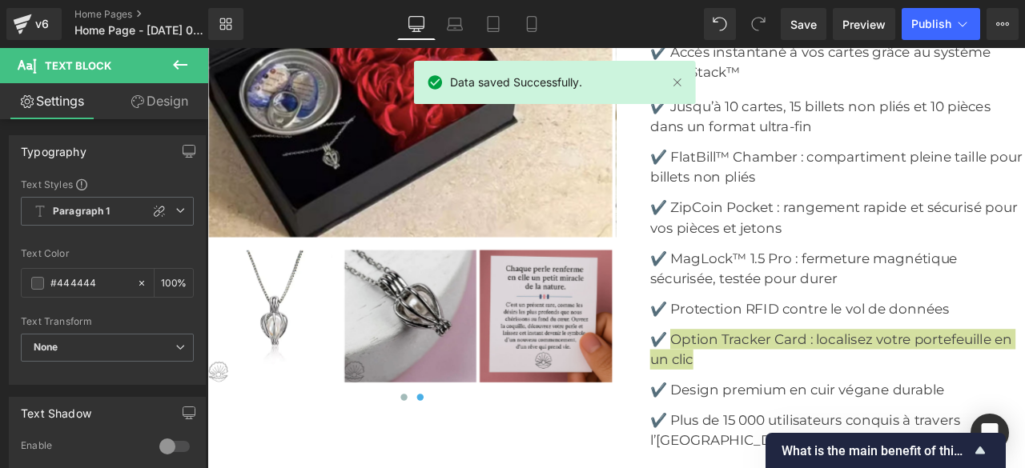
scroll to position [0, 0]
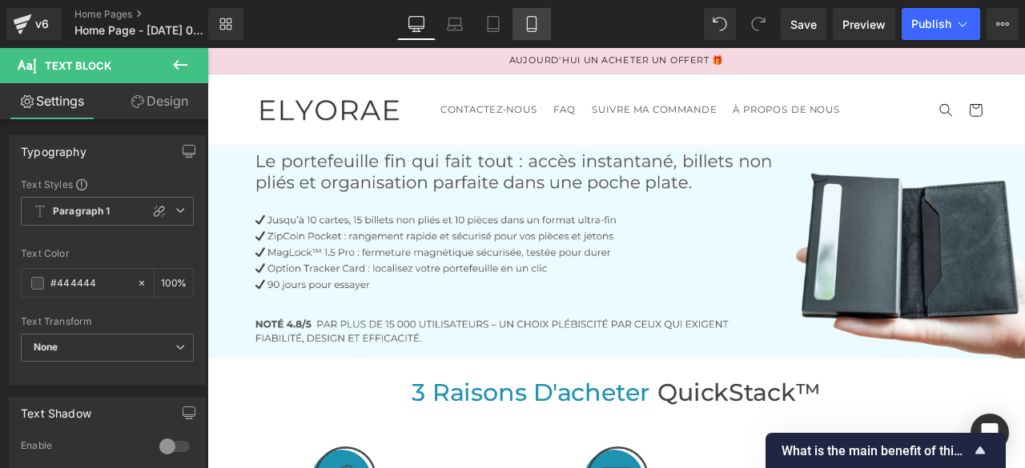
click at [532, 25] on icon at bounding box center [532, 24] width 16 height 16
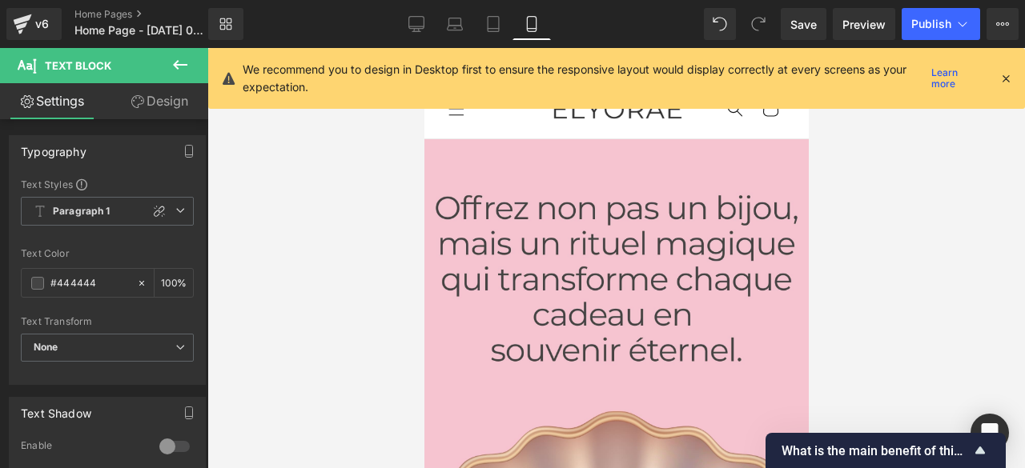
type input "100"
click at [1004, 77] on icon at bounding box center [1006, 78] width 14 height 14
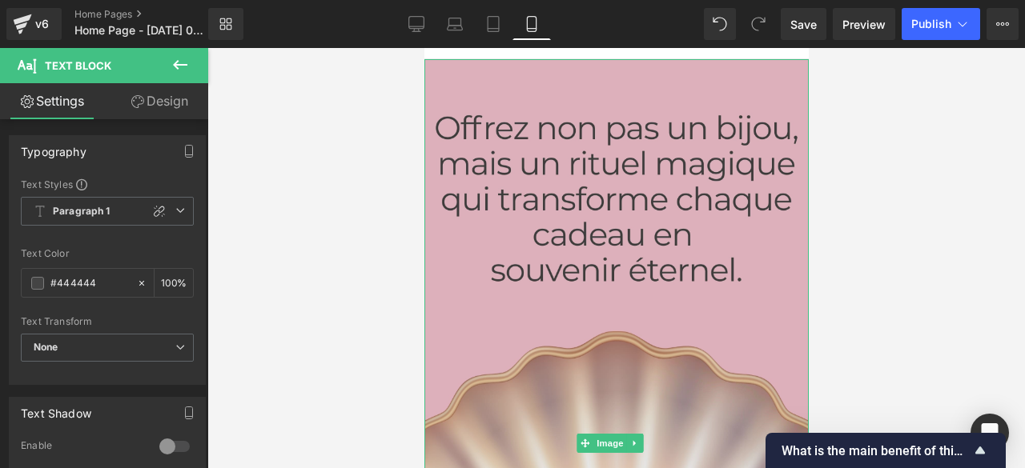
scroll to position [240, 0]
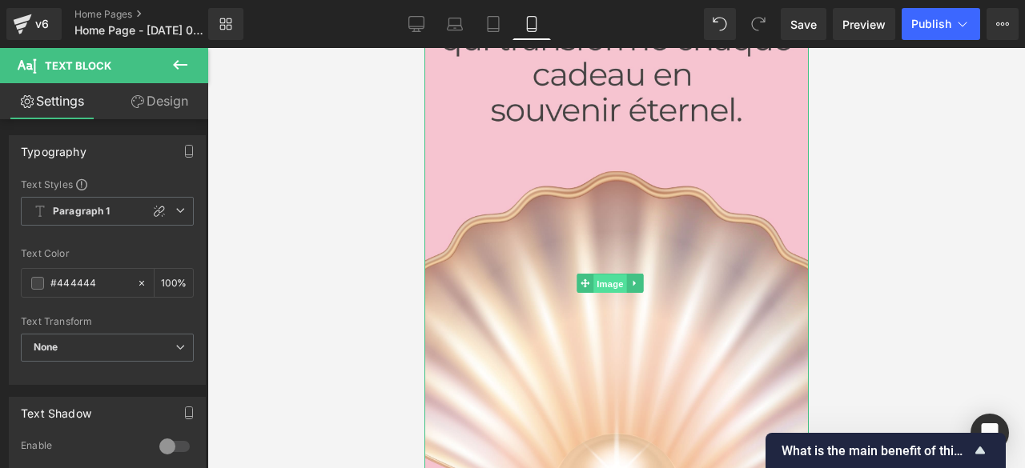
drag, startPoint x: 617, startPoint y: 263, endPoint x: 702, endPoint y: 327, distance: 105.7
click at [617, 275] on span "Image" at bounding box center [610, 284] width 34 height 19
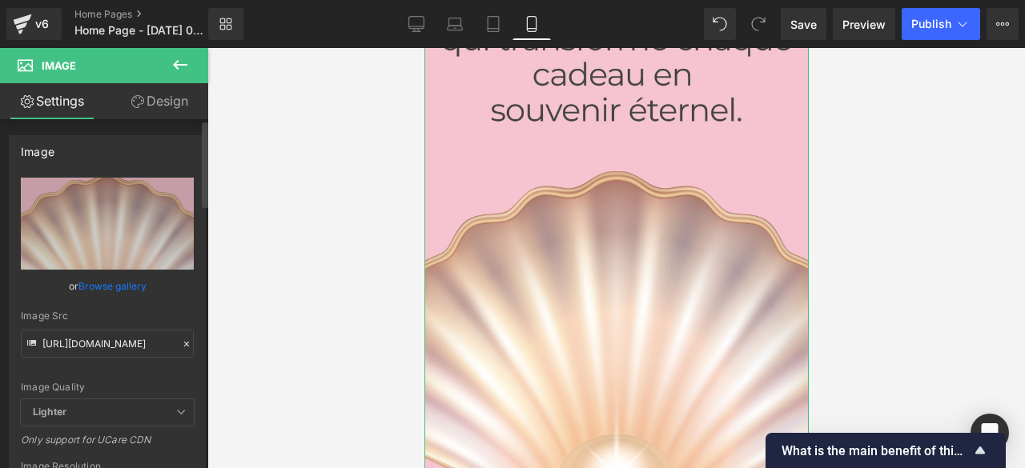
click at [181, 342] on icon at bounding box center [186, 344] width 11 height 11
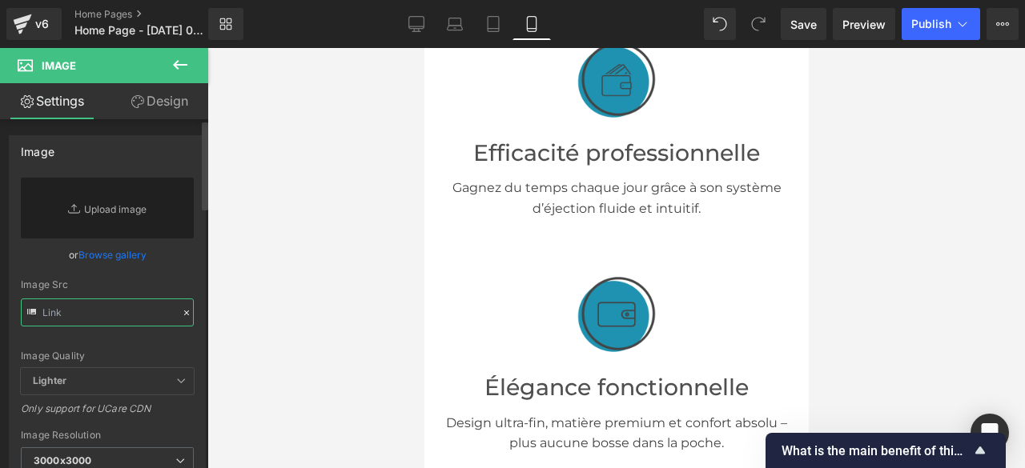
click at [146, 308] on input "text" at bounding box center [107, 313] width 173 height 28
paste input "[URL][DOMAIN_NAME]"
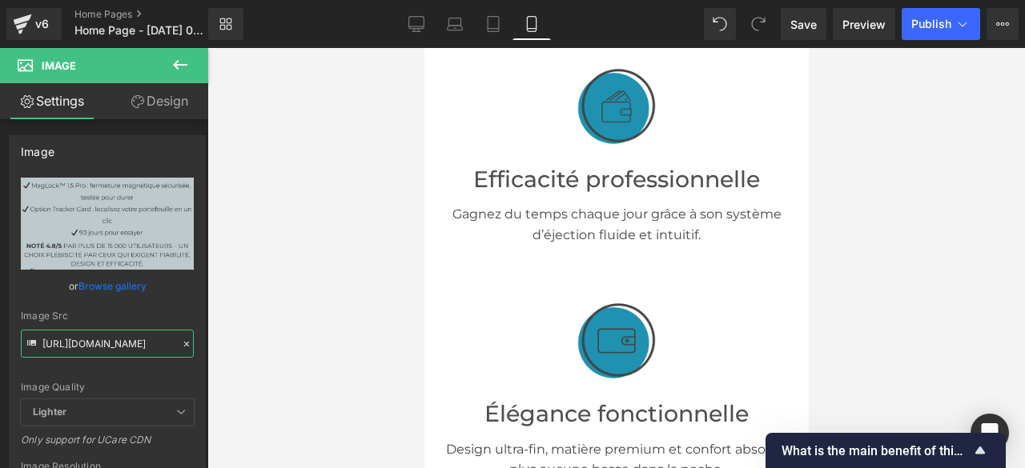
scroll to position [1121, 0]
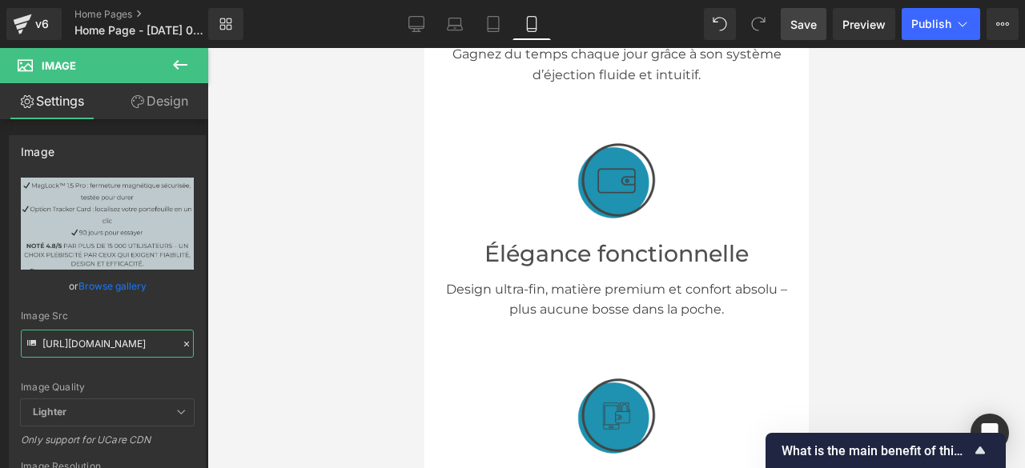
type input "[URL][DOMAIN_NAME]"
click at [807, 19] on span "Save" at bounding box center [803, 24] width 26 height 17
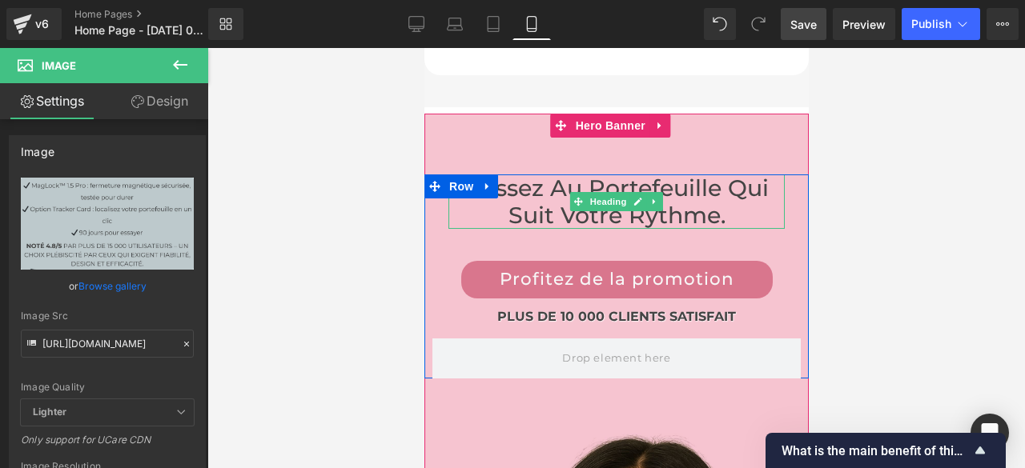
scroll to position [8891, 0]
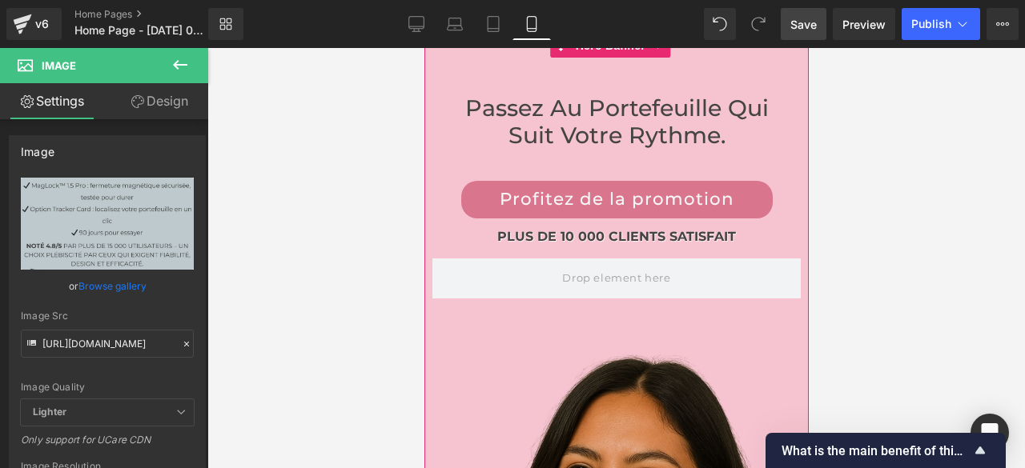
click at [599, 321] on div "Passez au portefeuille qui suit votre rythme. Heading Profitez de la promotion …" at bounding box center [616, 418] width 384 height 769
click at [569, 309] on div "Passez au portefeuille qui suit votre rythme. Heading Profitez de la promotion …" at bounding box center [616, 418] width 384 height 769
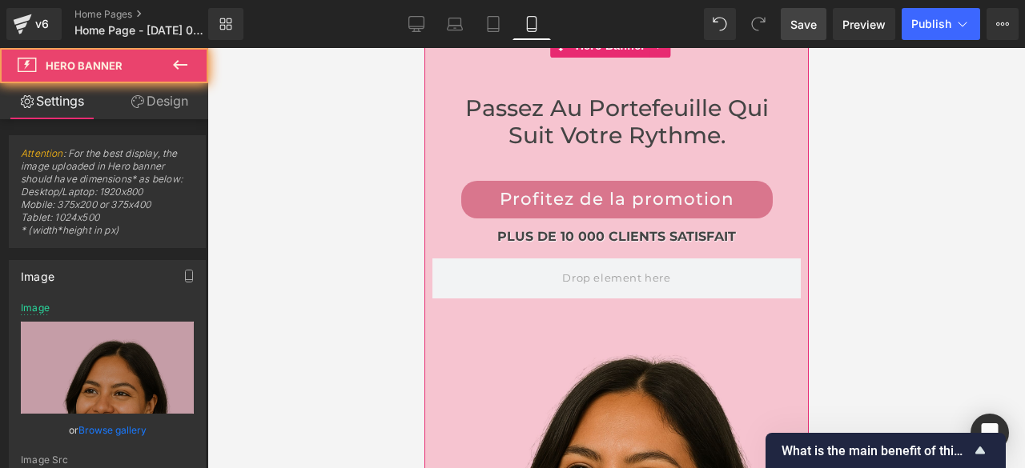
type input "[URL][DOMAIN_NAME][PHONE_NUMBER]"
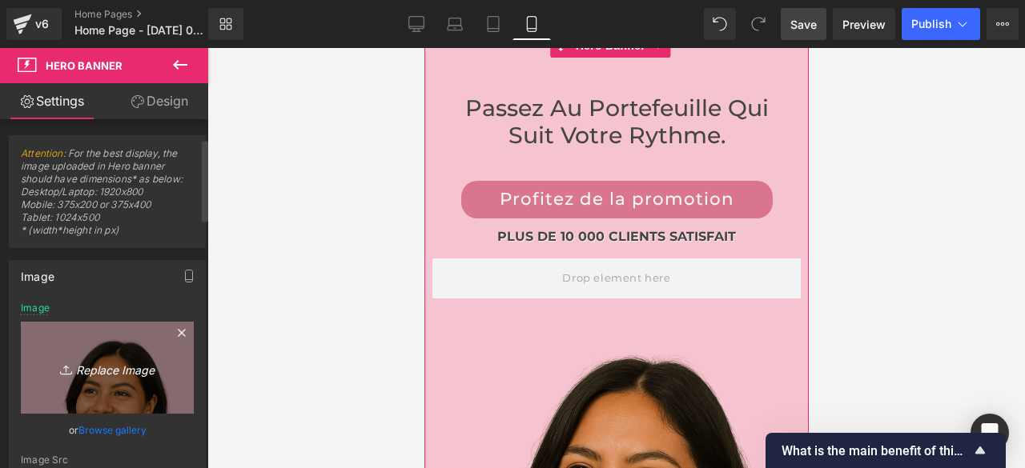
scroll to position [80, 0]
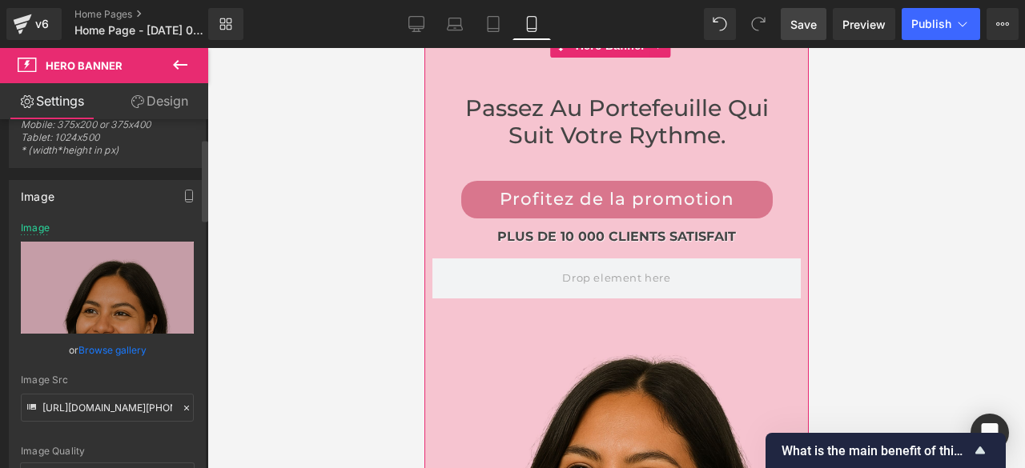
click at [184, 406] on icon at bounding box center [186, 408] width 5 height 5
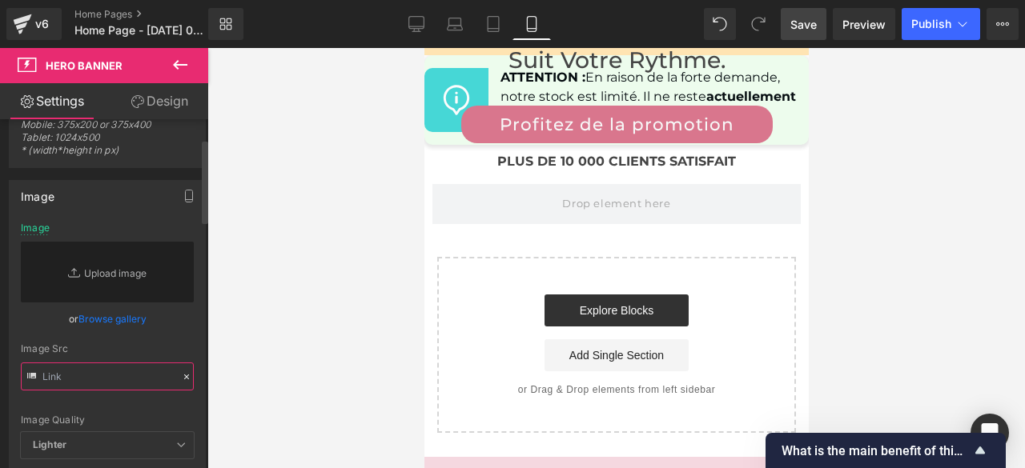
click at [164, 384] on input "text" at bounding box center [107, 377] width 173 height 28
paste input "[URL][DOMAIN_NAME]"
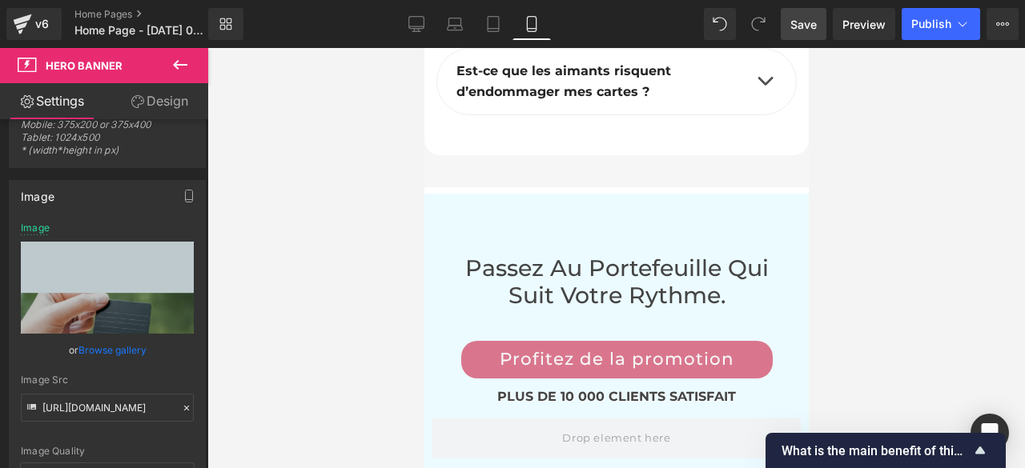
scroll to position [0, 0]
click at [812, 18] on span "Save" at bounding box center [803, 24] width 26 height 17
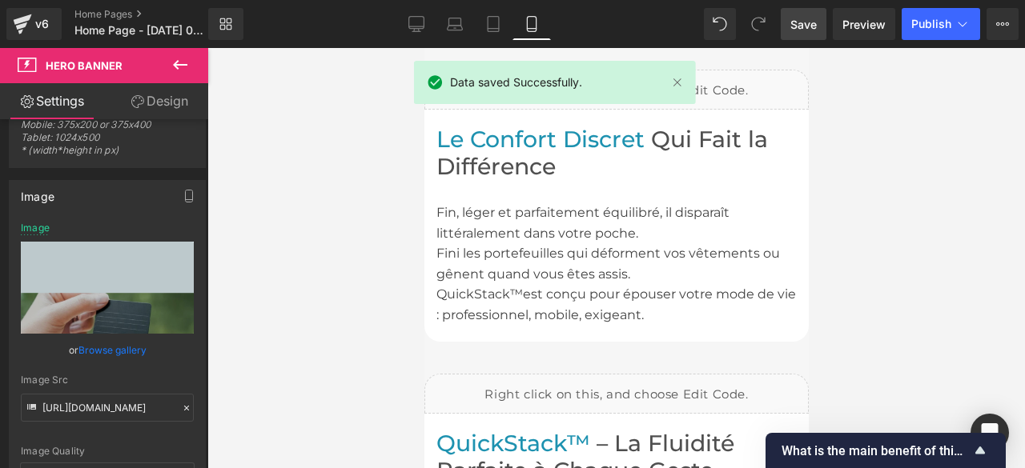
scroll to position [2004, 0]
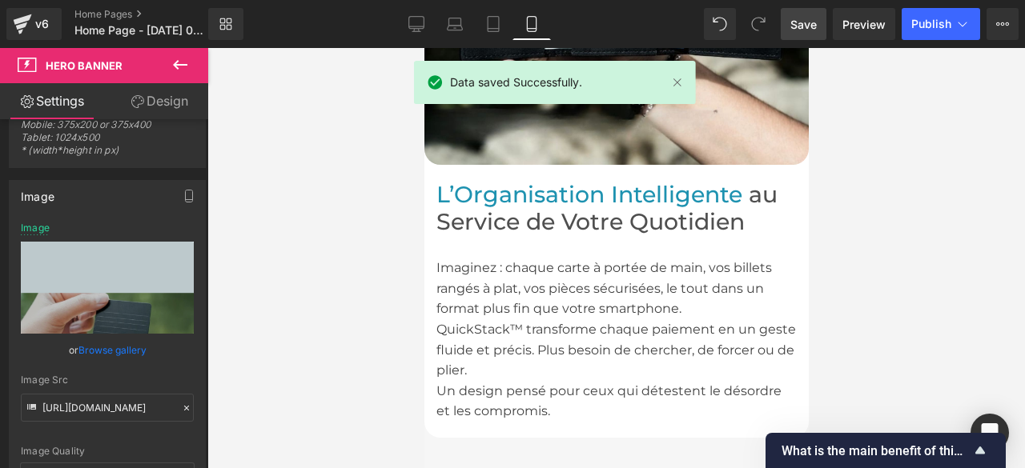
click at [416, 24] on icon at bounding box center [416, 24] width 16 height 16
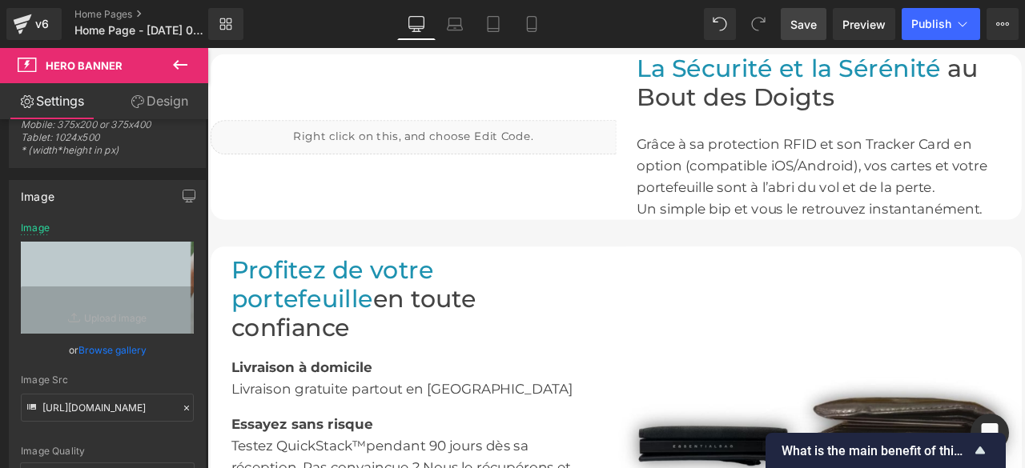
type input "[URL][DOMAIN_NAME]"
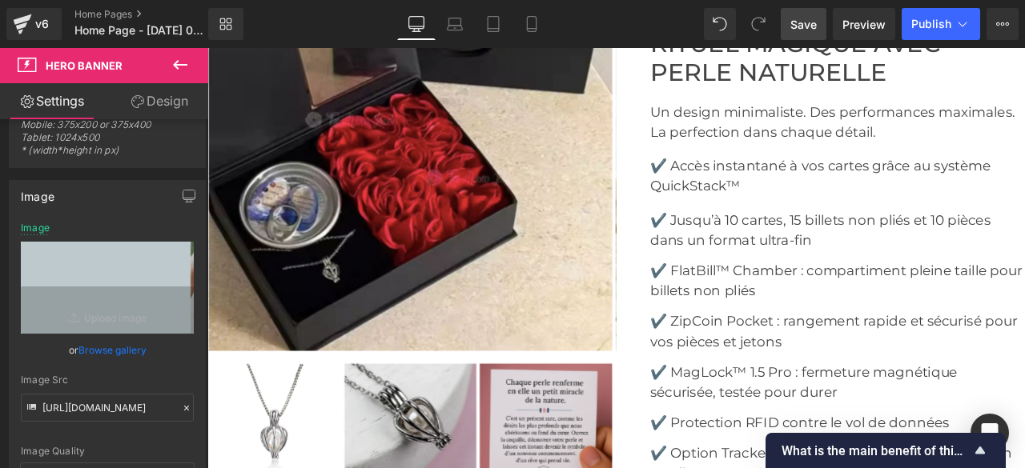
scroll to position [4831, 0]
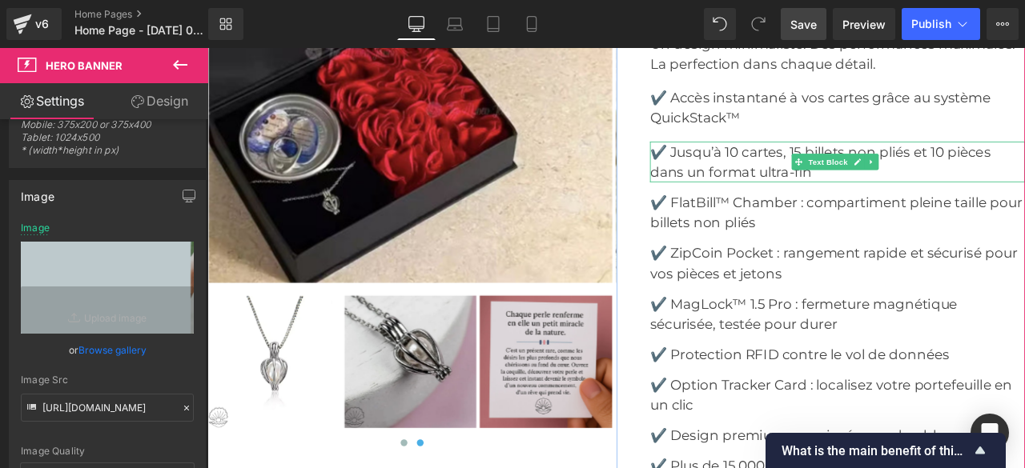
click at [751, 166] on font "✔️ Jusqu’à 10 cartes, 15 billets non pliés et 10 pièces dans un format ultra-fin" at bounding box center [934, 183] width 404 height 43
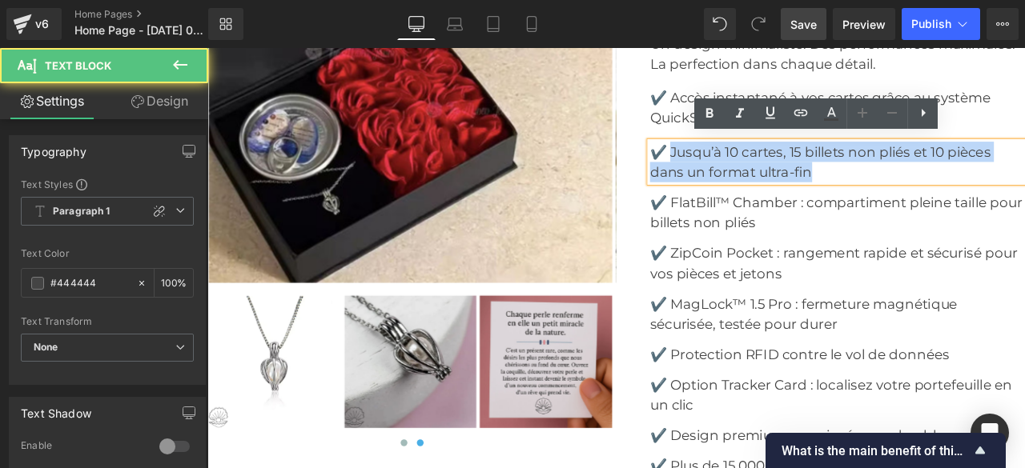
drag, startPoint x: 752, startPoint y: 167, endPoint x: 948, endPoint y: 190, distance: 197.6
click at [948, 190] on p "✔️ Jusqu’à 10 cartes, 15 billets non pliés et 10 pièces dans un format ultra-fin" at bounding box center [954, 183] width 444 height 48
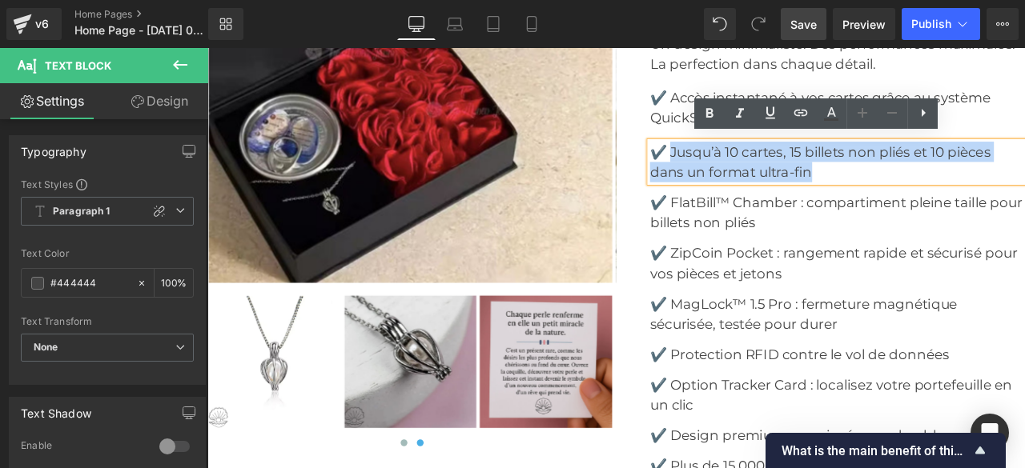
copy font "Jusqu’à 10 cartes, 15 billets non pliés et 10 pièces dans un format ultra-fin"
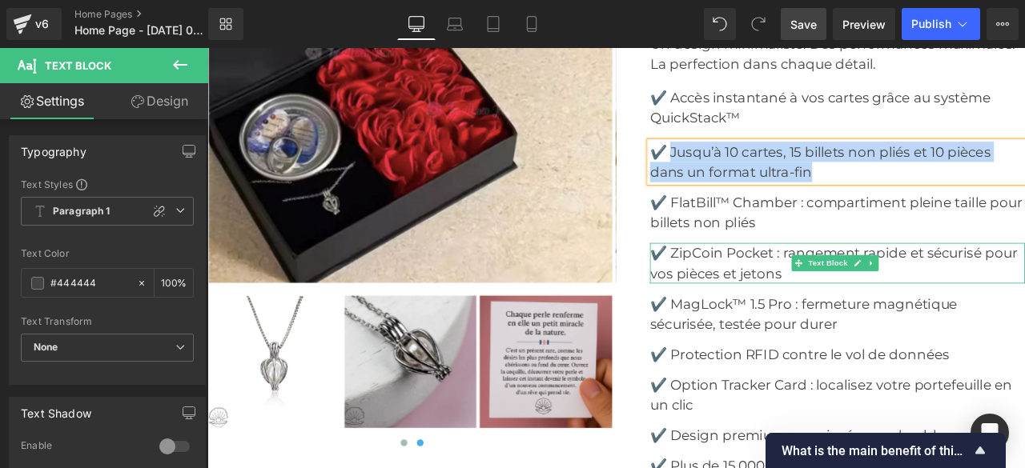
click at [779, 296] on p "✔️ ZipCoin Pocket : rangement rapide et sécurisé pour vos pièces et jetons" at bounding box center [954, 303] width 444 height 48
click at [757, 282] on font "✔️ ZipCoin Pocket : rangement rapide et sécurisé pour vos pièces et jetons" at bounding box center [950, 303] width 436 height 43
click at [754, 286] on font "✔️ ZipCoin Pocket : rangement rapide et sécurisé pour vos pièces et jetons" at bounding box center [950, 303] width 436 height 43
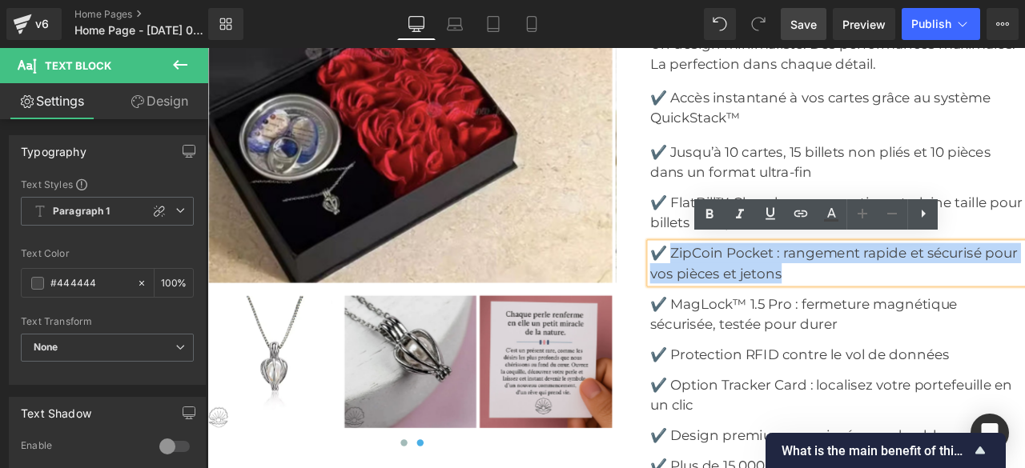
drag, startPoint x: 754, startPoint y: 287, endPoint x: 906, endPoint y: 306, distance: 152.6
click at [906, 306] on p "✔️ ZipCoin Pocket : rangement rapide et sécurisé pour vos pièces et jetons" at bounding box center [954, 303] width 444 height 48
copy font "ZipCoin Pocket : rangement rapide et sécurisé pour vos pièces et jetons"
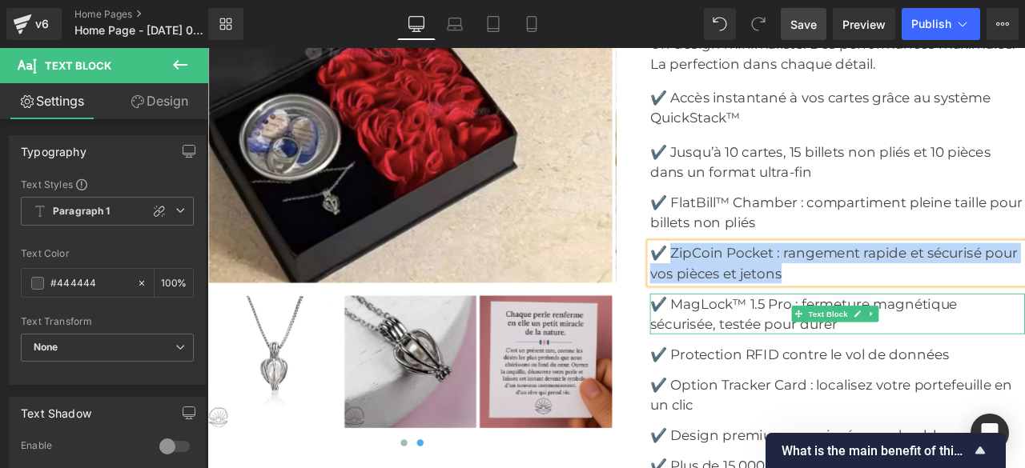
drag, startPoint x: 769, startPoint y: 356, endPoint x: 818, endPoint y: 360, distance: 49.8
click at [768, 356] on p "✔️ MagLock™ 1.5 Pro : fermeture magnétique sécurisée, testée pour durer" at bounding box center [954, 364] width 444 height 48
click at [763, 347] on font "✔️ MagLock™ 1.5 Pro : fermeture magnétique sécurisée, testée pour durer" at bounding box center [914, 363] width 364 height 43
click at [762, 348] on font "✔️ MagLock™ 1.5 Pro : fermeture magnétique sécurisée, testée pour durer" at bounding box center [914, 363] width 364 height 43
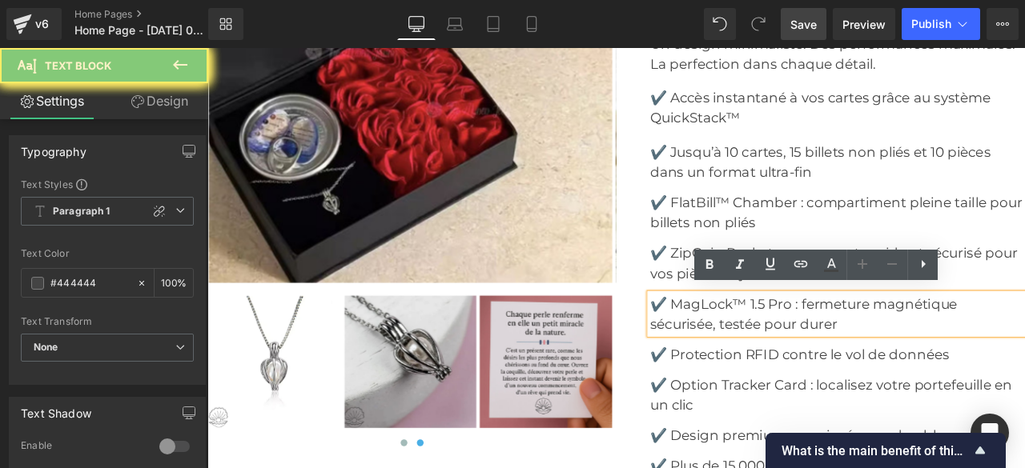
click at [823, 363] on font "✔️ MagLock™ 1.5 Pro : fermeture magnétique sécurisée, testée pour durer" at bounding box center [914, 363] width 364 height 43
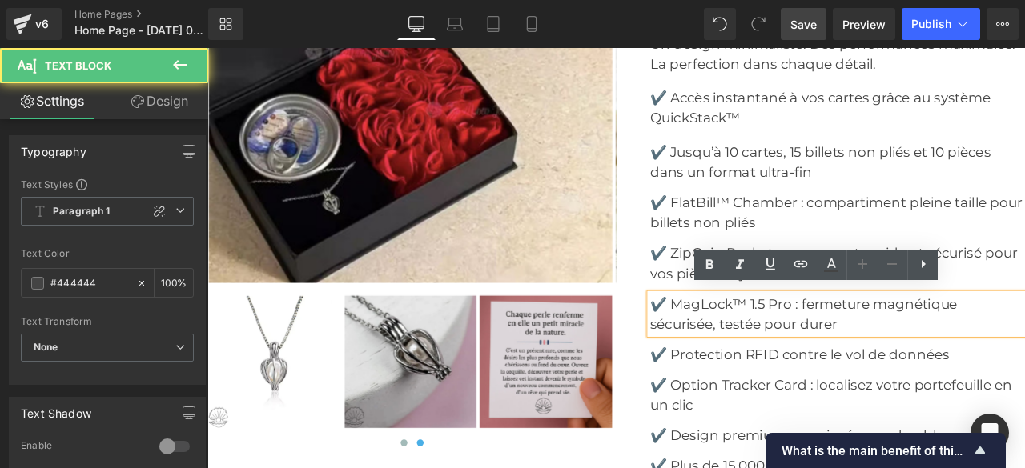
click at [754, 342] on font "✔️ MagLock™ 1.5 Pro : fermeture magnétique sécurisée, testée pour durer" at bounding box center [914, 363] width 364 height 43
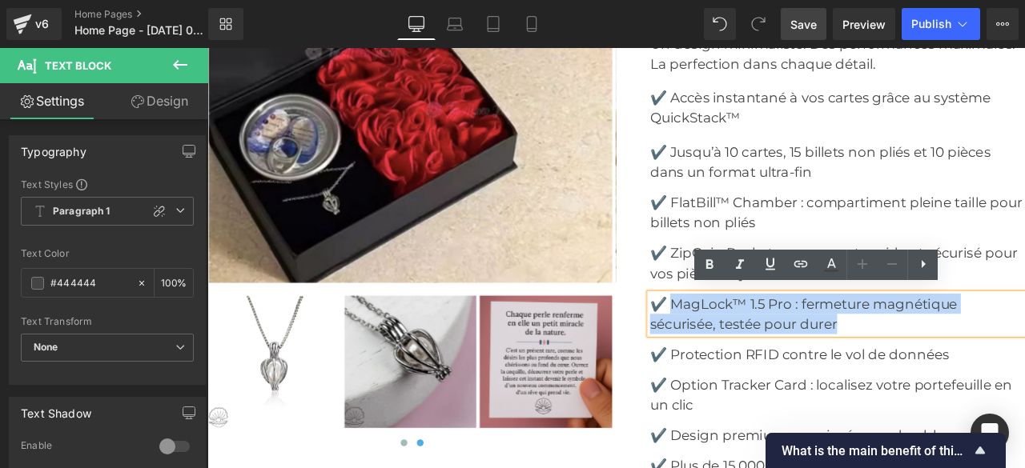
drag, startPoint x: 754, startPoint y: 342, endPoint x: 953, endPoint y: 367, distance: 200.1
click at [953, 367] on p "✔️ MagLock™ 1.5 Pro : fermeture magnétique sécurisée, testée pour durer" at bounding box center [954, 364] width 444 height 48
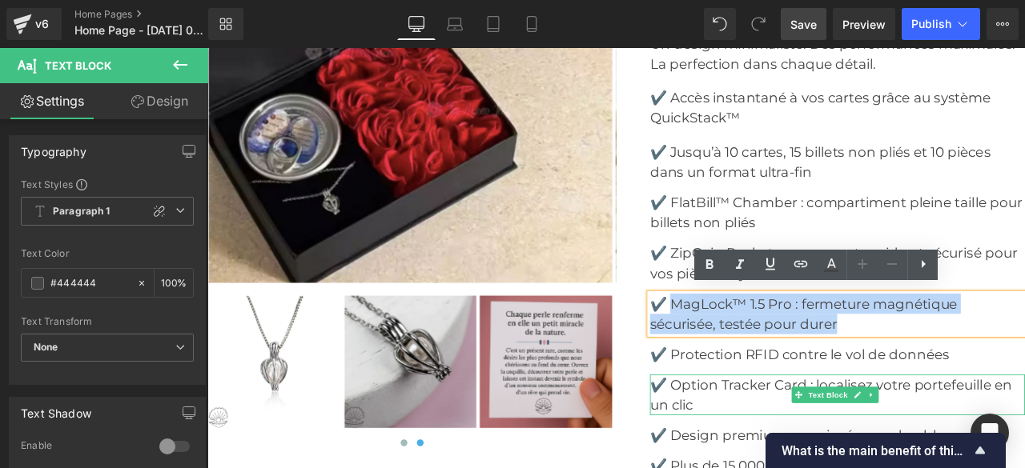
click at [771, 446] on font "✔️ Option Tracker Card : localisez votre portefeuille en un clic" at bounding box center [946, 459] width 429 height 43
click at [762, 444] on font "✔️ Option Tracker Card : localisez votre portefeuille en un clic" at bounding box center [946, 459] width 429 height 43
click at [759, 443] on font "✔️ Option Tracker Card : localisez votre portefeuille en un clic" at bounding box center [946, 459] width 429 height 43
click at [798, 462] on p "✔️ Option Tracker Card : localisez votre portefeuille en un clic" at bounding box center [954, 460] width 444 height 48
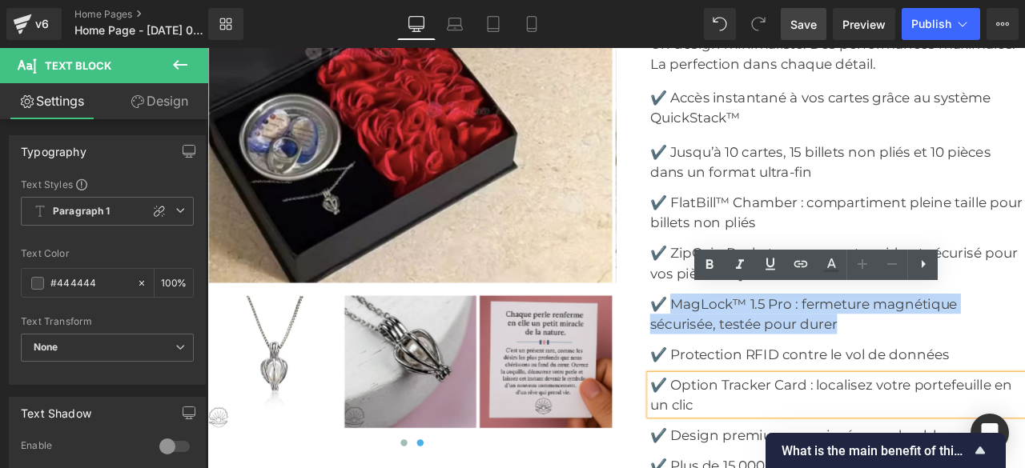
drag, startPoint x: 790, startPoint y: 462, endPoint x: 769, endPoint y: 466, distance: 22.0
click at [781, 462] on p "✔️ Option Tracker Card : localisez votre portefeuille en un clic" at bounding box center [954, 460] width 444 height 48
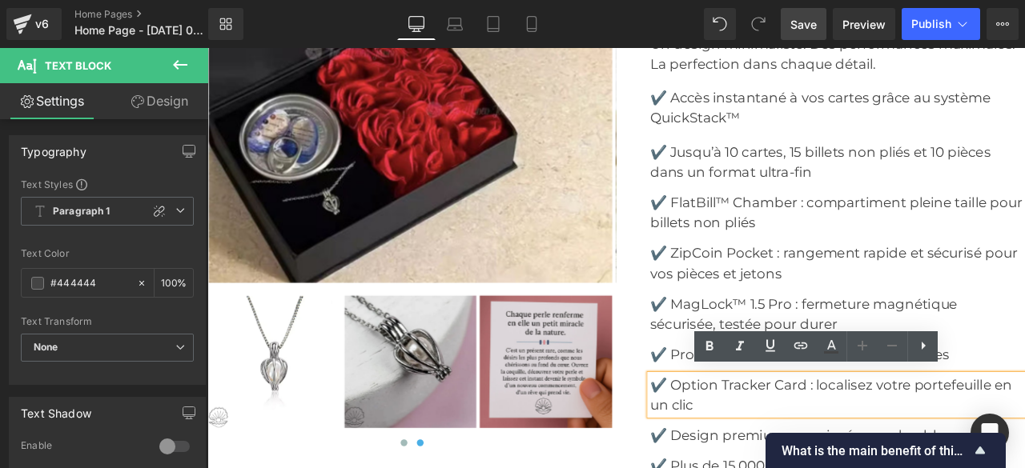
click at [755, 439] on font "✔️ Option Tracker Card : localisez votre portefeuille en un clic" at bounding box center [946, 459] width 429 height 43
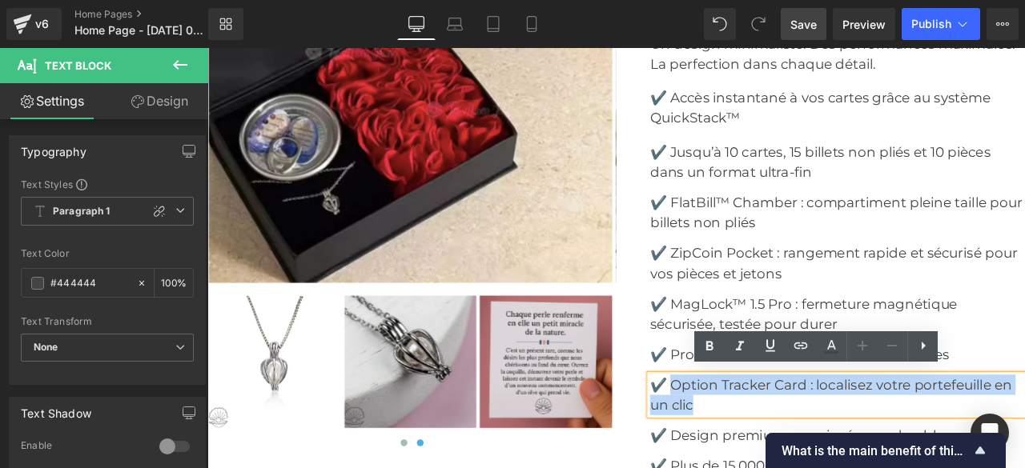
drag, startPoint x: 755, startPoint y: 439, endPoint x: 794, endPoint y: 468, distance: 48.5
click at [794, 468] on p "✔️ Option Tracker Card : localisez votre portefeuille en un clic" at bounding box center [954, 460] width 444 height 48
